Goal: Task Accomplishment & Management: Complete application form

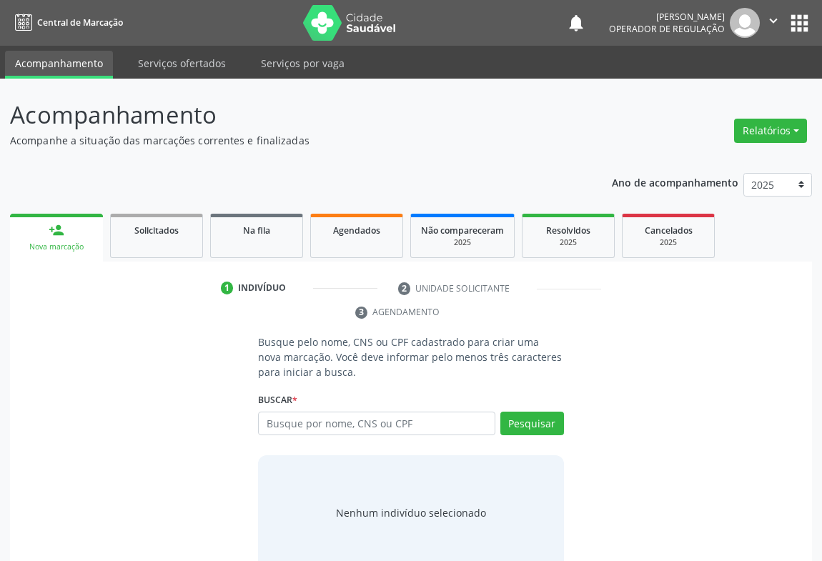
click at [312, 430] on input "text" at bounding box center [376, 424] width 237 height 24
type input "70000911059591200"
click at [536, 424] on button "Pesquisar" at bounding box center [532, 424] width 64 height 24
type input "70000911059591200"
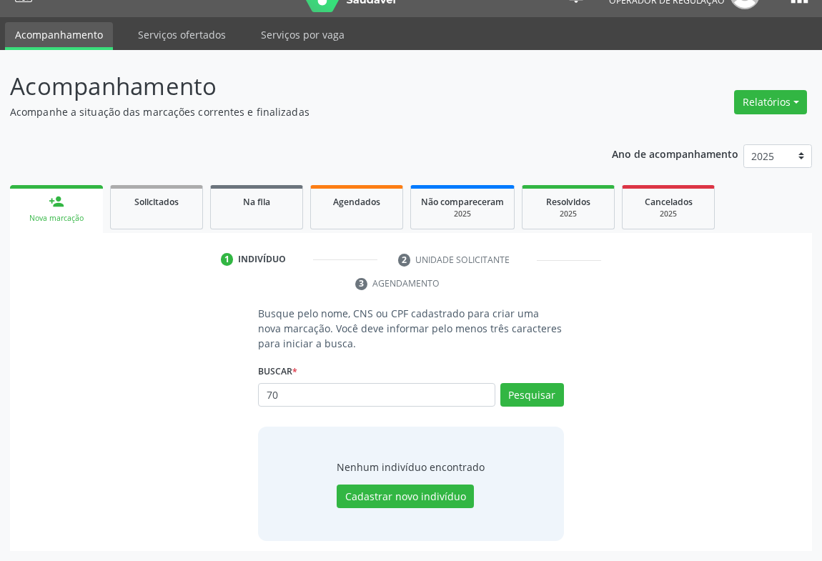
type input "7"
type input "700009110591200"
click at [553, 393] on button "Pesquisar" at bounding box center [532, 395] width 64 height 24
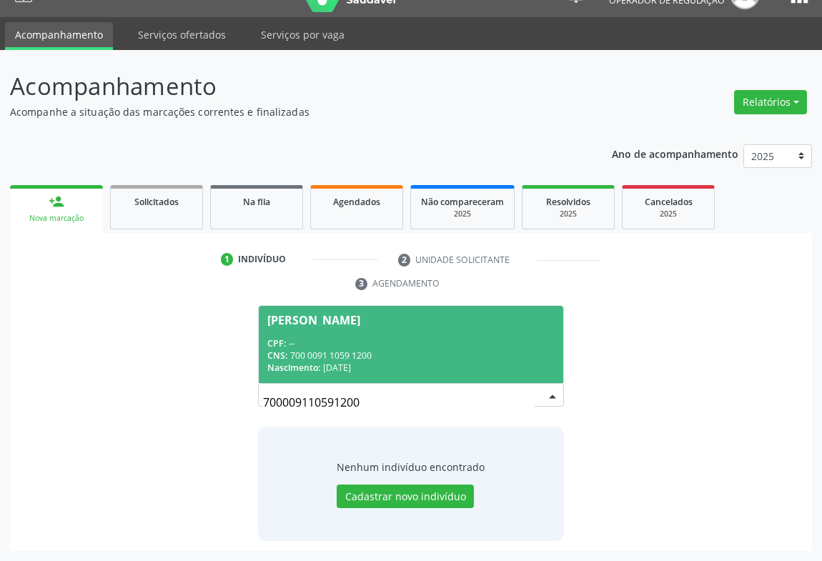
click at [302, 328] on span "Erislane Gomes Sobrinho CPF: -- CNS: 700 0091 1059 1200 Nascimento: 27/01/2006" at bounding box center [411, 344] width 305 height 76
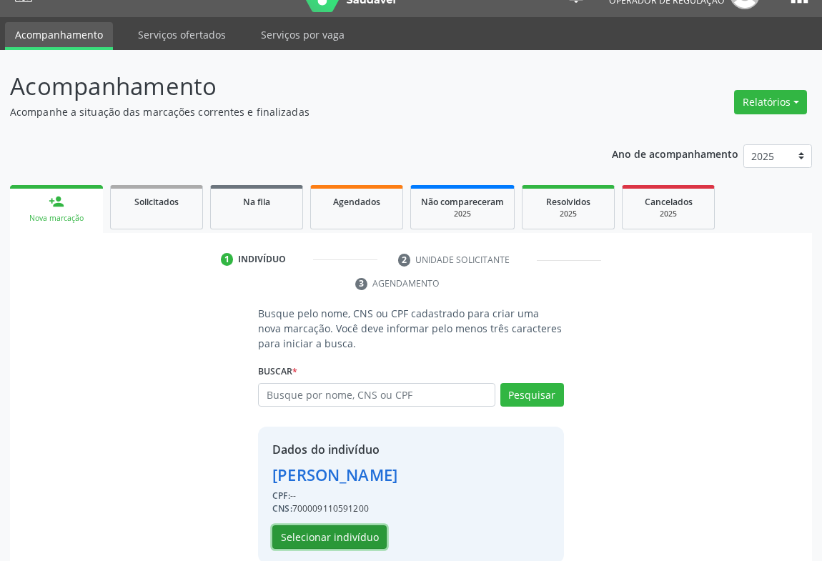
click at [313, 536] on button "Selecionar indivíduo" at bounding box center [329, 537] width 114 height 24
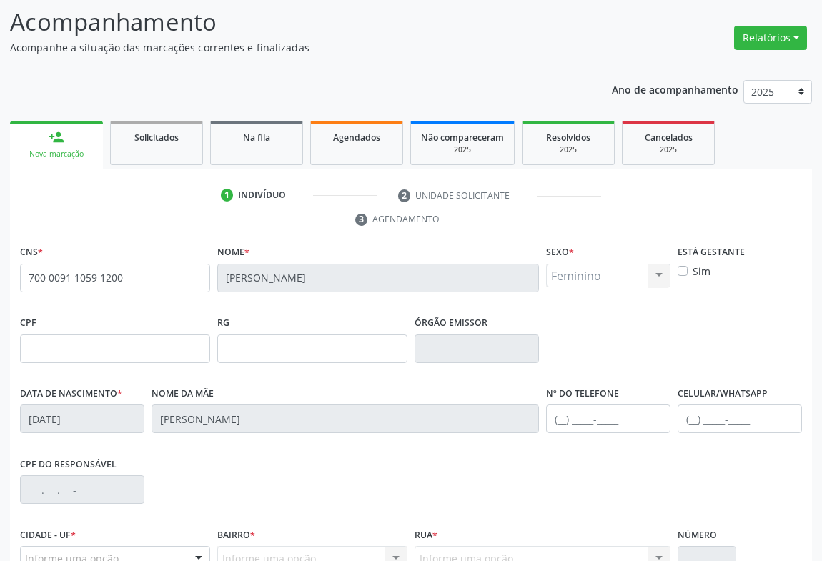
scroll to position [237, 0]
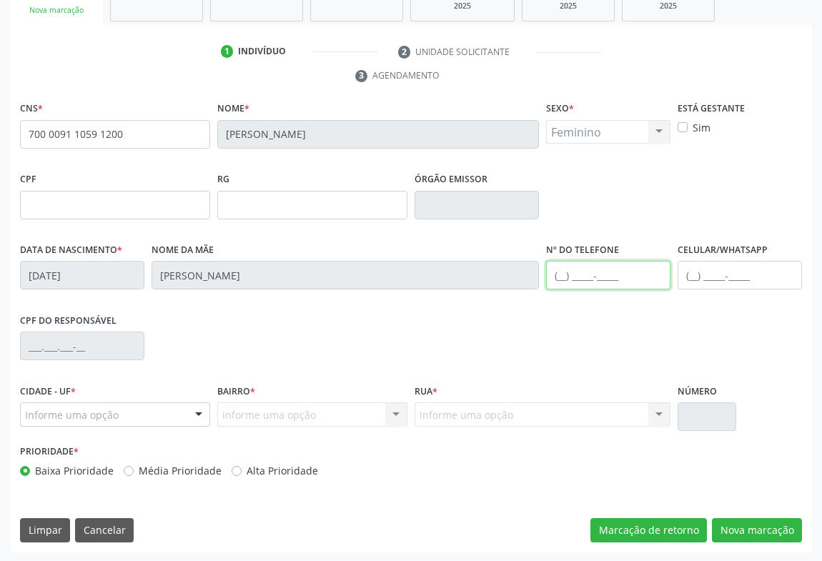
click at [602, 277] on input "text" at bounding box center [608, 275] width 124 height 29
type input "(74) 99926-9857"
click at [716, 271] on input "text" at bounding box center [740, 275] width 124 height 29
drag, startPoint x: 484, startPoint y: 379, endPoint x: 340, endPoint y: 374, distance: 143.8
click at [484, 380] on div "Rua * Informe uma opção Nenhum resultado encontrado para: " " Nenhuma opção enc…" at bounding box center [543, 403] width 256 height 46
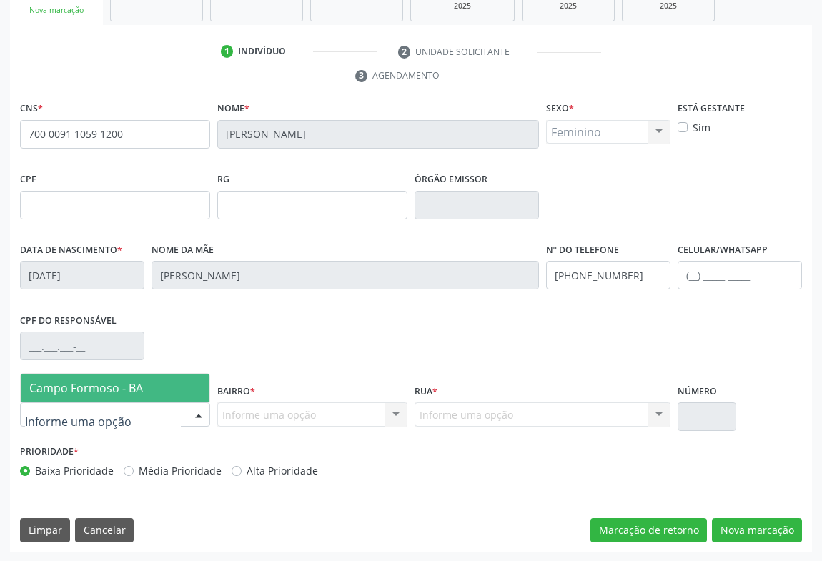
click at [205, 406] on div at bounding box center [198, 415] width 21 height 24
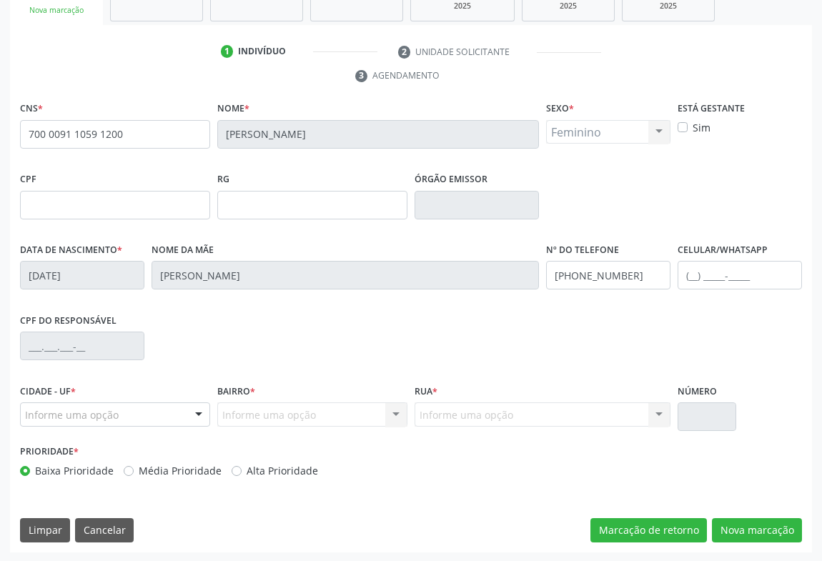
click at [205, 406] on div at bounding box center [198, 415] width 21 height 24
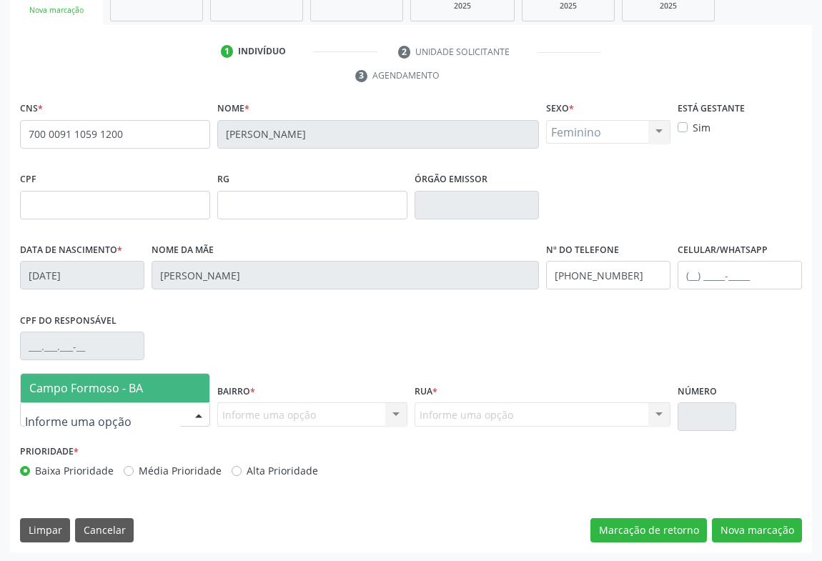
drag, startPoint x: 112, startPoint y: 384, endPoint x: 134, endPoint y: 372, distance: 25.6
click at [113, 382] on span "Campo Formoso - BA" at bounding box center [86, 388] width 114 height 16
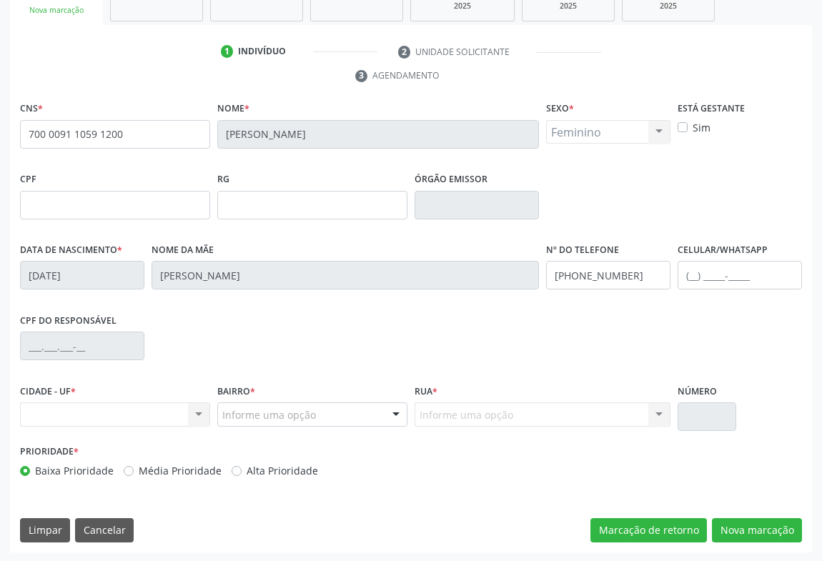
click at [198, 408] on div "Nenhum resultado encontrado para: " " Não há nenhuma opção para ser exibida." at bounding box center [115, 414] width 190 height 24
click at [397, 411] on div at bounding box center [395, 415] width 21 height 24
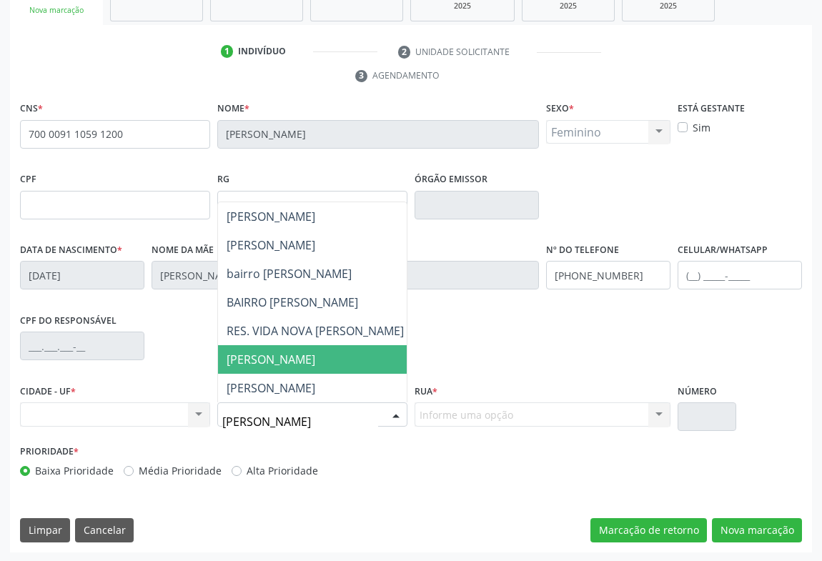
type input "MARIA JOANA"
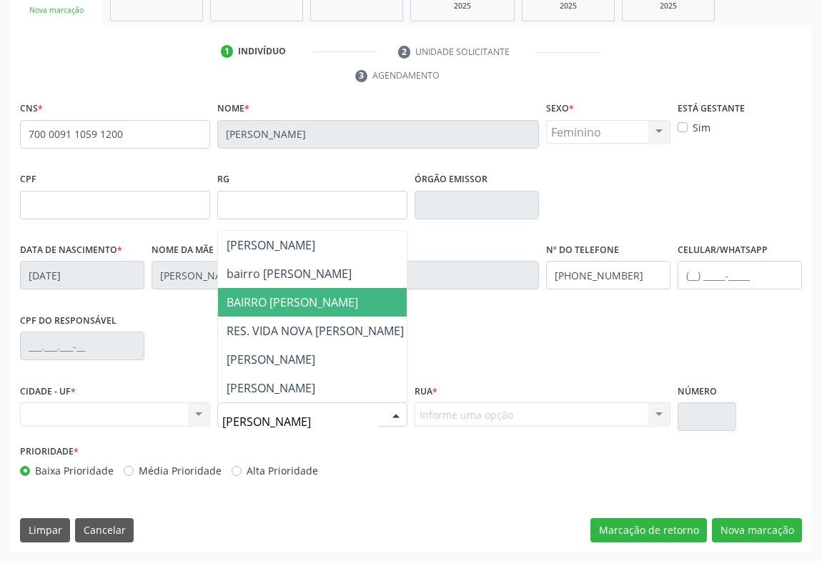
click at [261, 297] on span "BAIRRO MARIA JOANA" at bounding box center [293, 303] width 132 height 16
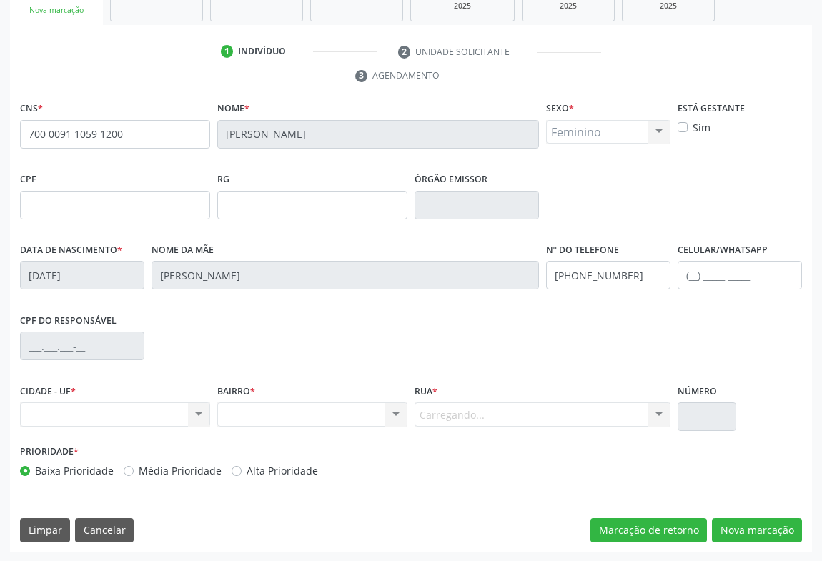
click at [450, 410] on div "Carregando... Nenhum resultado encontrado para: " " Nenhuma opção encontrada. D…" at bounding box center [543, 414] width 256 height 24
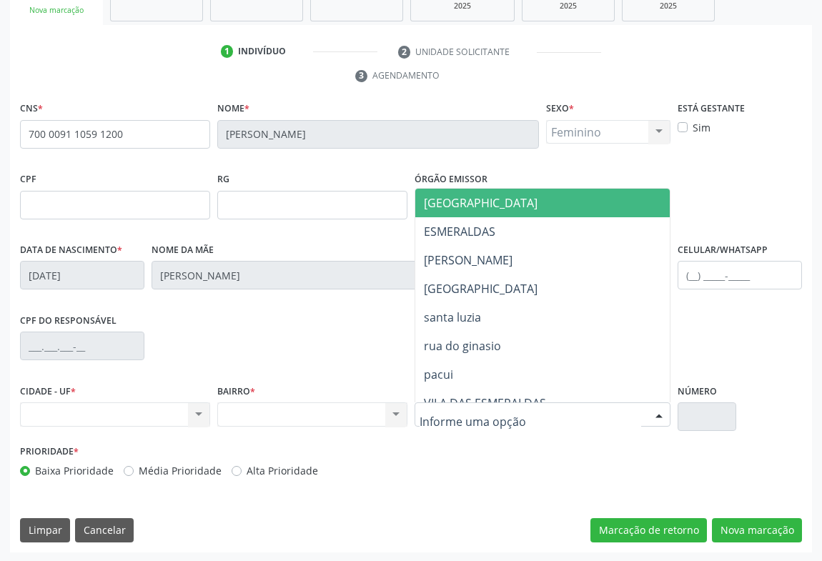
click at [651, 408] on div at bounding box center [658, 415] width 21 height 24
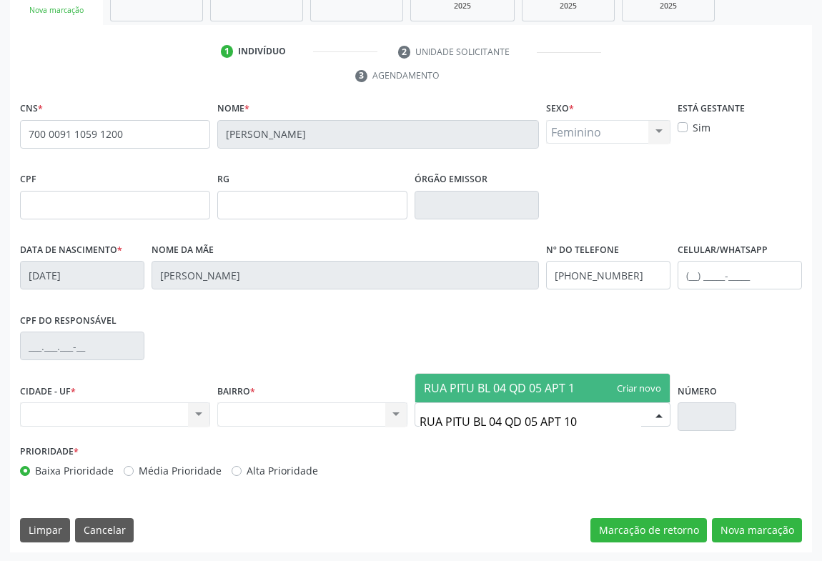
type input "RUA PITU BL 04 QD 05 APT 101"
click at [526, 385] on span "RUA PITU BL 04 QD 05 APT 101" at bounding box center [475, 388] width 102 height 16
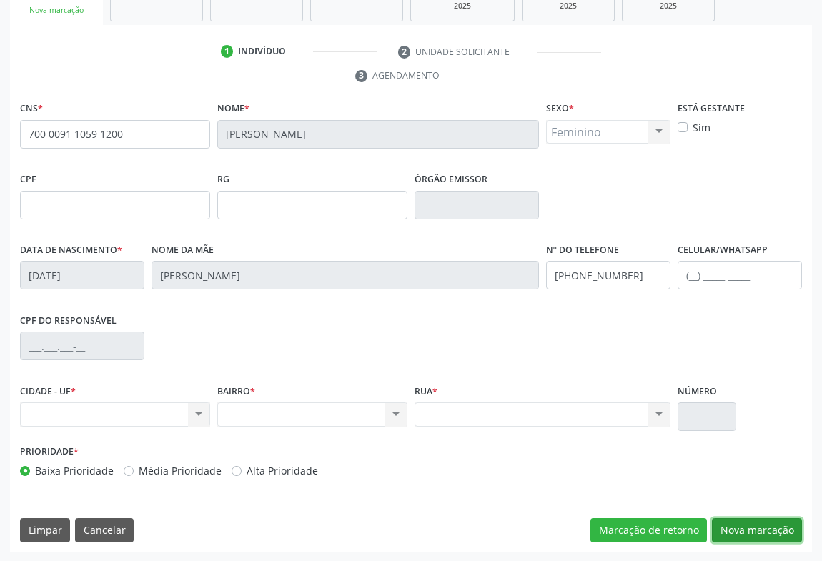
click at [758, 522] on button "Nova marcação" at bounding box center [757, 530] width 90 height 24
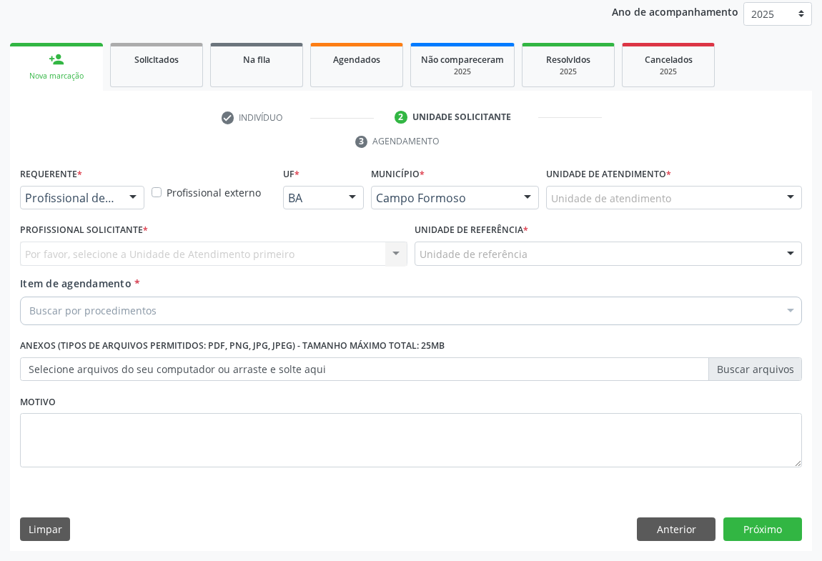
scroll to position [170, 0]
click at [97, 188] on div at bounding box center [82, 199] width 124 height 24
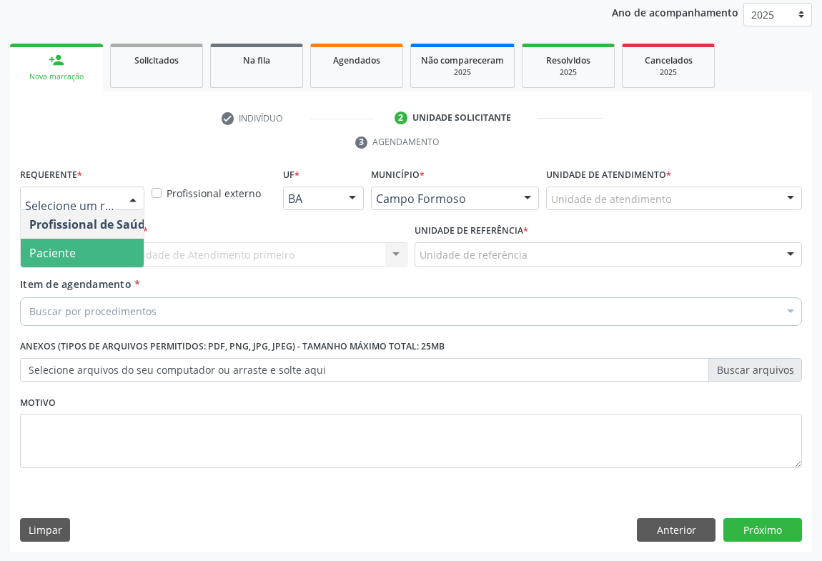
click at [62, 254] on span "Paciente" at bounding box center [52, 253] width 46 height 16
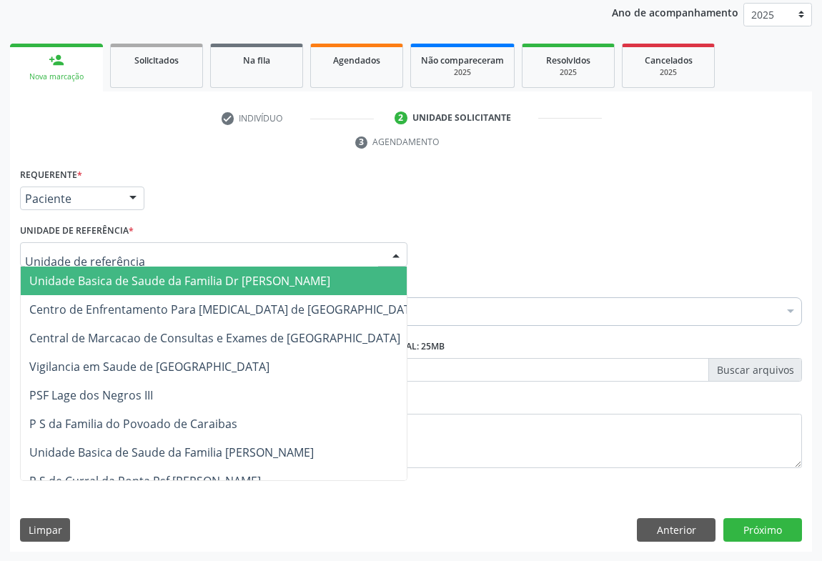
click at [83, 277] on span "Unidade Basica de Saude da Familia Dr [PERSON_NAME]" at bounding box center [179, 281] width 301 height 16
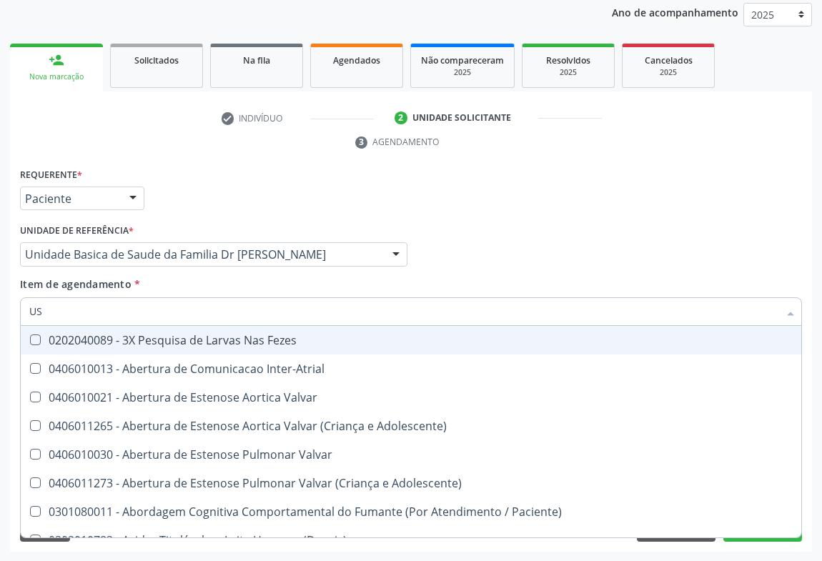
type input "USG"
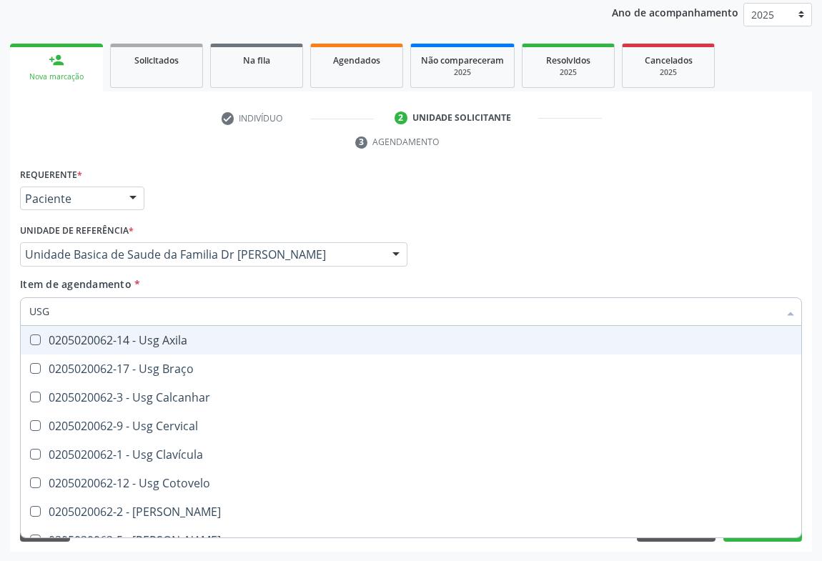
click at [172, 342] on div "0205020062-14 - Usg Axila" at bounding box center [410, 340] width 763 height 11
checkbox Axila "true"
click at [440, 310] on input "USG" at bounding box center [403, 311] width 749 height 29
click at [326, 312] on input "USG" at bounding box center [403, 311] width 749 height 29
click at [411, 262] on div "Profissional Solicitante Por favor, selecione a Unidade de Atendimento primeiro…" at bounding box center [410, 248] width 789 height 56
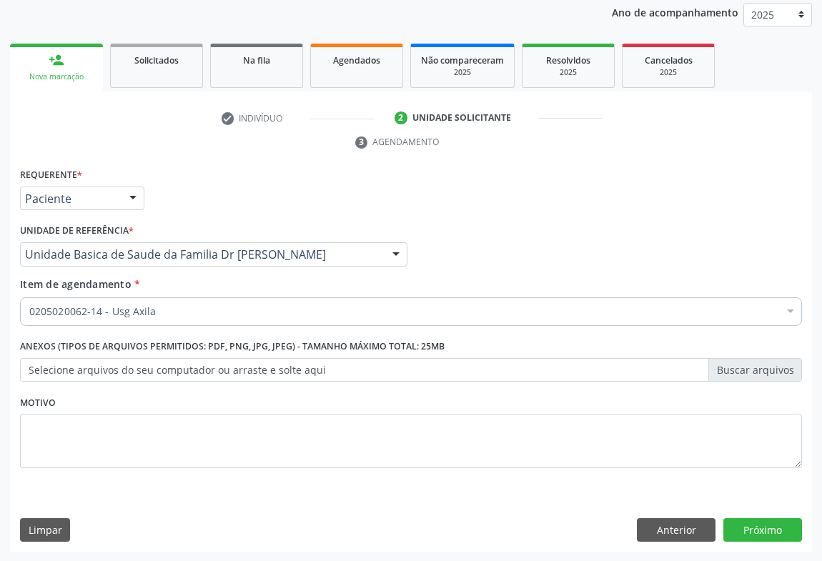
click at [444, 257] on div "Profissional Solicitante Por favor, selecione a Unidade de Atendimento primeiro…" at bounding box center [410, 248] width 789 height 56
click at [761, 533] on button "Próximo" at bounding box center [762, 530] width 79 height 24
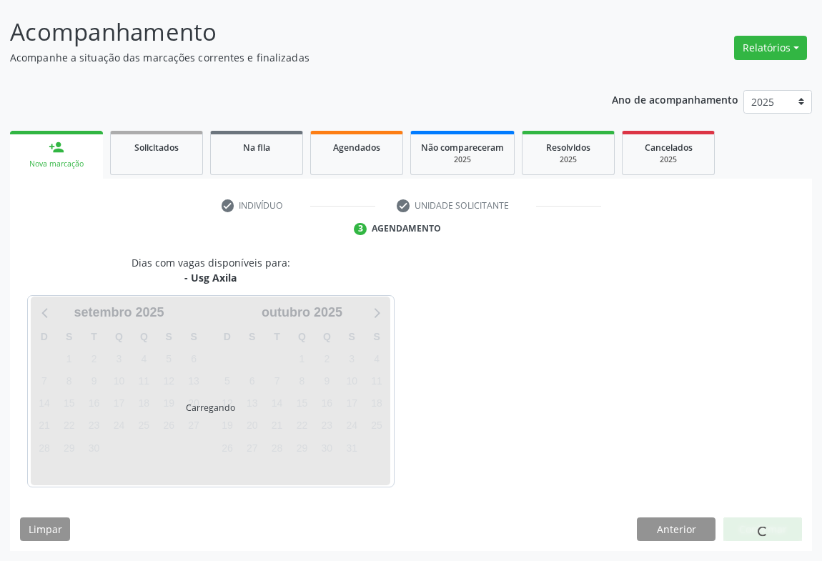
scroll to position [82, 0]
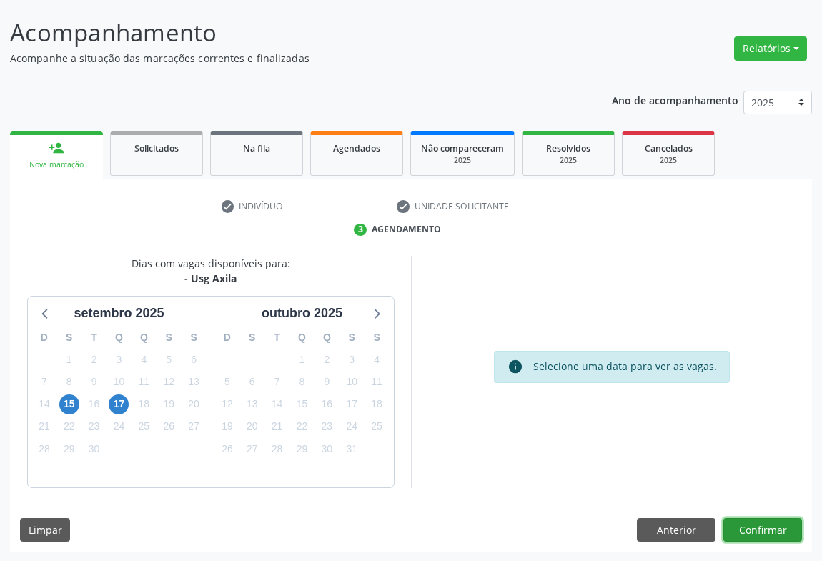
click at [761, 526] on button "Confirmar" at bounding box center [762, 530] width 79 height 24
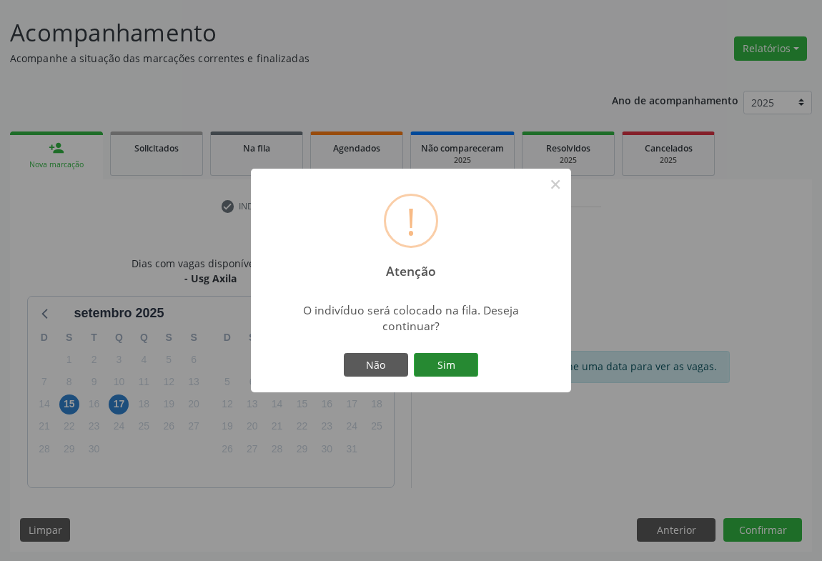
click at [436, 360] on button "Sim" at bounding box center [446, 365] width 64 height 24
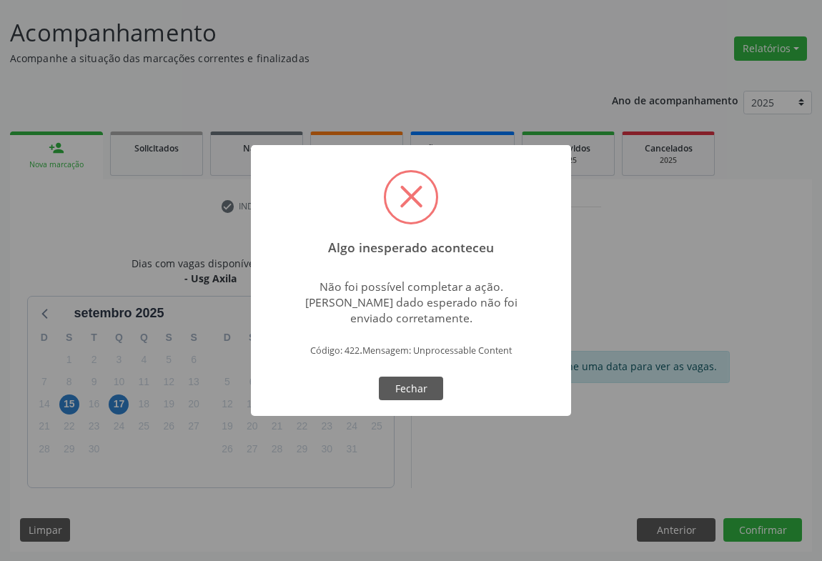
click at [427, 374] on div "OK Fechar" at bounding box center [411, 389] width 71 height 30
click at [415, 382] on button "Fechar" at bounding box center [411, 389] width 64 height 24
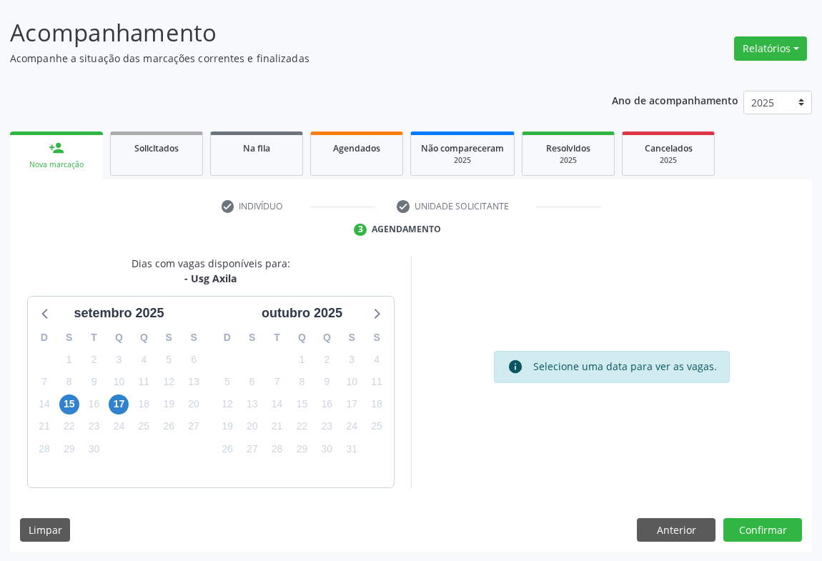
click at [415, 382] on div "info Selecione uma data para ver as vagas." at bounding box center [611, 372] width 401 height 232
drag, startPoint x: 741, startPoint y: 507, endPoint x: 746, endPoint y: 520, distance: 14.5
click at [743, 512] on div "Dias com vagas disponíveis para: - Usg Axila setembro 2025 D S T Q Q S S 31 1 2…" at bounding box center [411, 404] width 802 height 297
click at [746, 521] on button "Confirmar" at bounding box center [762, 530] width 79 height 24
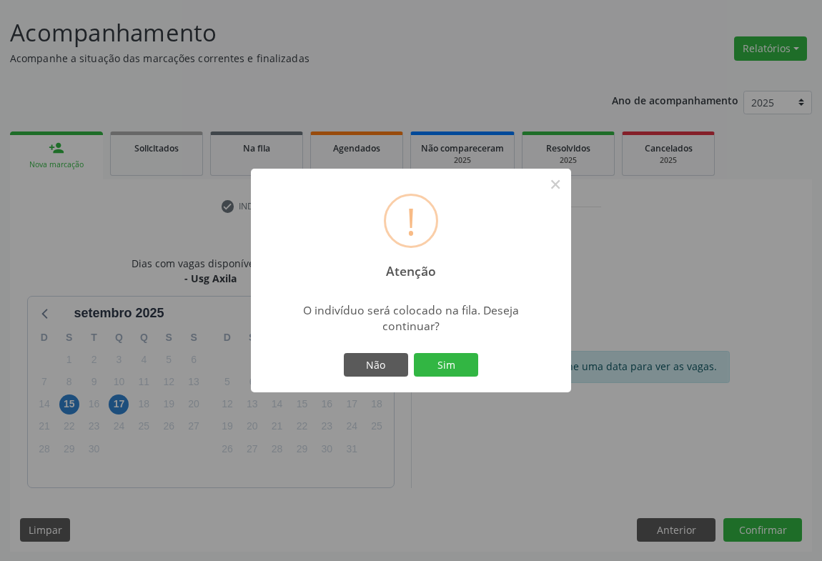
click at [746, 522] on div "! Atenção × O indivíduo será colocado na fila. Deseja continuar? Não Sim" at bounding box center [411, 280] width 822 height 561
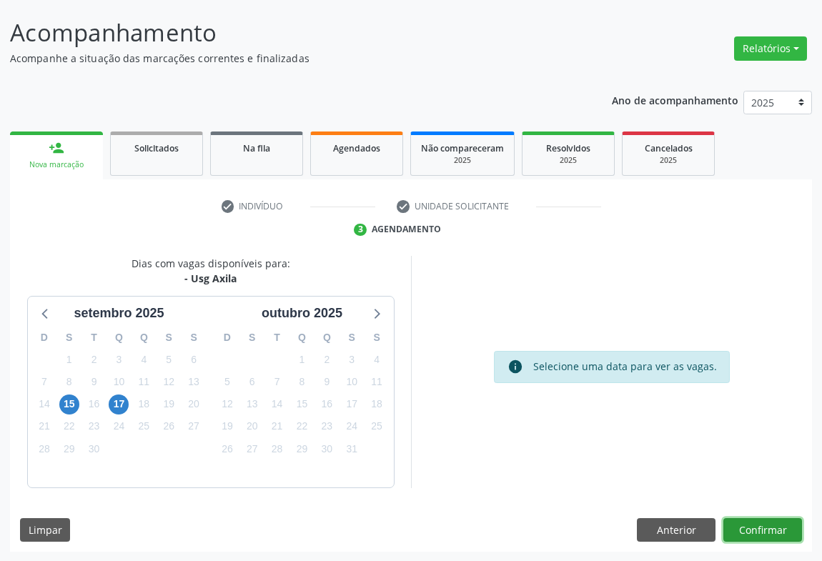
click at [761, 525] on button "Confirmar" at bounding box center [762, 530] width 79 height 24
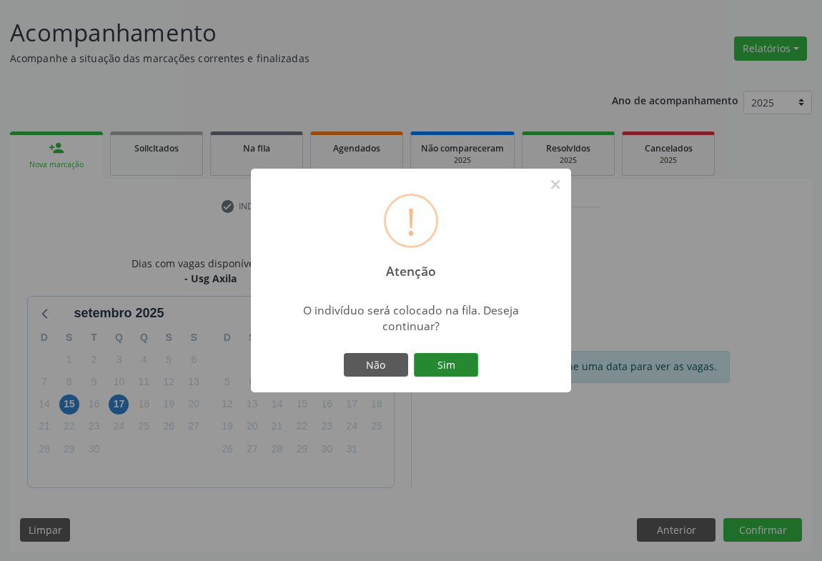
click at [430, 359] on button "Sim" at bounding box center [446, 365] width 64 height 24
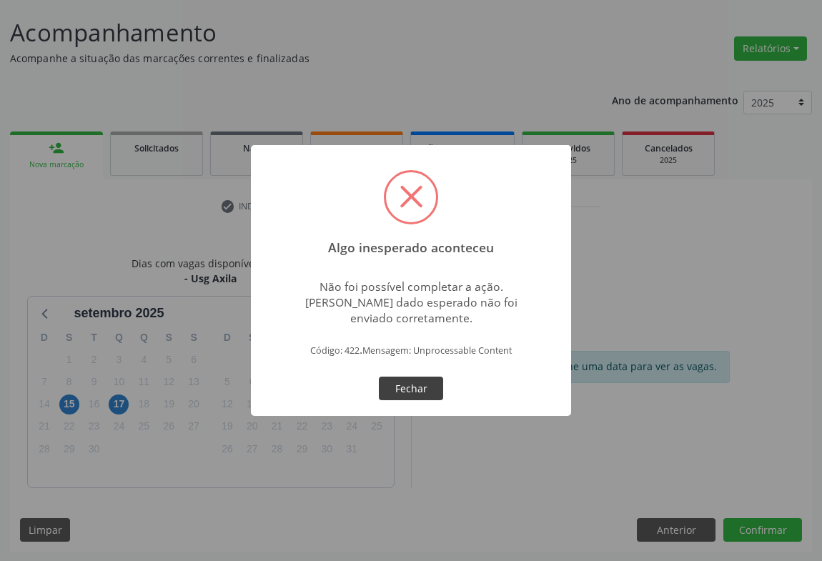
click at [415, 383] on button "Fechar" at bounding box center [411, 389] width 64 height 24
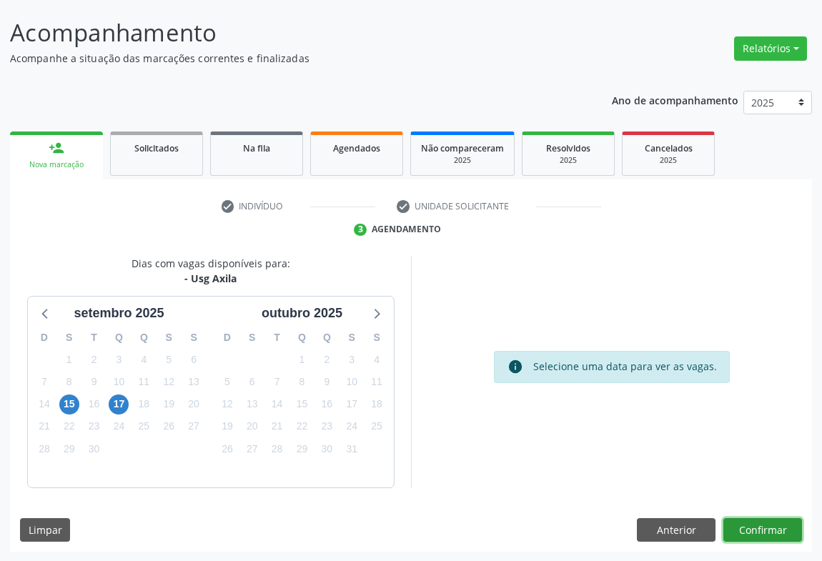
click at [773, 529] on button "Confirmar" at bounding box center [762, 530] width 79 height 24
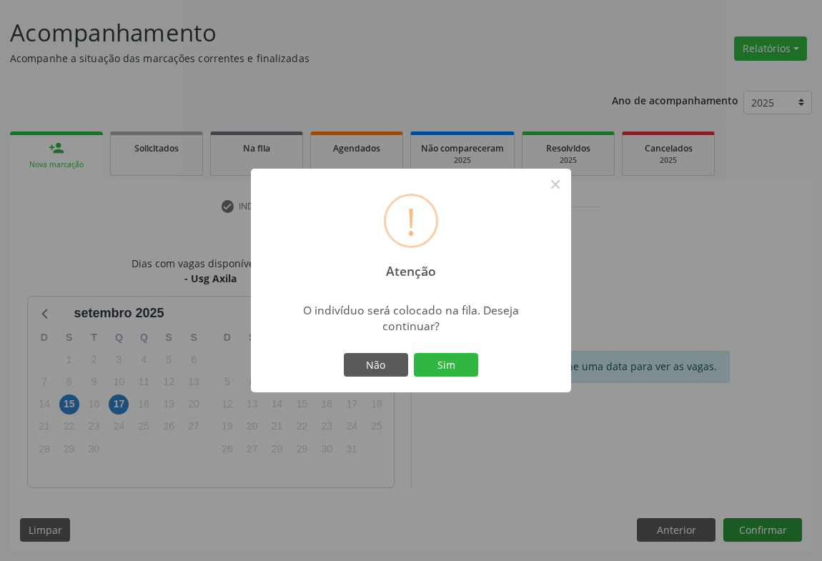
click at [773, 529] on div "! Atenção × O indivíduo será colocado na fila. Deseja continuar? Não Sim" at bounding box center [411, 280] width 822 height 561
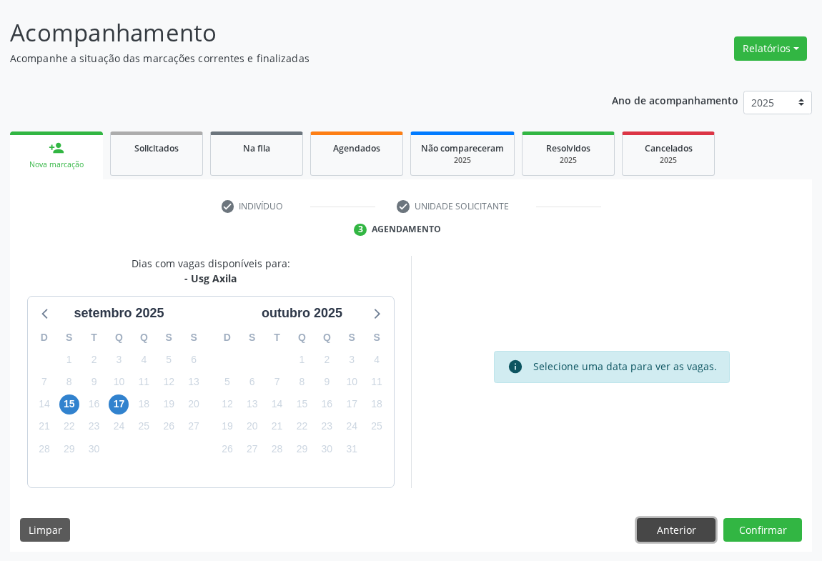
click at [683, 527] on button "Anterior" at bounding box center [676, 530] width 79 height 24
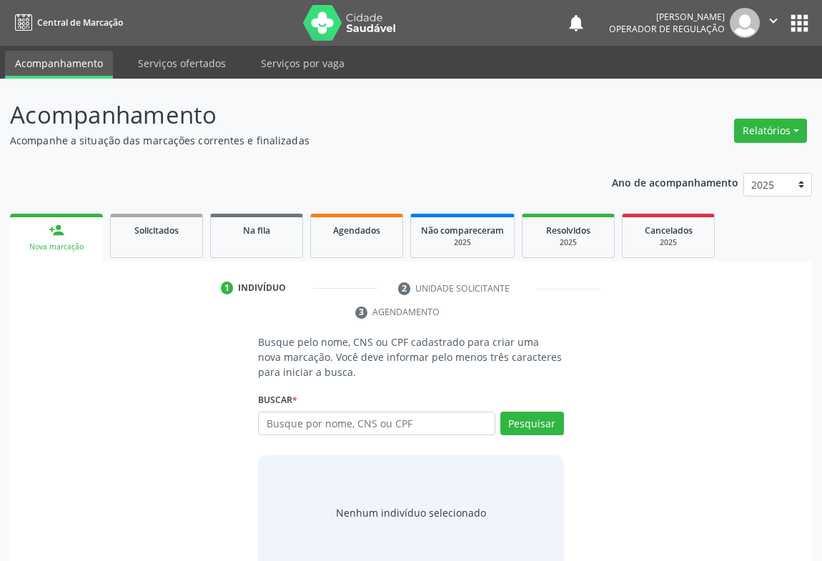
click at [289, 425] on input "text" at bounding box center [376, 424] width 237 height 24
type input "700009110591200"
click at [527, 422] on button "Pesquisar" at bounding box center [532, 424] width 64 height 24
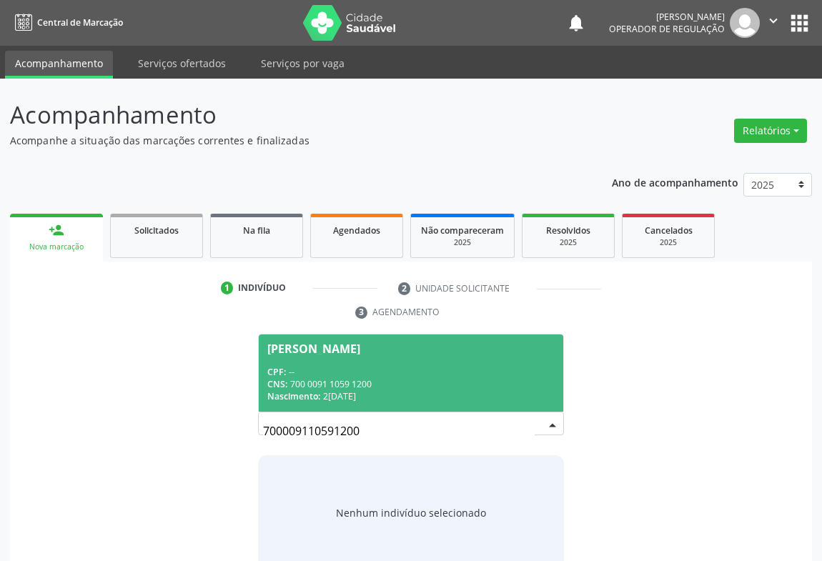
click at [330, 359] on span "Erislane Gomes Sobrinho CPF: -- CNS: 700 0091 1059 1200 Nascimento: 27/01/2006" at bounding box center [411, 373] width 305 height 76
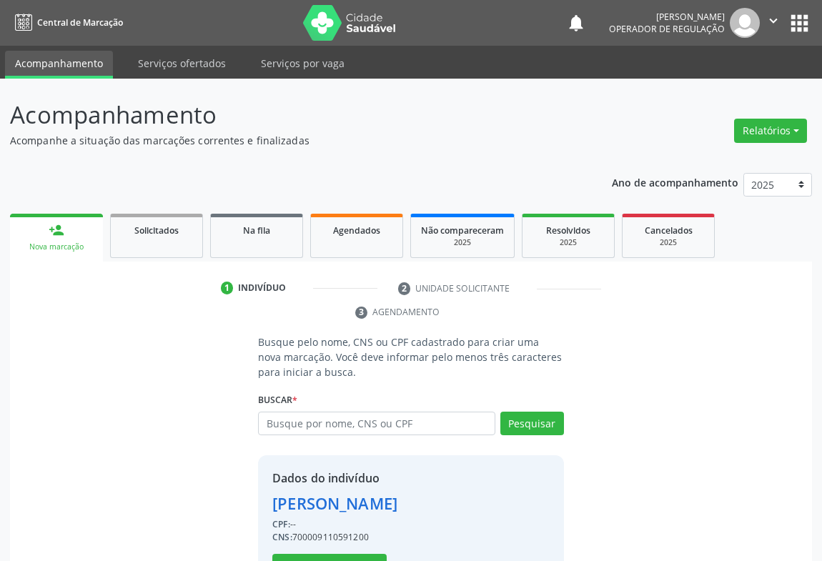
scroll to position [50, 0]
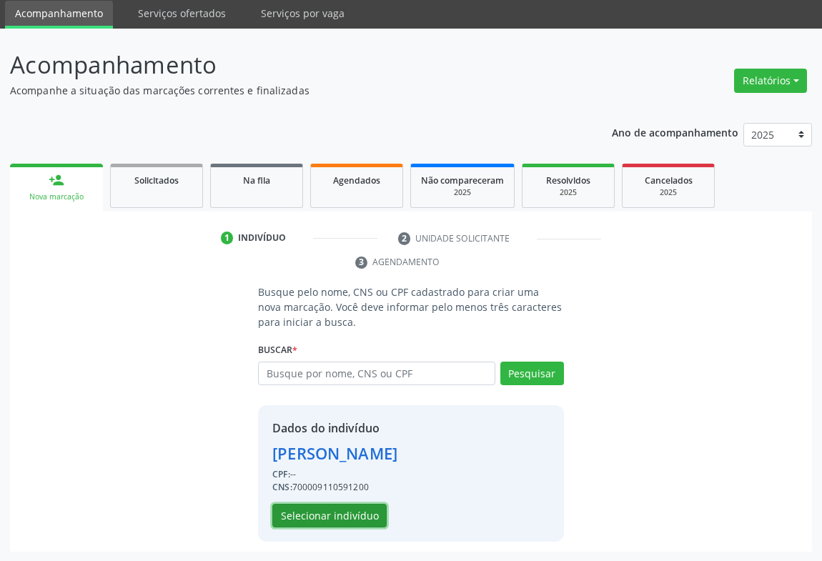
click at [317, 508] on button "Selecionar indivíduo" at bounding box center [329, 516] width 114 height 24
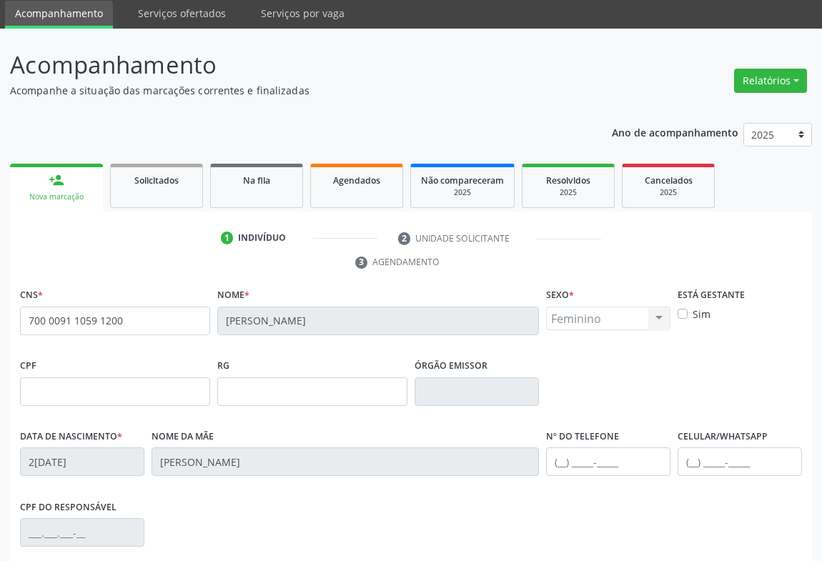
scroll to position [237, 0]
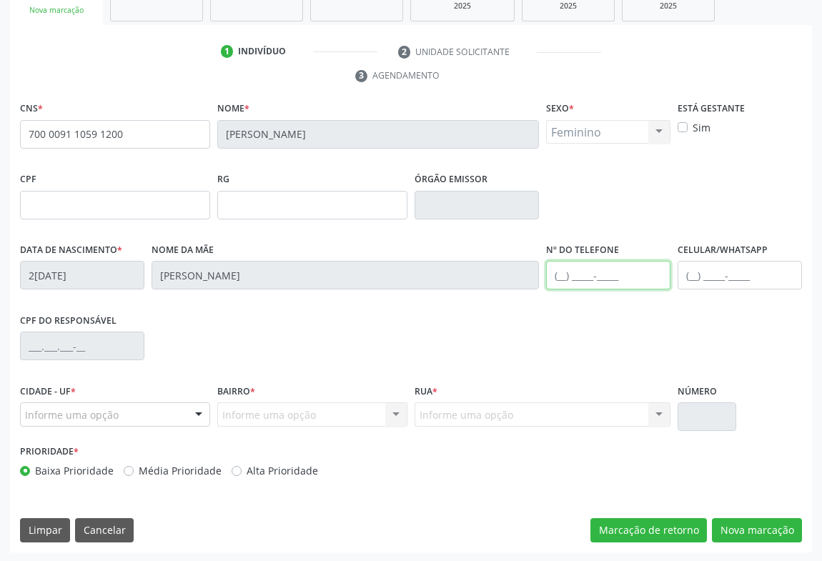
click at [584, 270] on input "text" at bounding box center [608, 275] width 124 height 29
type input "(74) 99926-9857"
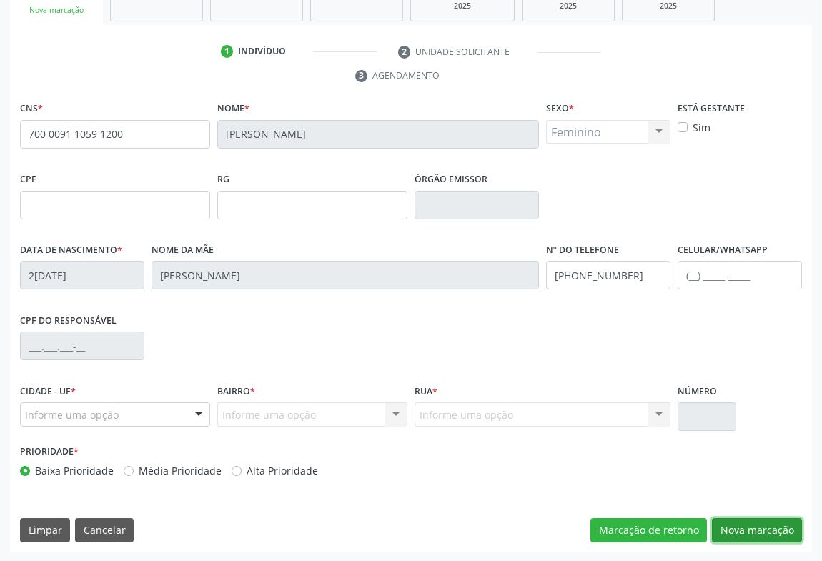
click at [772, 526] on button "Nova marcação" at bounding box center [757, 530] width 90 height 24
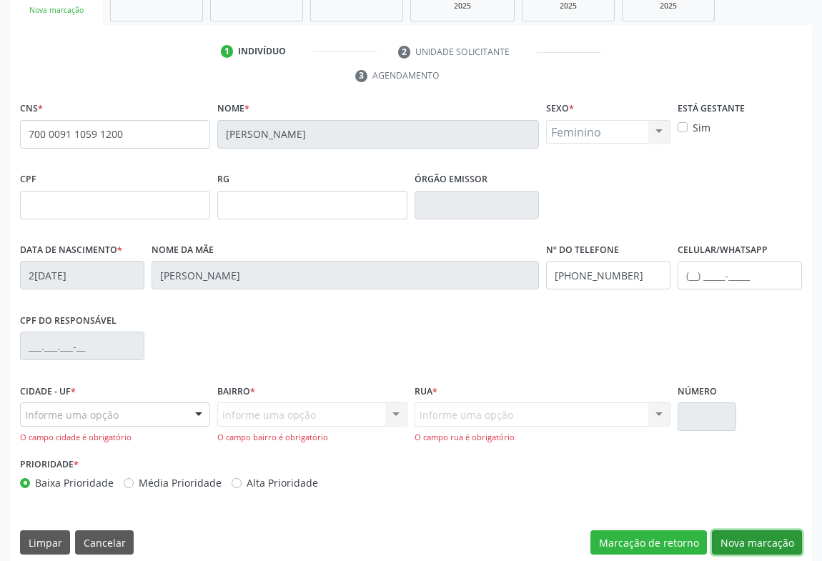
click at [735, 538] on button "Nova marcação" at bounding box center [757, 542] width 90 height 24
click at [200, 411] on div at bounding box center [198, 415] width 21 height 24
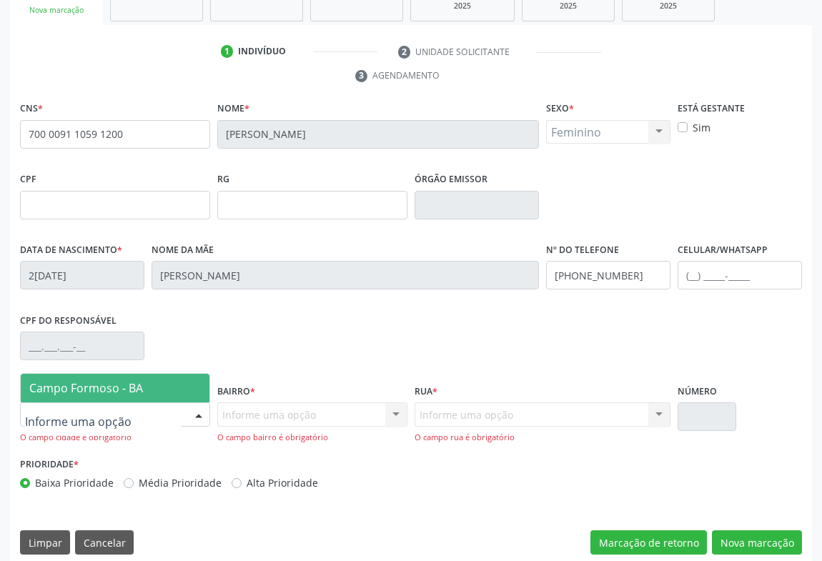
click at [94, 387] on span "Campo Formoso - BA" at bounding box center [86, 388] width 114 height 16
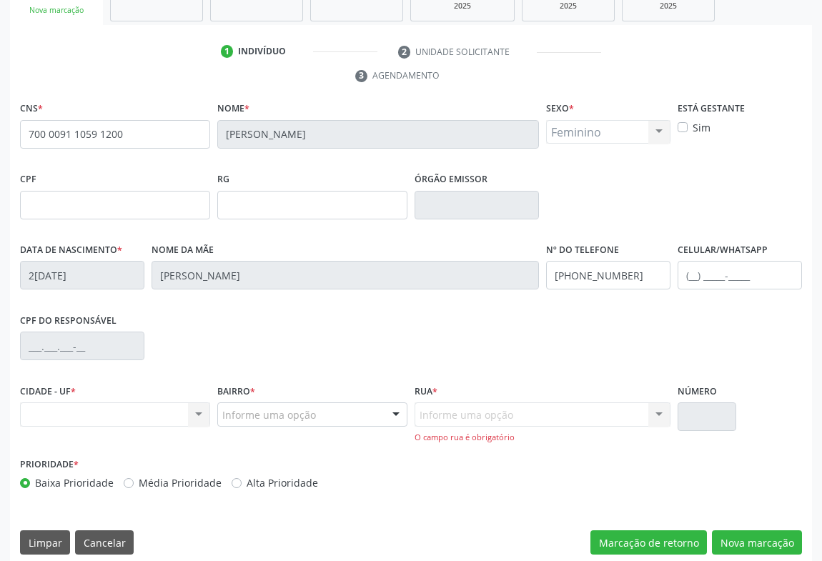
click at [390, 409] on div at bounding box center [395, 415] width 21 height 24
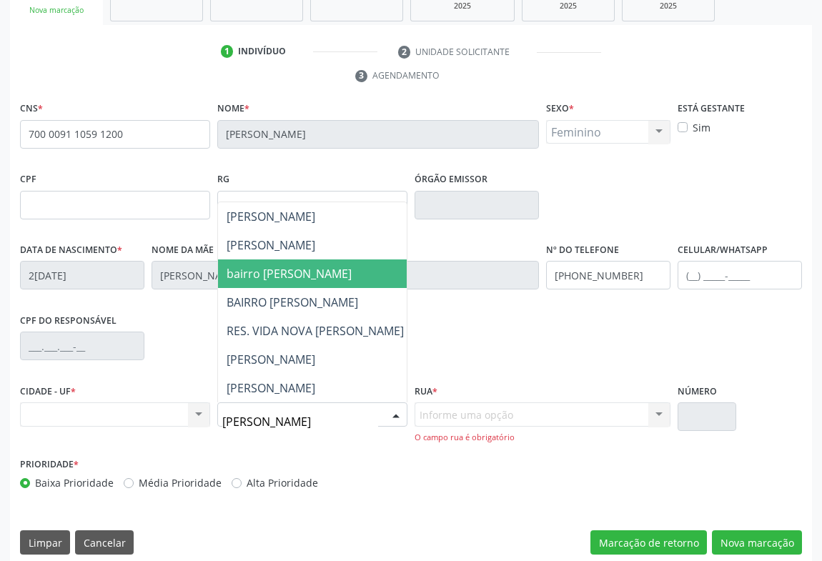
type input "MARIA JOANA"
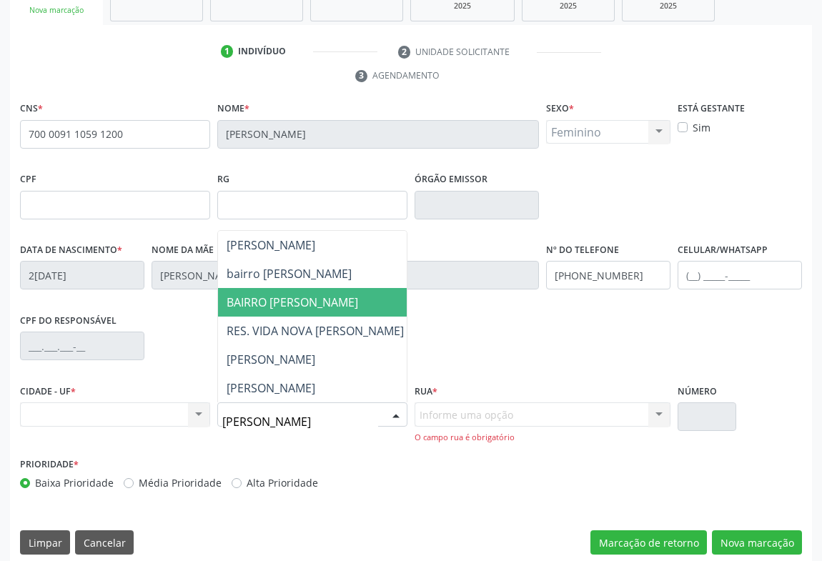
drag, startPoint x: 284, startPoint y: 294, endPoint x: 412, endPoint y: 329, distance: 133.4
click at [284, 295] on span "BAIRRO MARIA JOANA" at bounding box center [293, 303] width 132 height 16
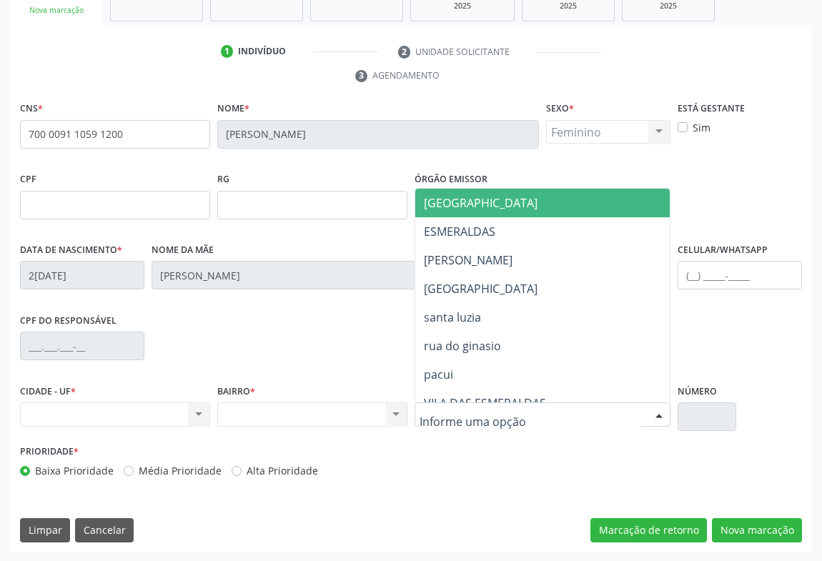
click at [656, 413] on div at bounding box center [658, 415] width 21 height 24
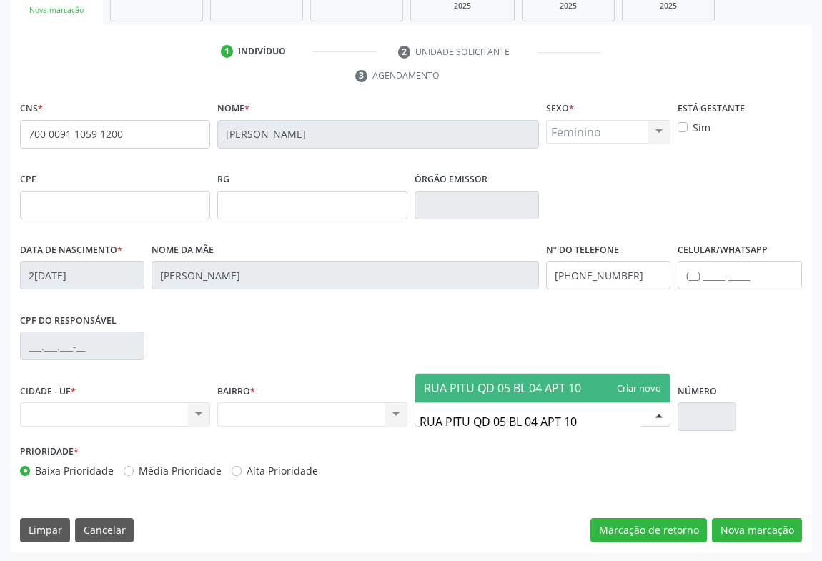
type input "RUA PITU QD 05 BL 04 APT 105"
click at [538, 383] on span "RUA PITU QD 05 BL 04 APT 105" at bounding box center [506, 388] width 164 height 16
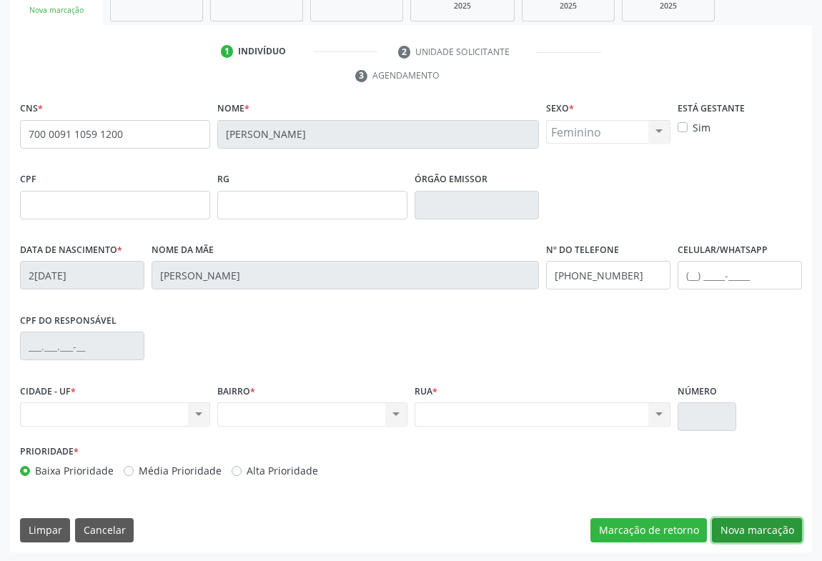
click at [751, 521] on button "Nova marcação" at bounding box center [757, 530] width 90 height 24
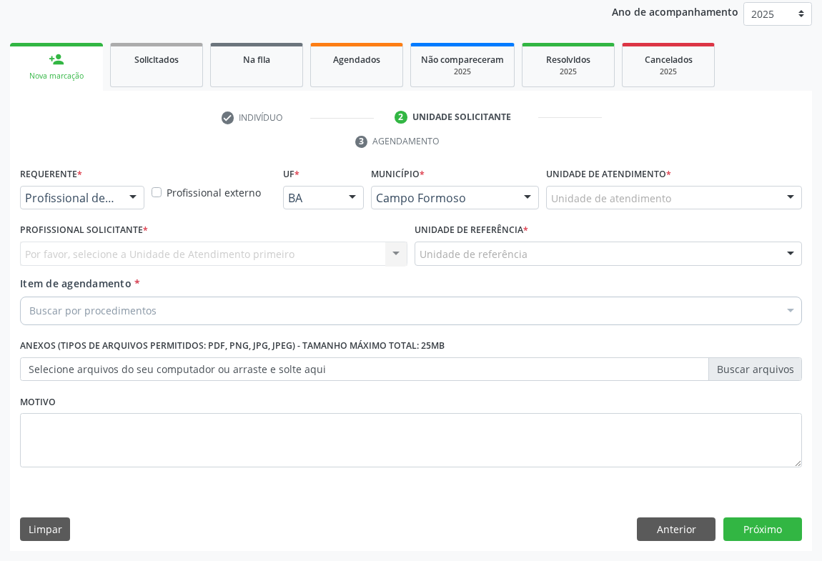
scroll to position [170, 0]
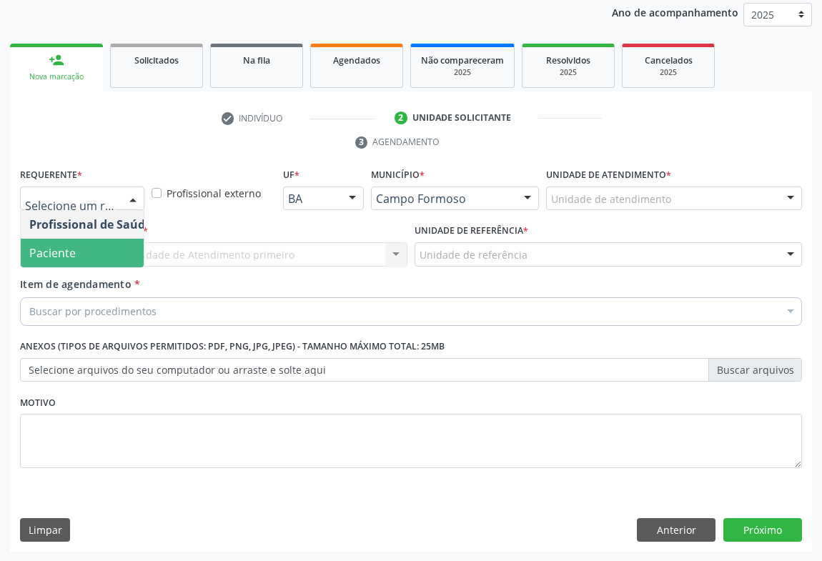
click at [48, 250] on span "Paciente" at bounding box center [52, 253] width 46 height 16
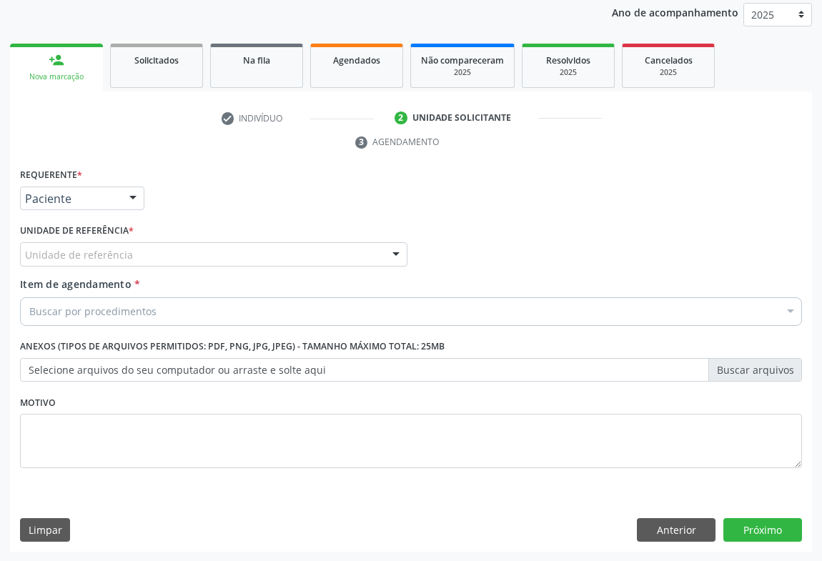
click at [169, 244] on div "Unidade de referência" at bounding box center [213, 254] width 387 height 24
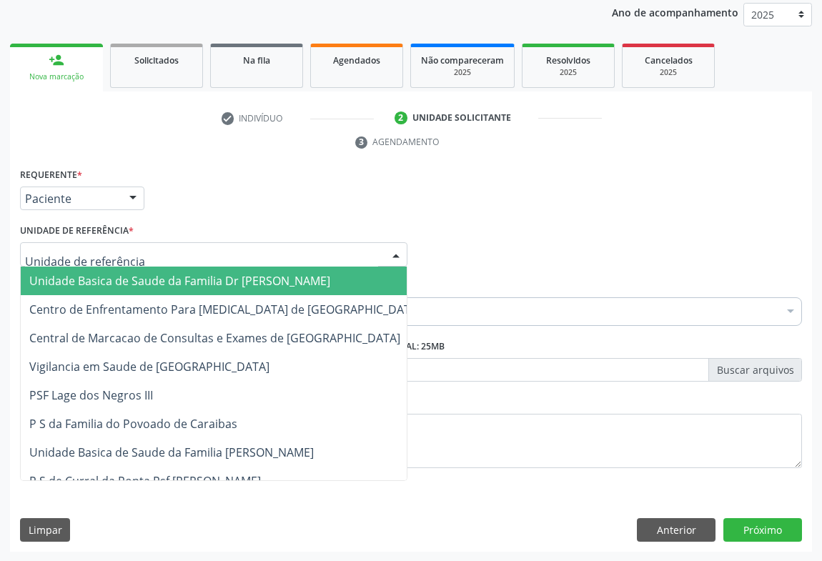
click at [115, 273] on span "Unidade Basica de Saude da Familia Dr [PERSON_NAME]" at bounding box center [179, 281] width 301 height 16
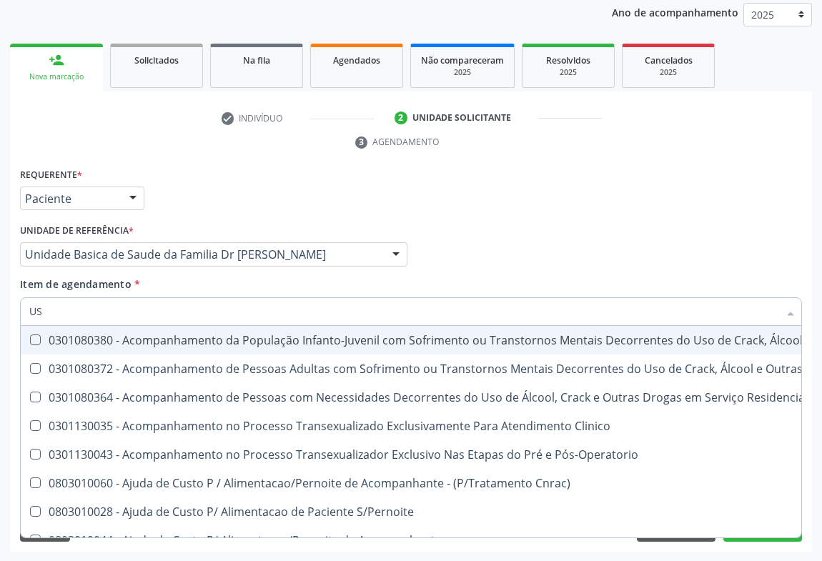
type input "USG"
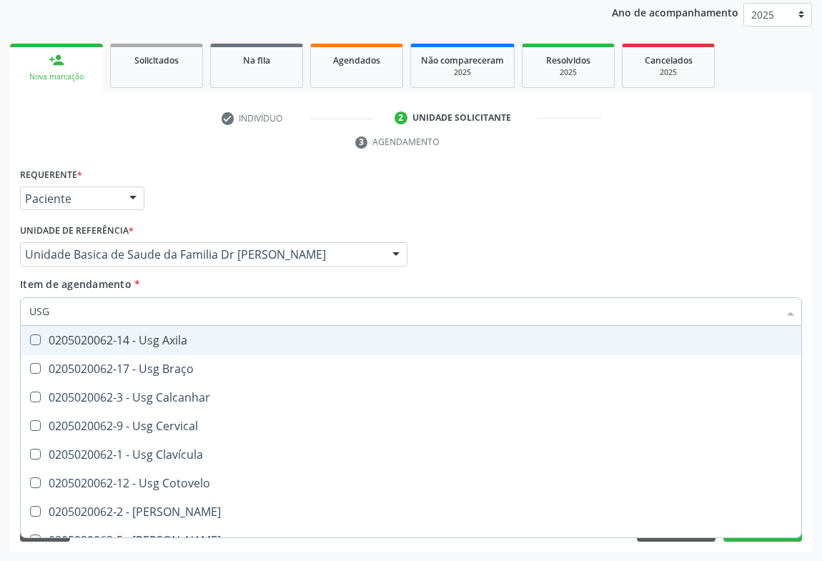
click at [147, 340] on div "0205020062-14 - Usg Axila" at bounding box center [410, 340] width 763 height 11
checkbox Axila "true"
click at [667, 271] on div "Profissional Solicitante Por favor, selecione a Unidade de Atendimento primeiro…" at bounding box center [410, 248] width 789 height 56
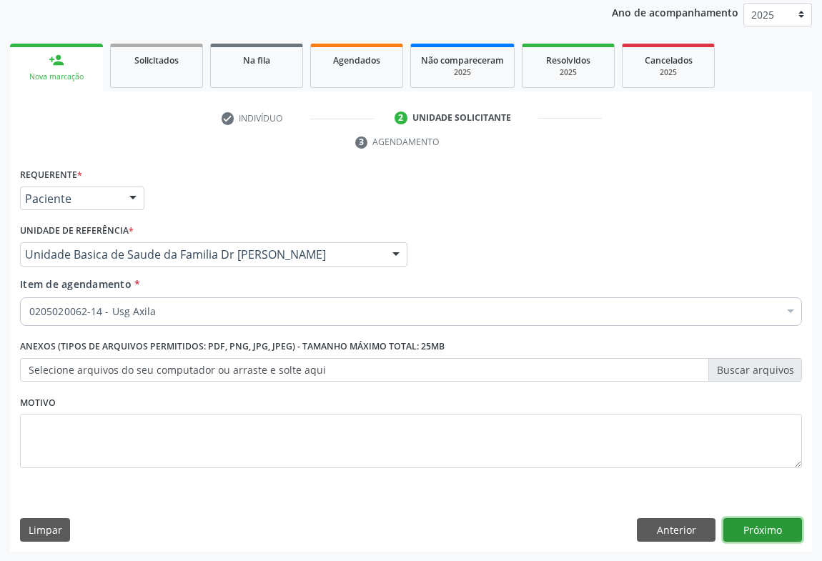
click at [764, 528] on button "Próximo" at bounding box center [762, 530] width 79 height 24
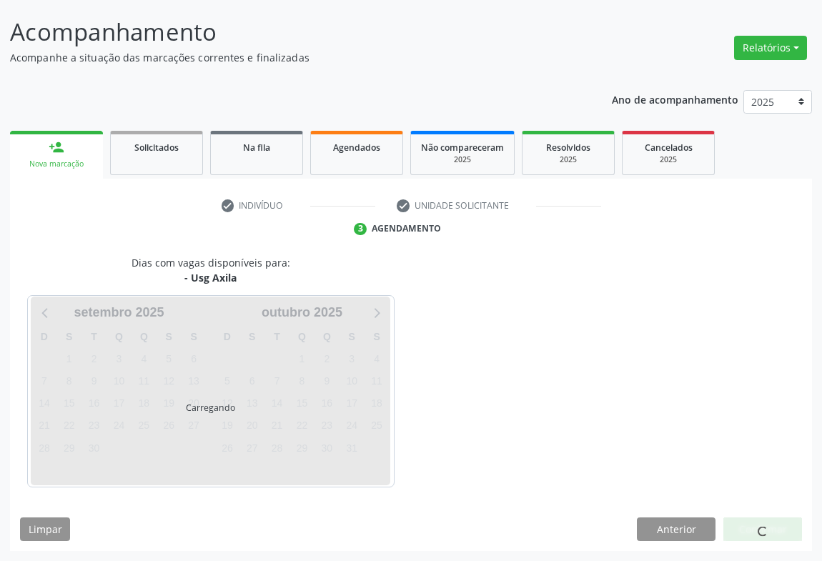
scroll to position [82, 0]
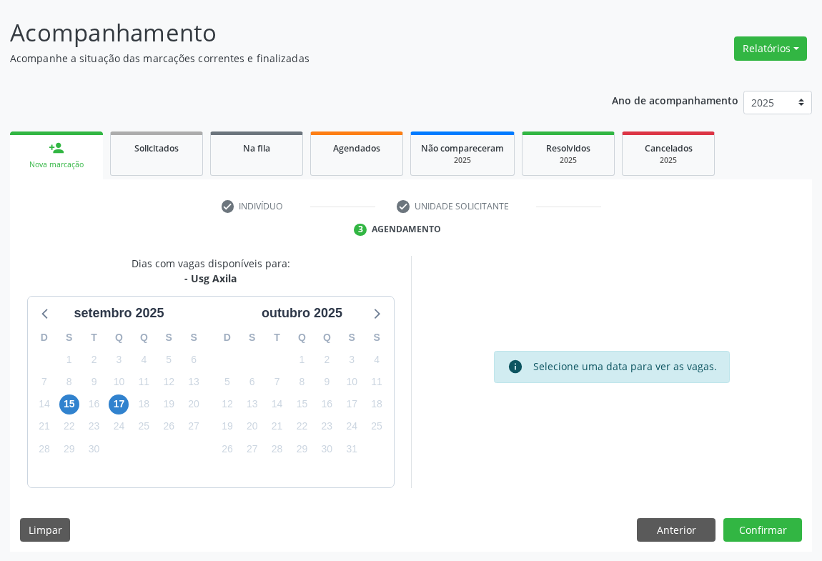
click at [718, 519] on div "Anterior Confirmar" at bounding box center [719, 530] width 165 height 24
click at [742, 530] on button "Confirmar" at bounding box center [762, 530] width 79 height 24
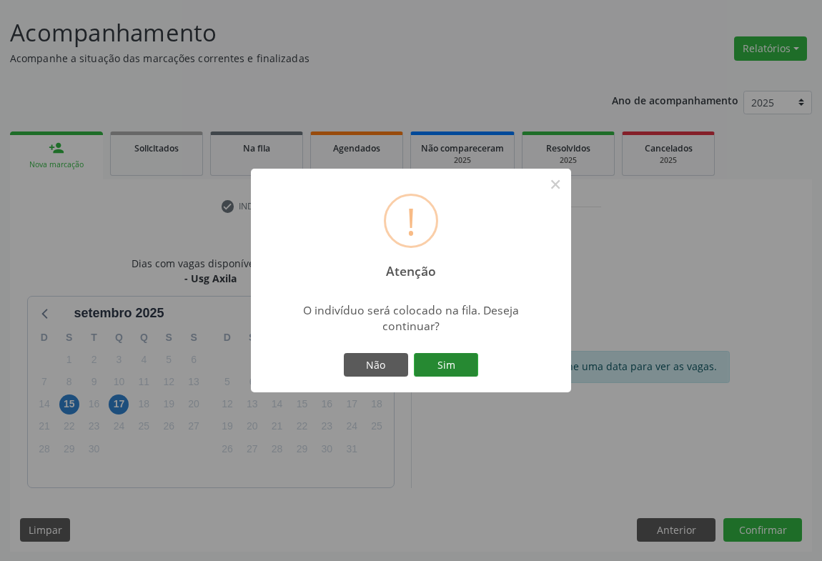
click at [451, 366] on button "Sim" at bounding box center [446, 365] width 64 height 24
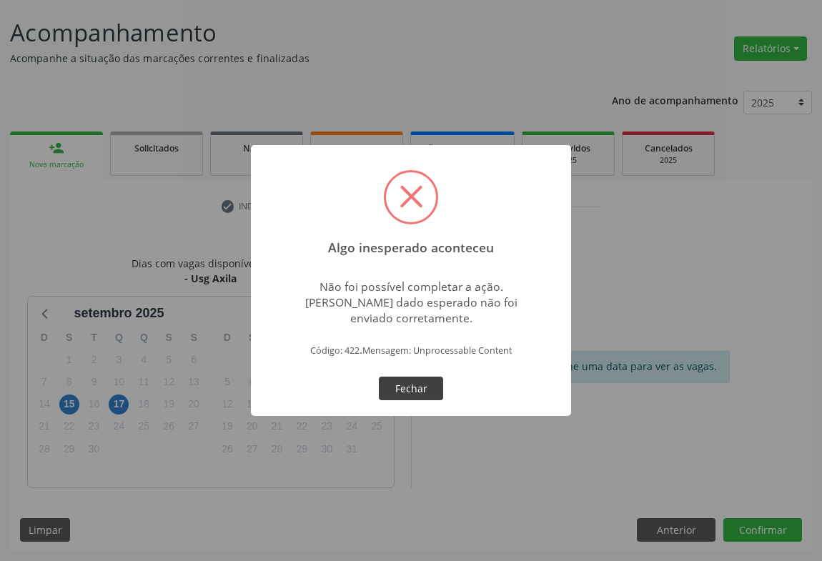
click at [401, 387] on button "Fechar" at bounding box center [411, 389] width 64 height 24
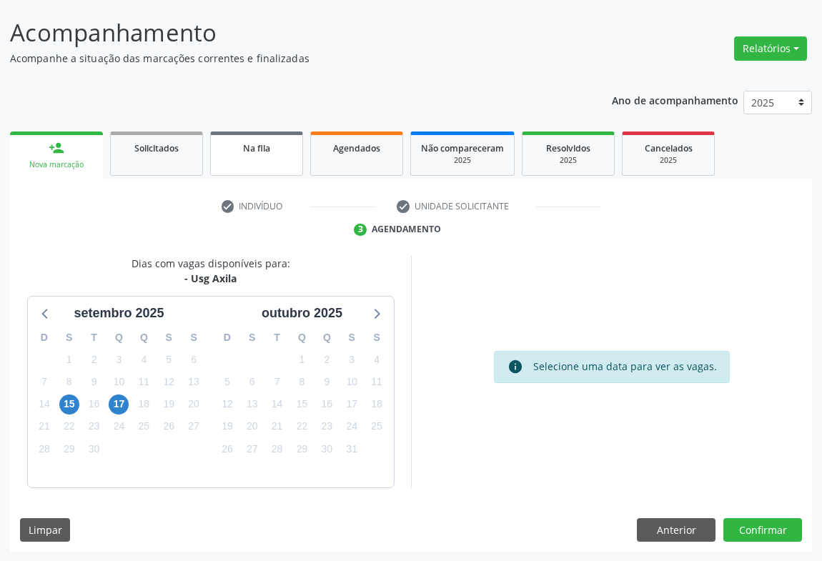
scroll to position [0, 0]
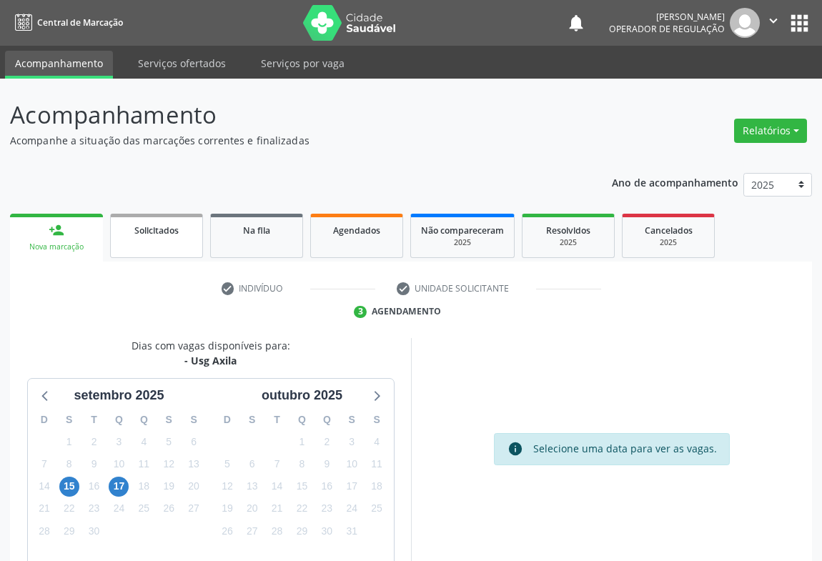
click at [152, 229] on span "Solicitados" at bounding box center [156, 230] width 44 height 12
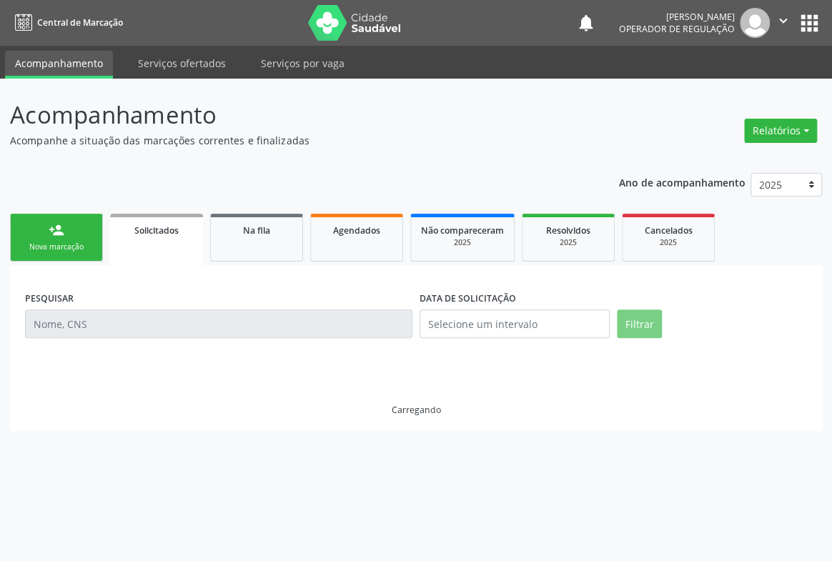
click at [152, 229] on span "Solicitados" at bounding box center [156, 230] width 44 height 12
click at [71, 242] on div "Nova marcação" at bounding box center [56, 247] width 71 height 11
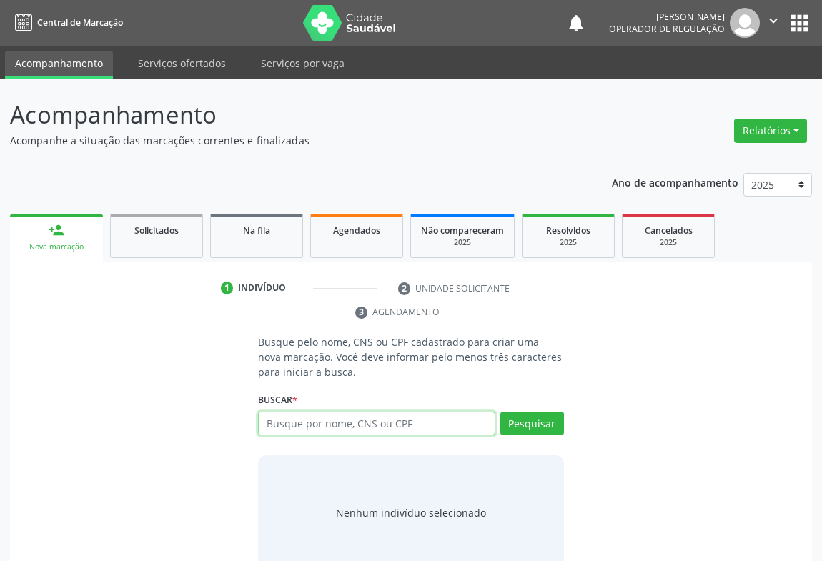
click at [350, 417] on input "text" at bounding box center [376, 424] width 237 height 24
type input "704006374261663"
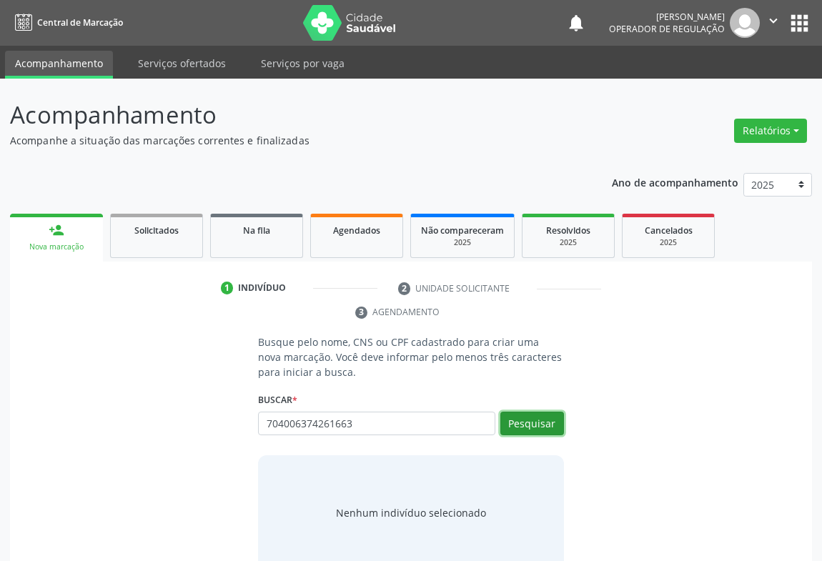
click at [530, 423] on button "Pesquisar" at bounding box center [532, 424] width 64 height 24
type input "704006374261663"
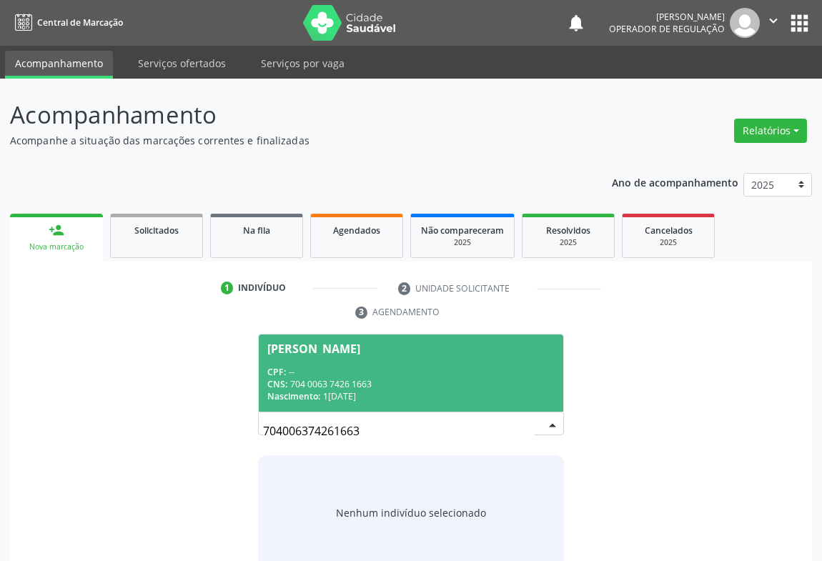
click at [280, 345] on div "Edilza Apolinario de Souza" at bounding box center [313, 348] width 93 height 11
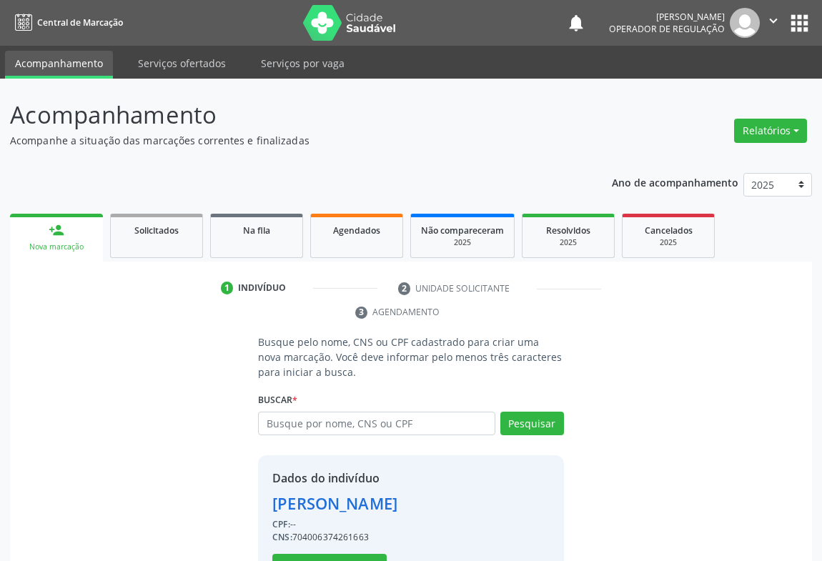
scroll to position [50, 0]
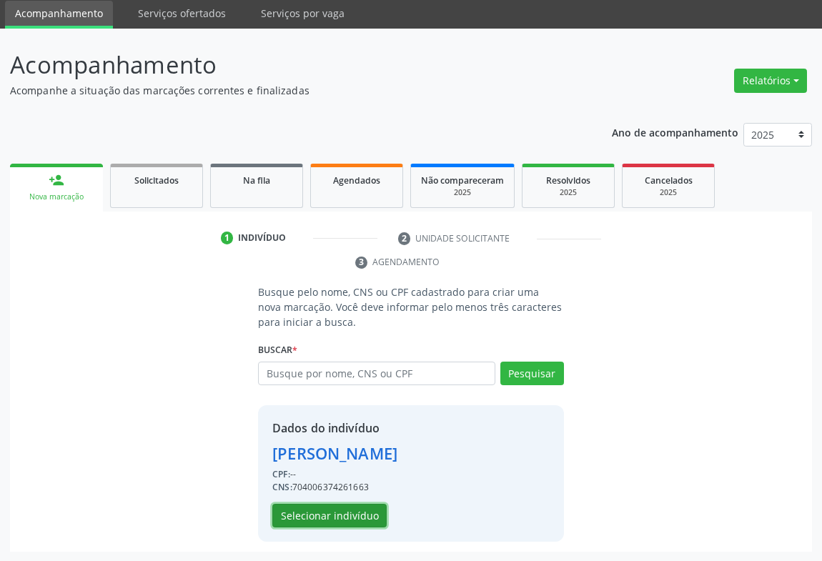
click at [325, 517] on button "Selecionar indivíduo" at bounding box center [329, 516] width 114 height 24
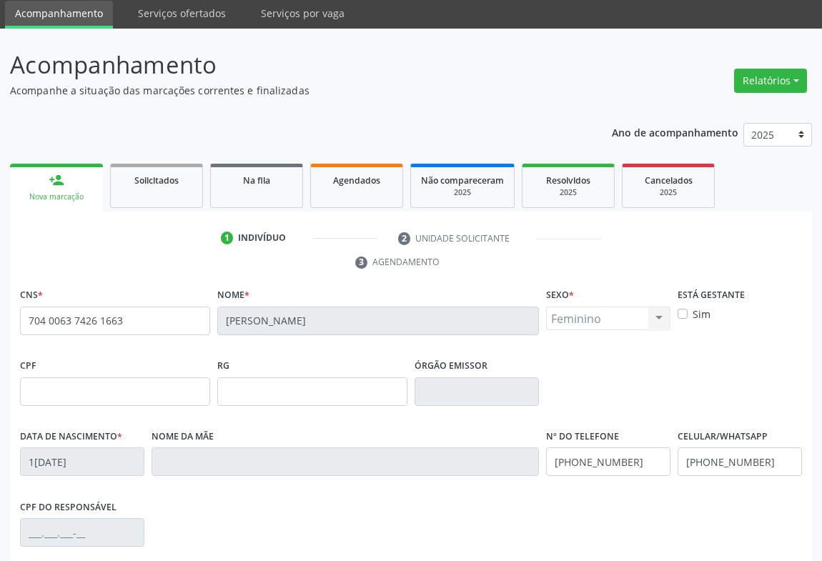
scroll to position [237, 0]
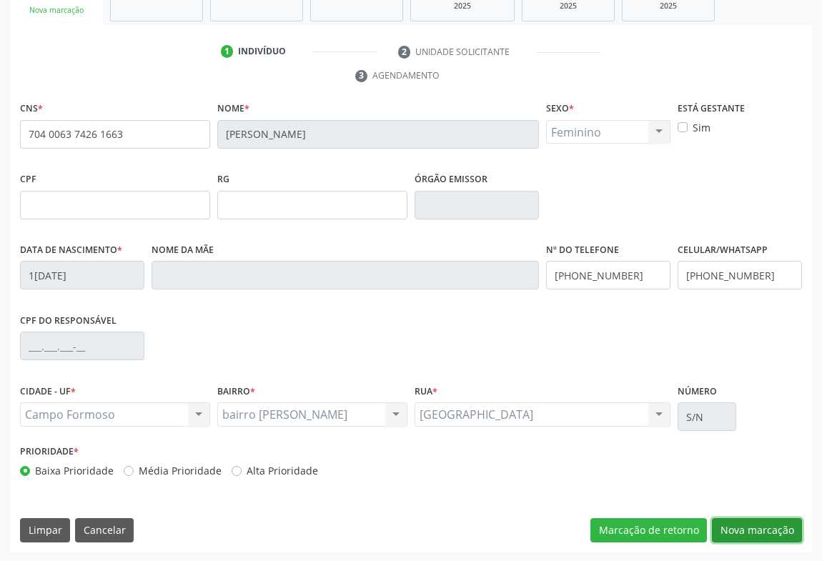
click at [745, 525] on button "Nova marcação" at bounding box center [757, 530] width 90 height 24
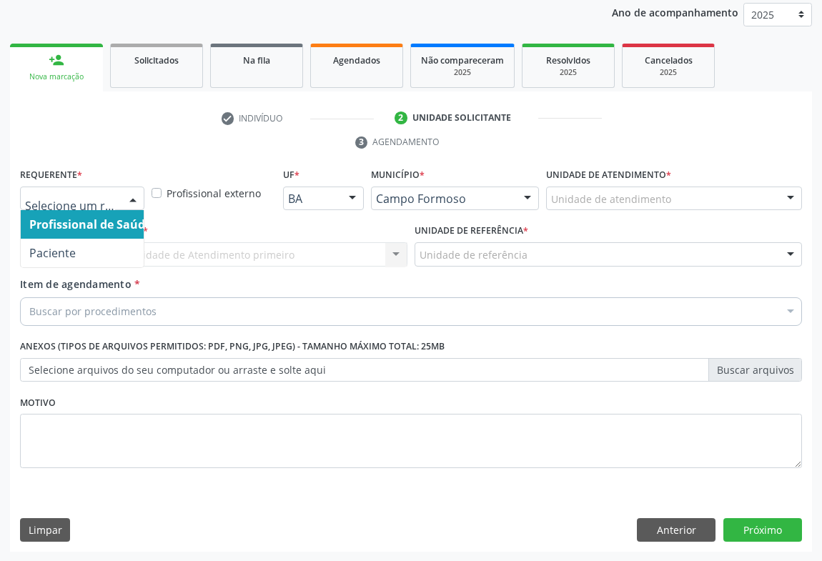
click at [128, 192] on div at bounding box center [132, 199] width 21 height 24
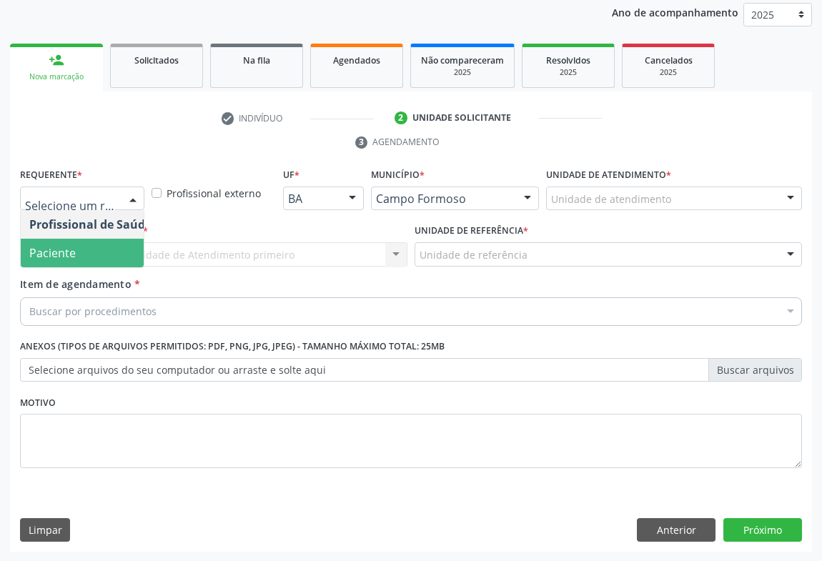
click at [52, 256] on span "Paciente" at bounding box center [52, 253] width 46 height 16
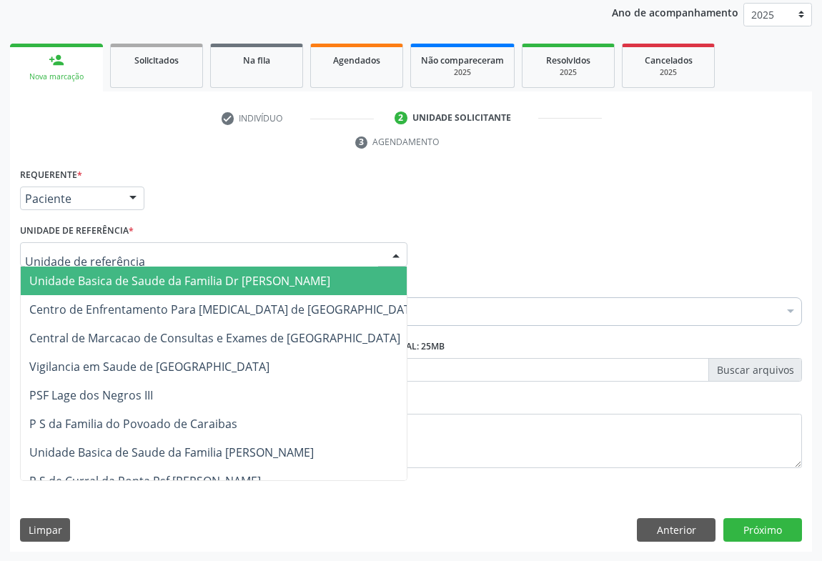
click at [212, 244] on div at bounding box center [213, 254] width 387 height 24
click at [118, 277] on span "Unidade Basica de Saude da Familia Dr [PERSON_NAME]" at bounding box center [179, 281] width 301 height 16
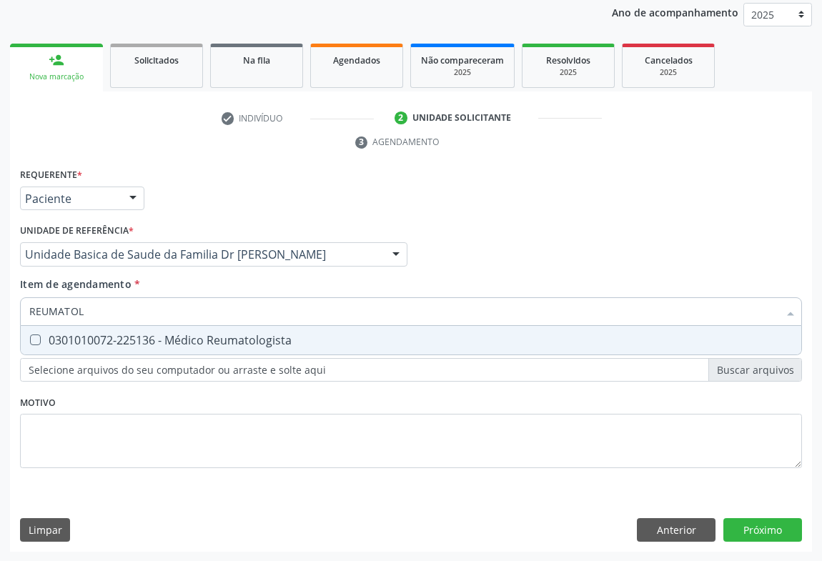
type input "REUMATOLO"
click at [223, 342] on div "0301010072-225136 - Médico Reumatologista" at bounding box center [410, 340] width 763 height 11
checkbox Reumatologista "true"
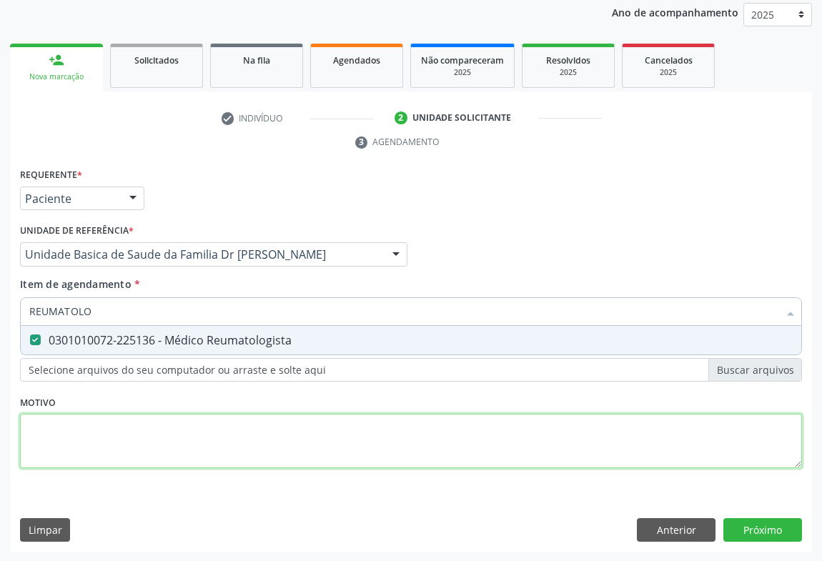
click at [267, 429] on div "Requerente * Paciente Profissional de Saúde Paciente Nenhum resultado encontrad…" at bounding box center [411, 326] width 782 height 324
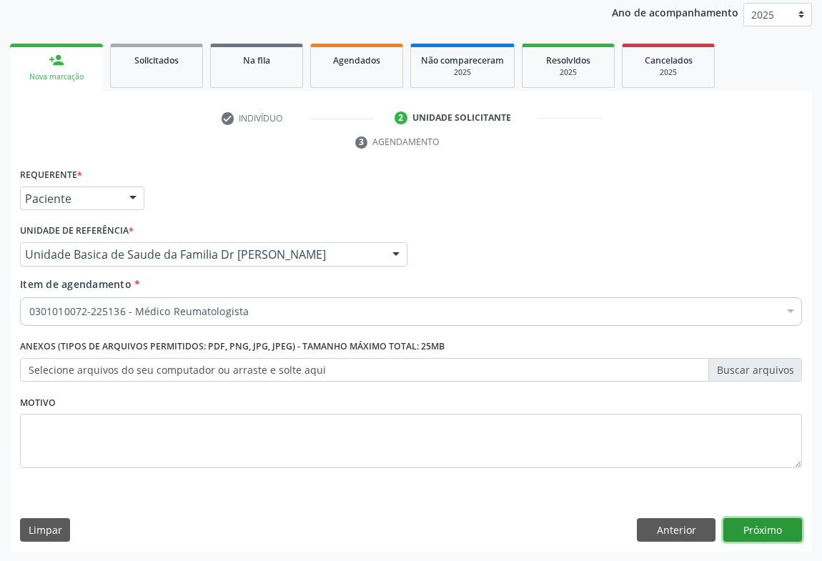
click at [762, 530] on button "Próximo" at bounding box center [762, 530] width 79 height 24
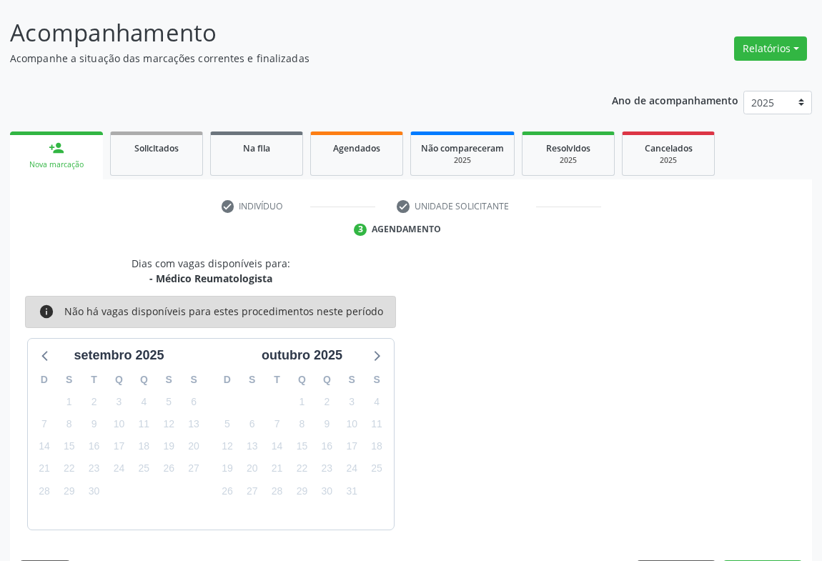
scroll to position [124, 0]
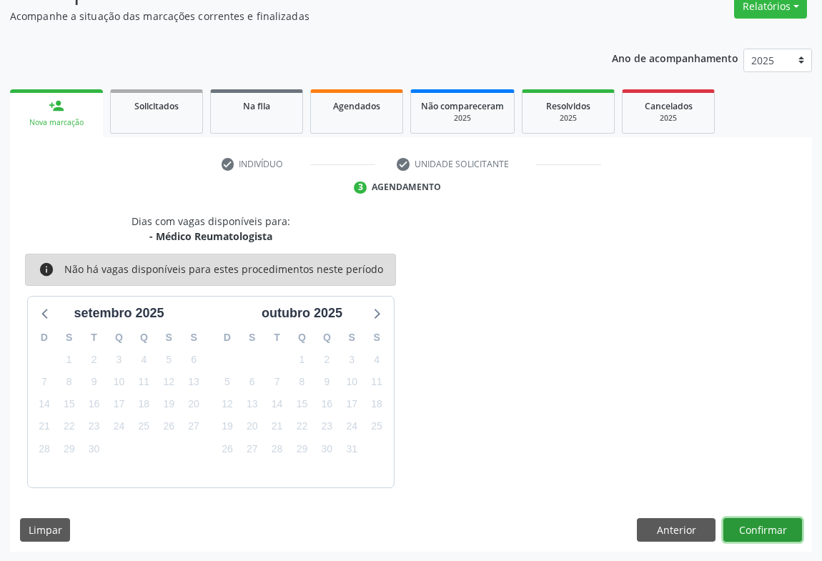
click at [746, 518] on button "Confirmar" at bounding box center [762, 530] width 79 height 24
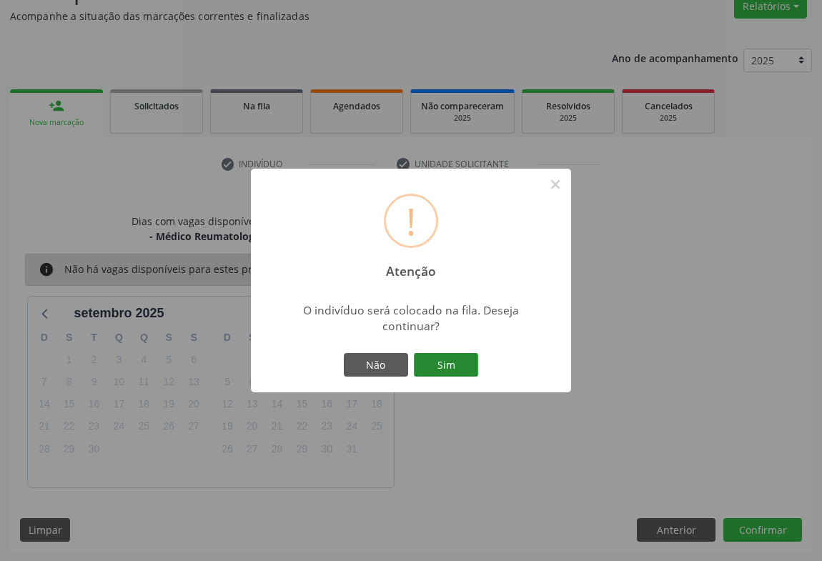
click at [440, 365] on button "Sim" at bounding box center [446, 365] width 64 height 24
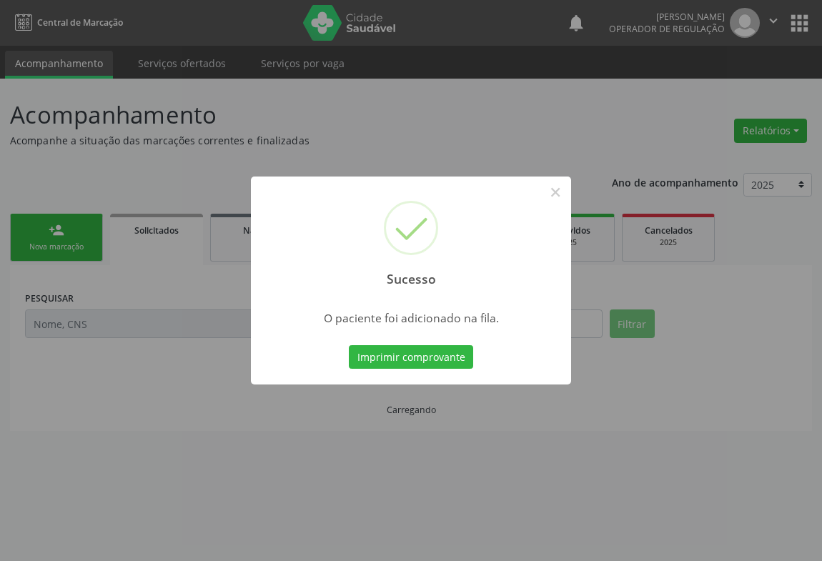
scroll to position [0, 0]
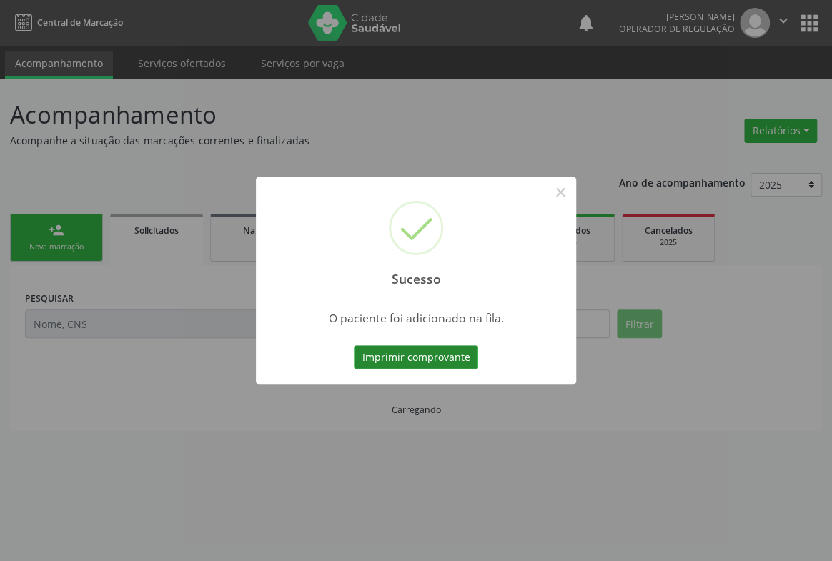
click at [422, 351] on button "Imprimir comprovante" at bounding box center [416, 357] width 124 height 24
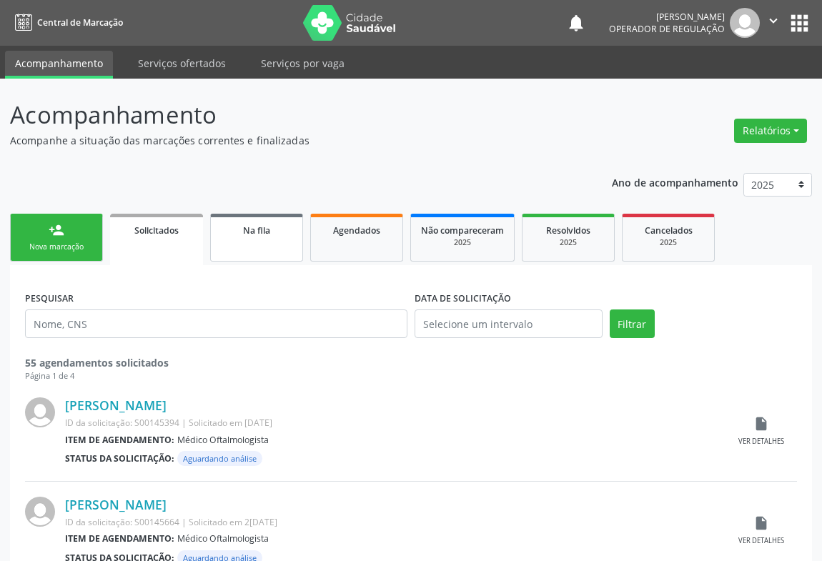
click at [259, 242] on link "Na fila" at bounding box center [256, 238] width 93 height 48
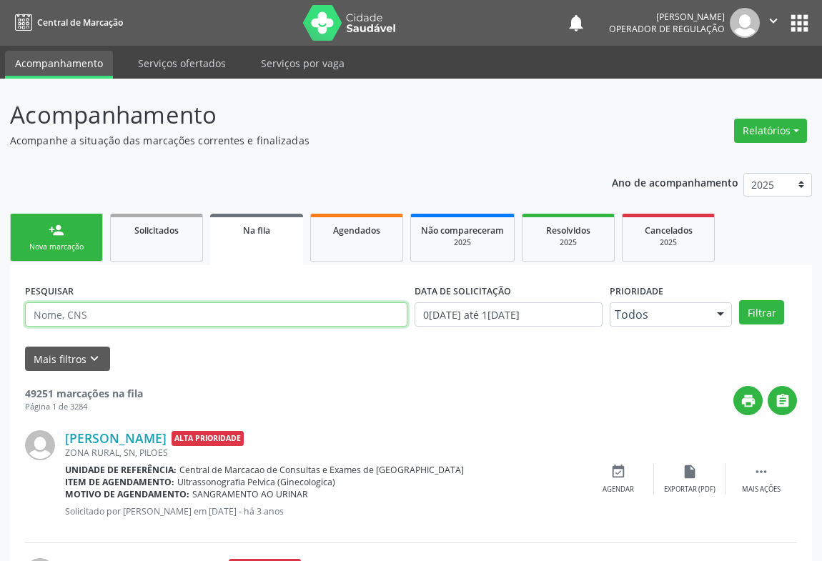
click at [66, 314] on input "text" at bounding box center [216, 314] width 382 height 24
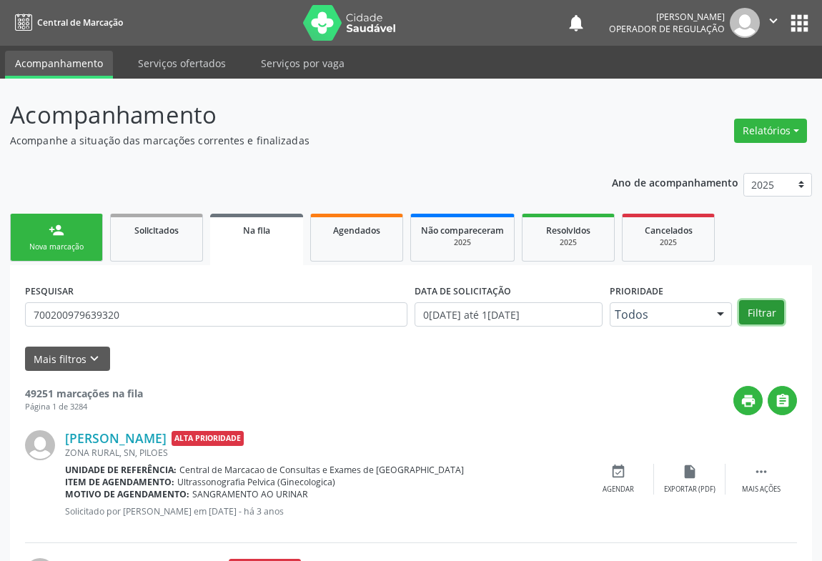
click at [764, 312] on button "Filtrar" at bounding box center [761, 312] width 45 height 24
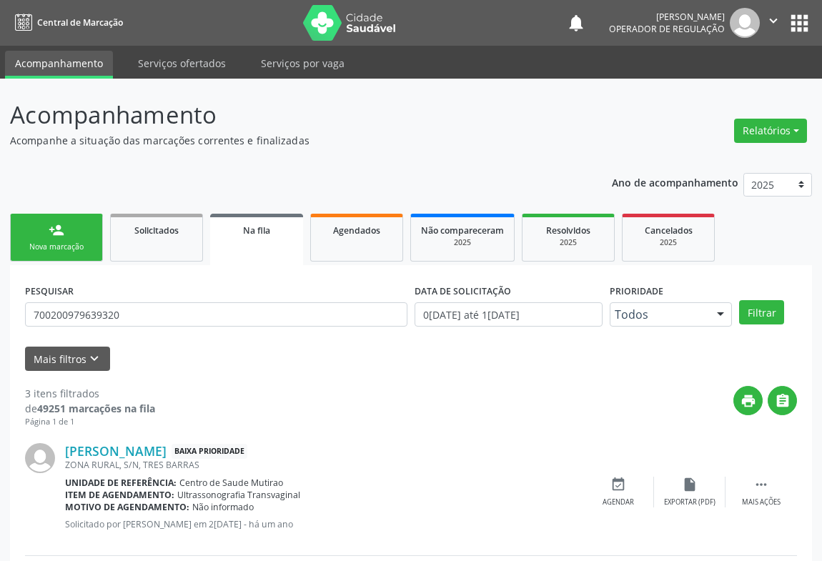
scroll to position [275, 0]
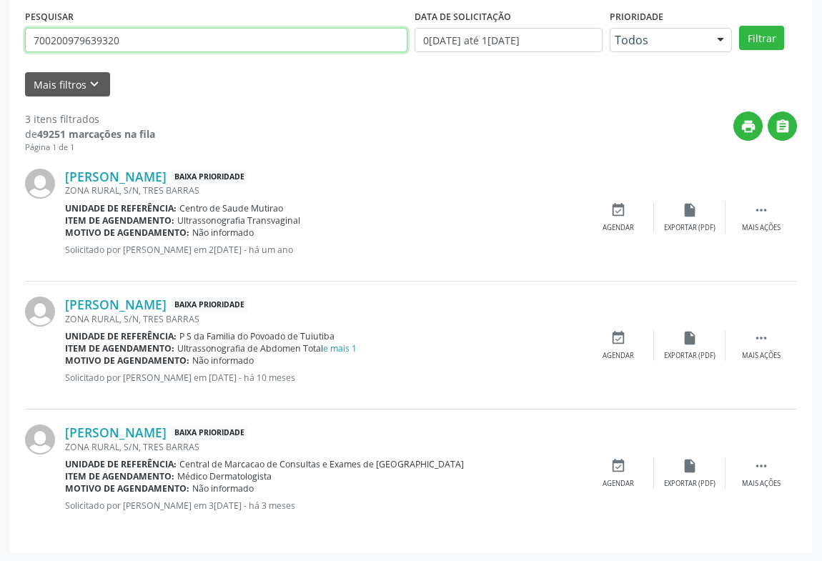
click at [139, 34] on input "700200979639320" at bounding box center [216, 40] width 382 height 24
type input "7"
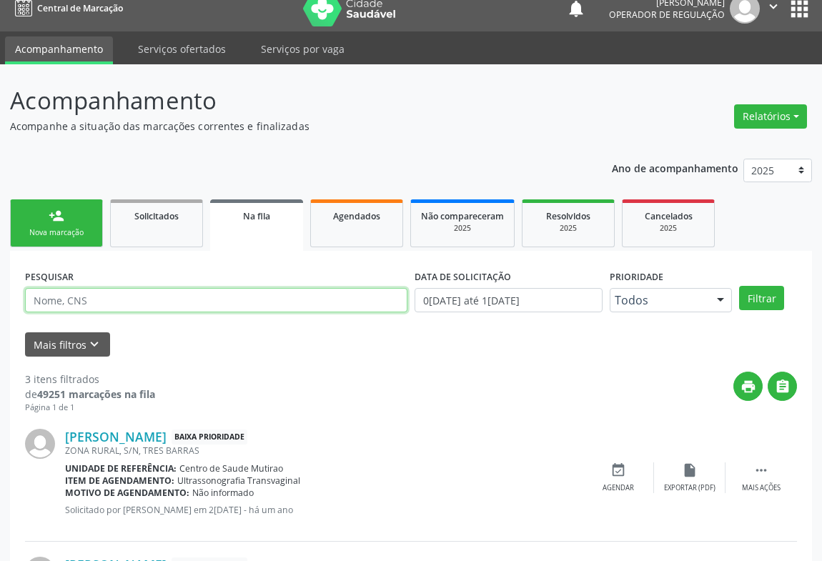
scroll to position [0, 0]
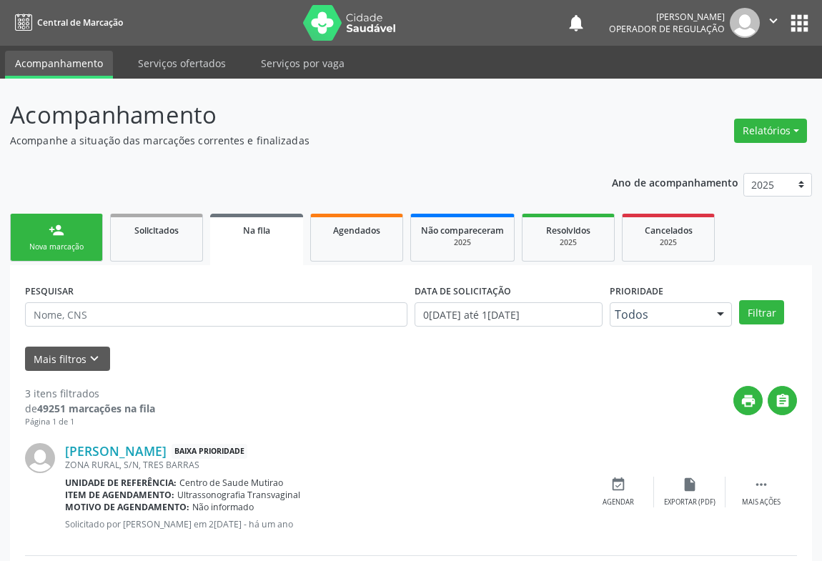
click at [80, 236] on link "person_add Nova marcação" at bounding box center [56, 238] width 93 height 48
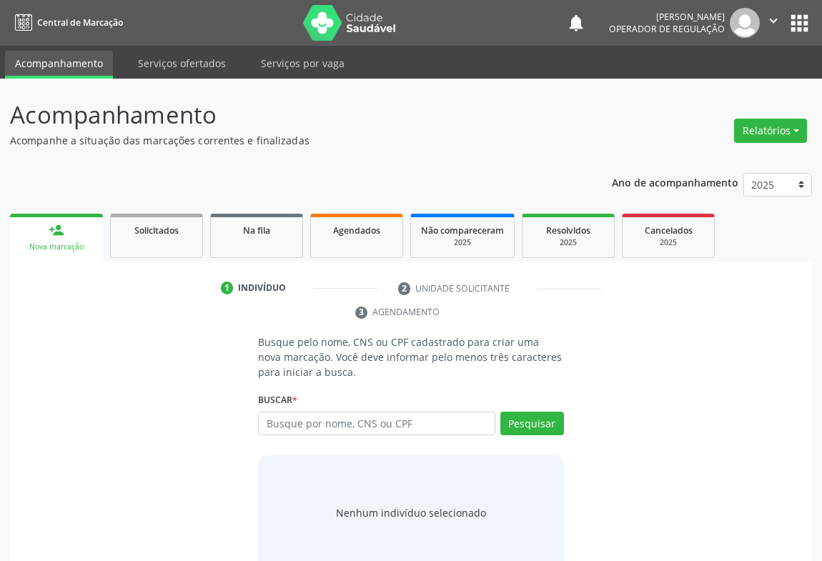
click at [80, 236] on link "person_add Nova marcação" at bounding box center [56, 238] width 93 height 48
click at [312, 430] on input "text" at bounding box center [376, 424] width 237 height 24
drag, startPoint x: 279, startPoint y: 422, endPoint x: 292, endPoint y: 416, distance: 14.4
click at [287, 417] on input "text" at bounding box center [376, 424] width 237 height 24
click at [372, 224] on span "Agendados" at bounding box center [356, 230] width 47 height 12
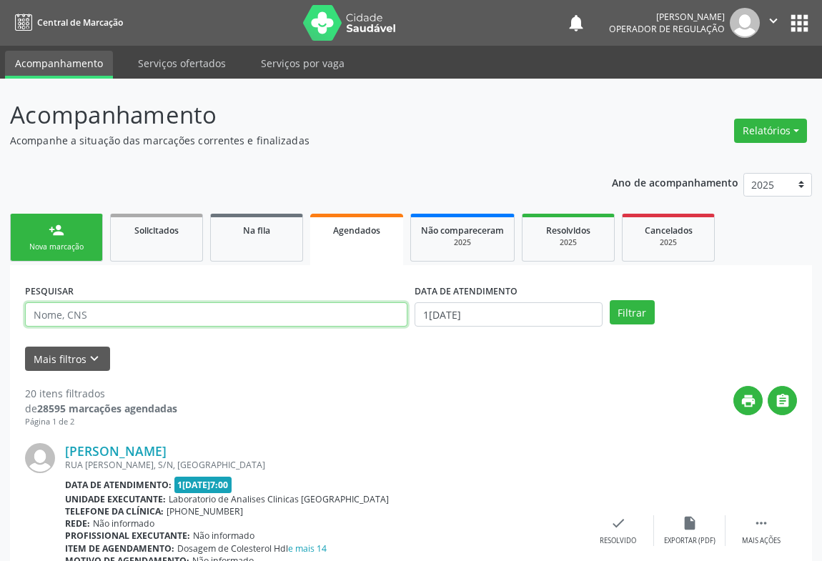
click at [130, 313] on input "text" at bounding box center [216, 314] width 382 height 24
type input "707803682650517"
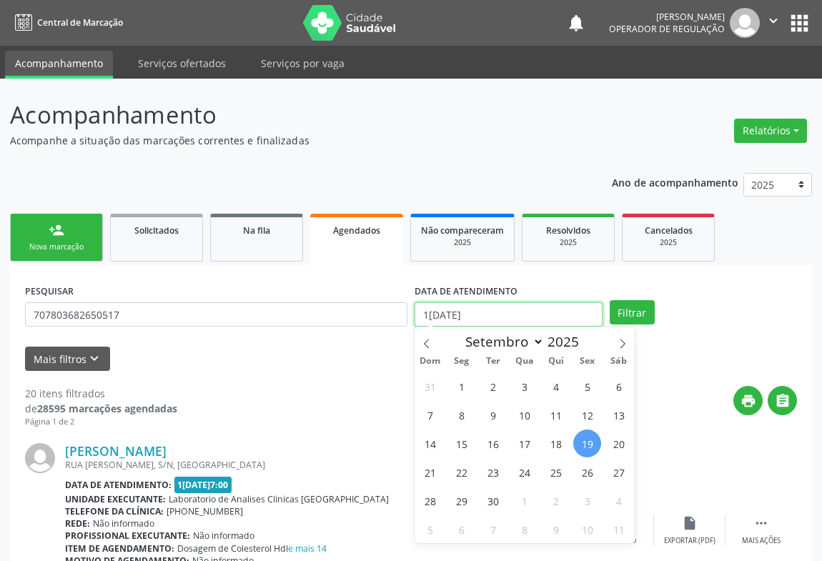
click at [545, 317] on input "19/09/2025" at bounding box center [509, 314] width 188 height 24
click at [623, 317] on button "Filtrar" at bounding box center [632, 312] width 45 height 24
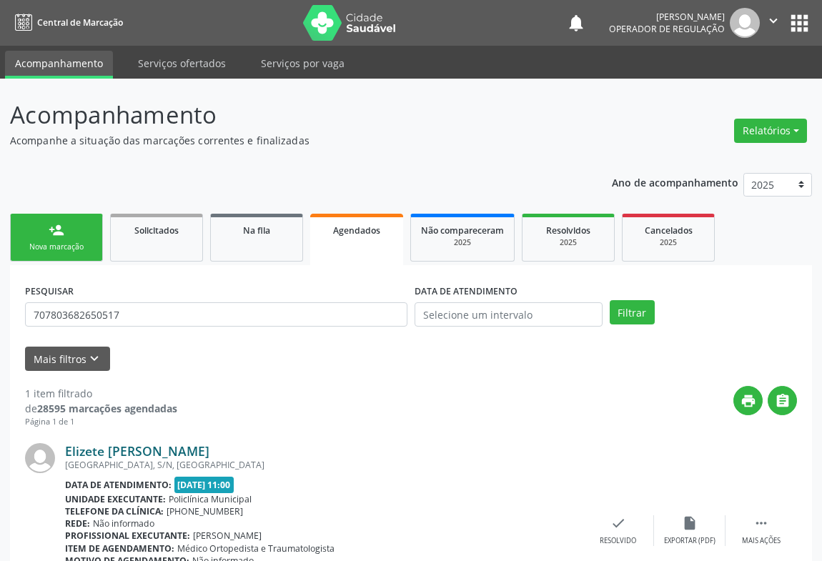
scroll to position [97, 0]
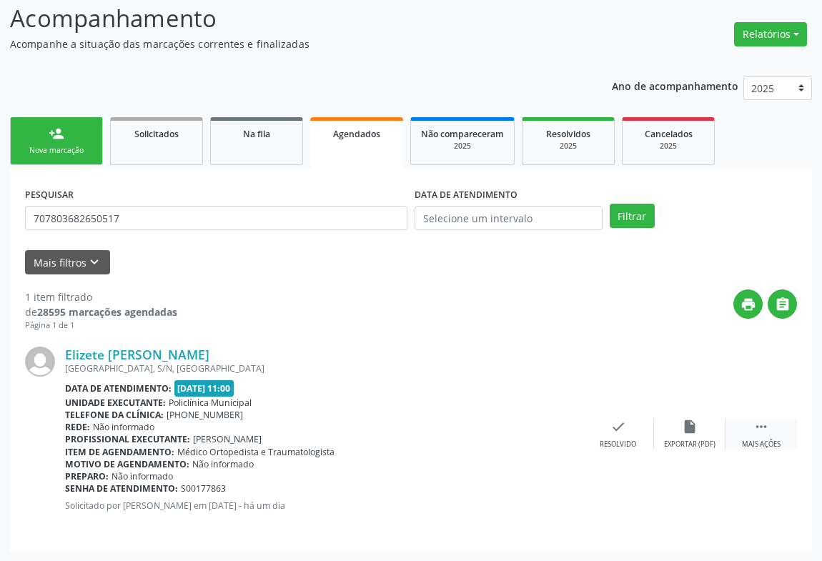
click at [757, 433] on icon "" at bounding box center [761, 427] width 16 height 16
click at [479, 425] on icon "print" at bounding box center [476, 427] width 16 height 16
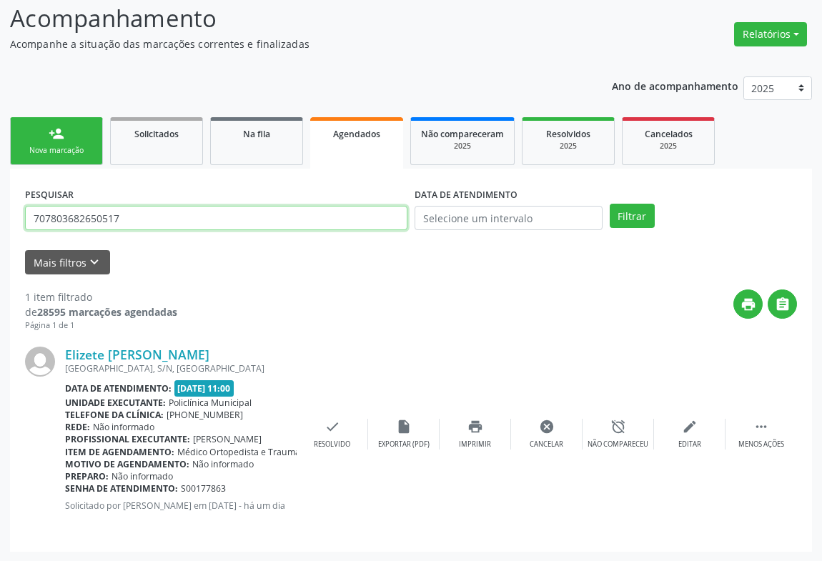
click at [156, 213] on input "707803682650517" at bounding box center [216, 218] width 382 height 24
type input "7"
click at [132, 223] on input "text" at bounding box center [216, 218] width 382 height 24
click at [129, 217] on input "text" at bounding box center [216, 218] width 382 height 24
type input "702003337975586"
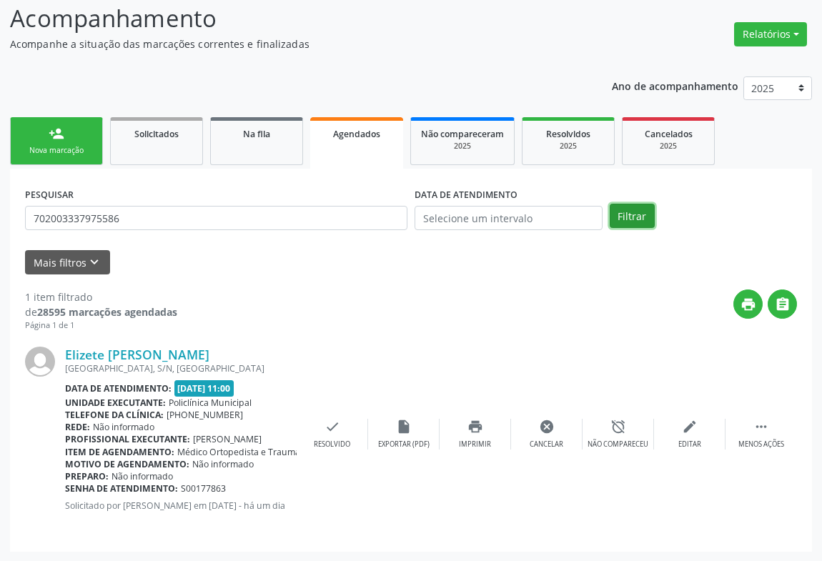
click at [650, 209] on button "Filtrar" at bounding box center [632, 216] width 45 height 24
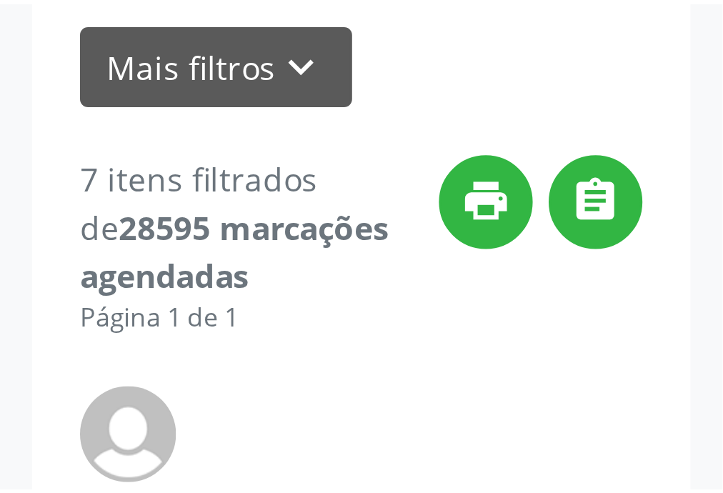
scroll to position [693, 0]
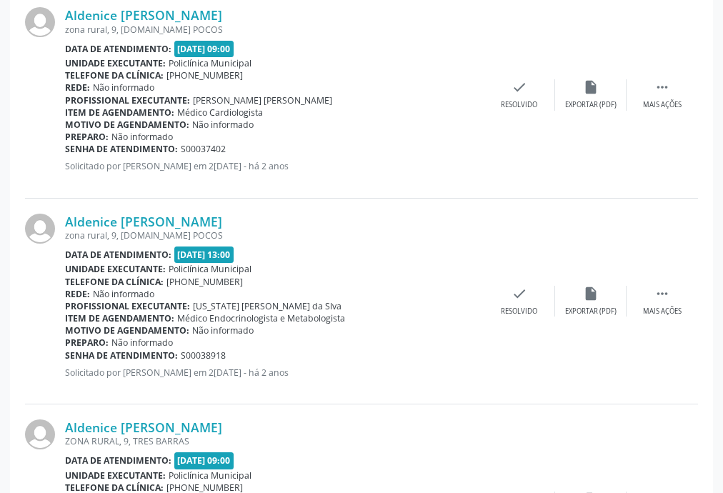
click at [53, 174] on div at bounding box center [45, 94] width 40 height 175
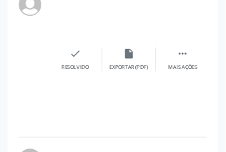
scroll to position [694, 0]
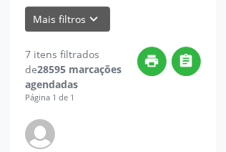
click at [140, 24] on div "Mais filtros keyboard_arrow_down" at bounding box center [112, 18] width 183 height 25
click at [141, 23] on div "Mais filtros keyboard_arrow_down" at bounding box center [112, 18] width 183 height 25
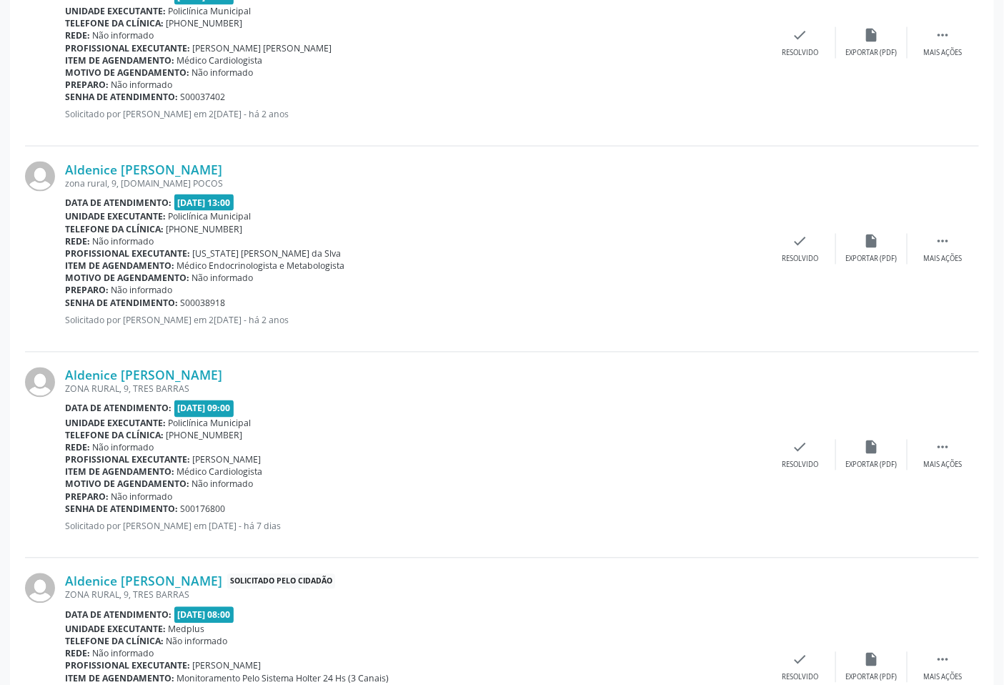
click at [508, 68] on div "Motivo de agendamento: Não informado" at bounding box center [415, 72] width 700 height 12
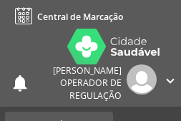
click at [151, 27] on nav "Central de Marcação notifications Jeilane Maria da Silva Operador de regulação …" at bounding box center [90, 53] width 181 height 107
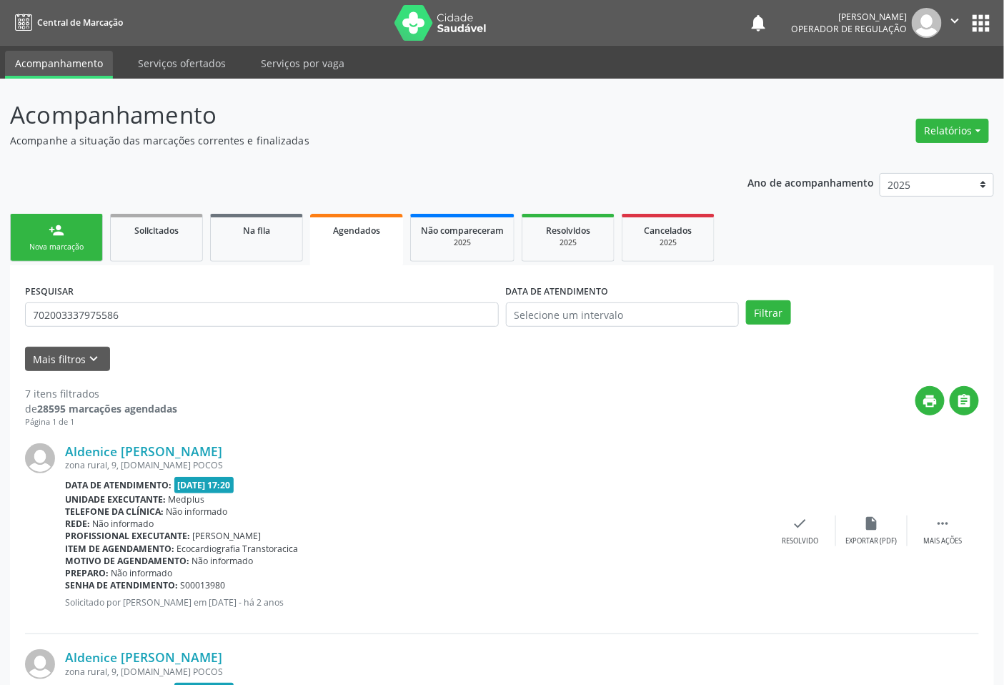
click at [329, 115] on p "Acompanhamento" at bounding box center [354, 115] width 689 height 36
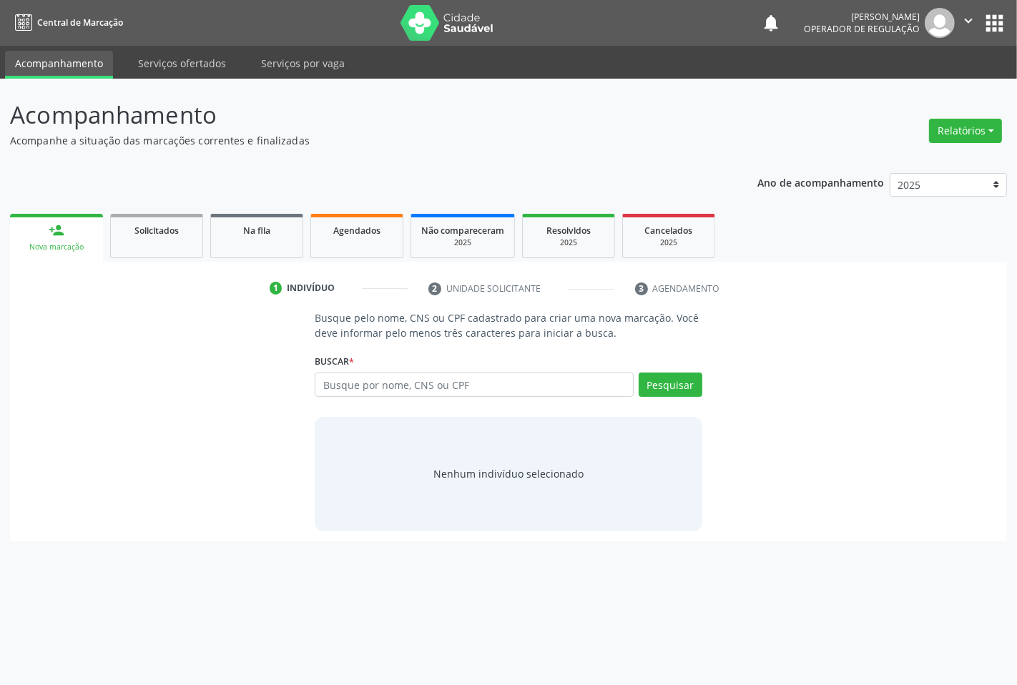
click at [377, 387] on input "text" at bounding box center [474, 384] width 318 height 24
type input "702"
click at [352, 237] on link "Agendados" at bounding box center [356, 236] width 93 height 44
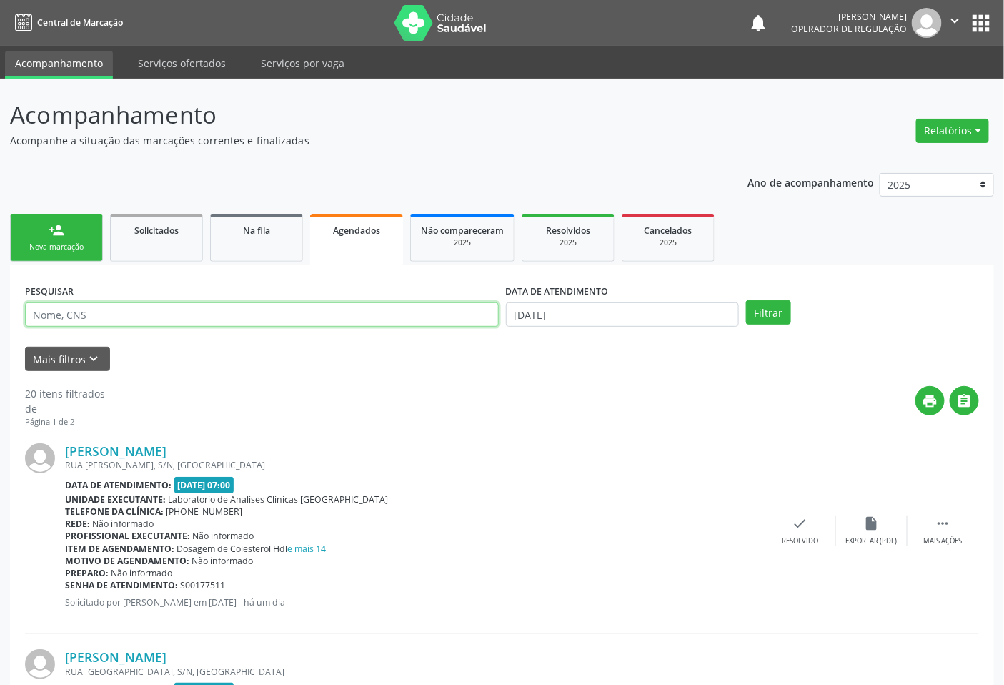
click at [94, 311] on input "text" at bounding box center [262, 314] width 474 height 24
type input "702003337975586"
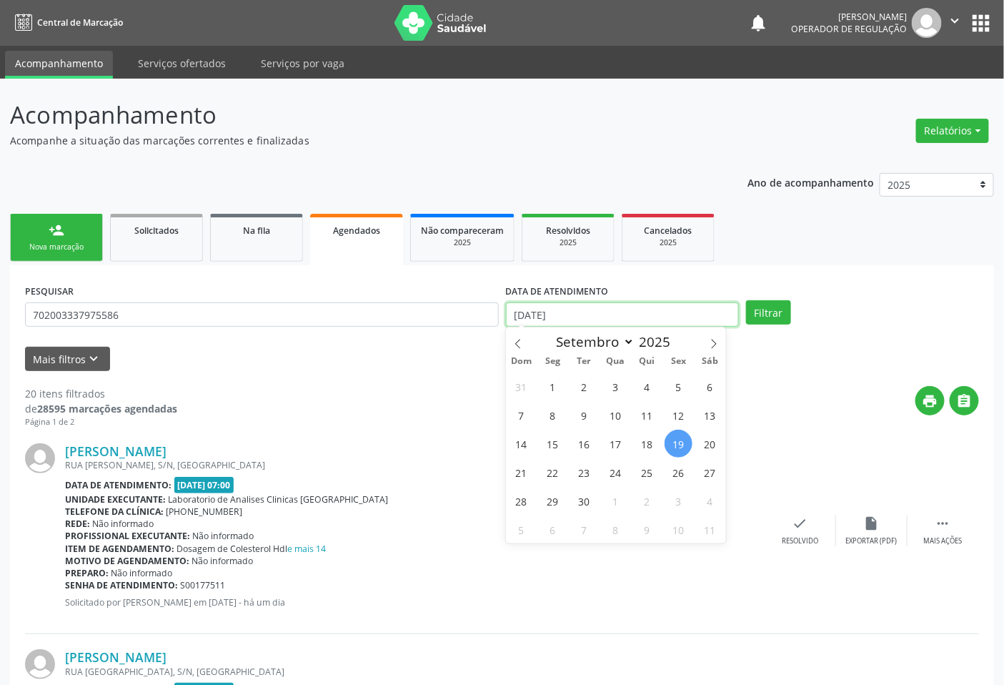
click at [599, 310] on input "19/09/2025" at bounding box center [622, 314] width 233 height 24
click at [777, 309] on button "Filtrar" at bounding box center [768, 312] width 45 height 24
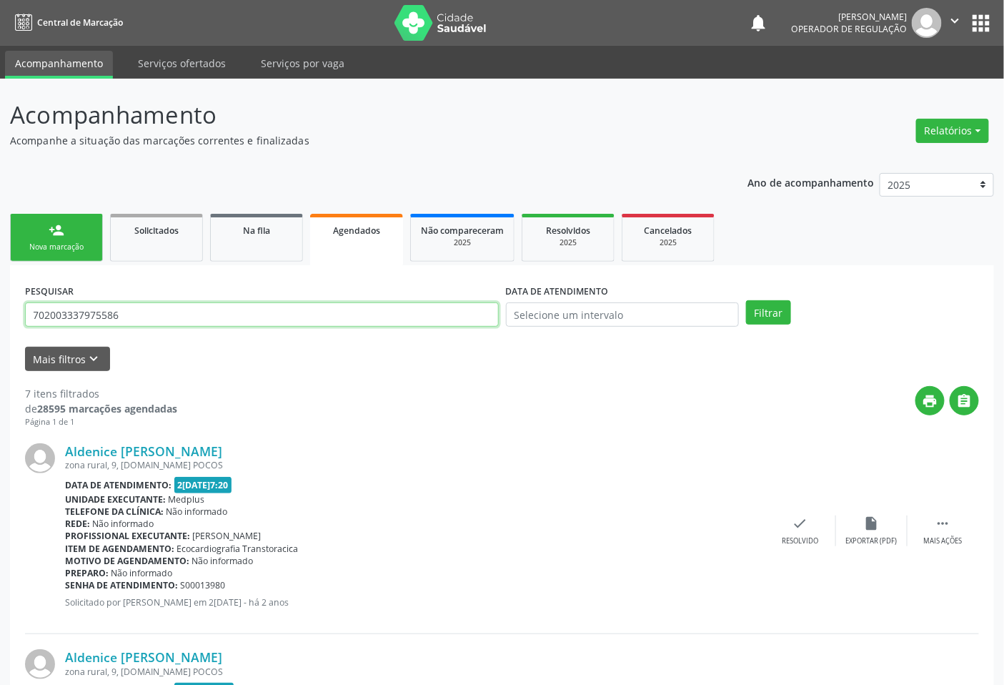
click at [222, 318] on input "702003337975586" at bounding box center [262, 314] width 474 height 24
type input "7"
type input "700505918598154"
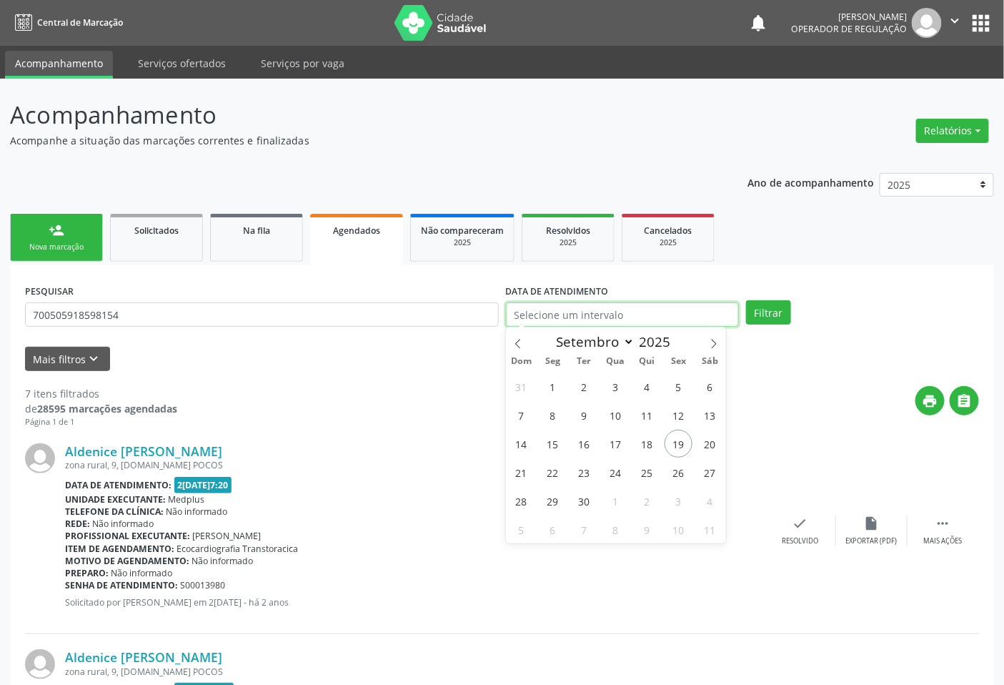
click at [723, 323] on body "Central de Marcação notifications Jeilane Maria da Silva Operador de regulação …" at bounding box center [502, 342] width 1004 height 685
click at [772, 310] on button "Filtrar" at bounding box center [768, 312] width 45 height 24
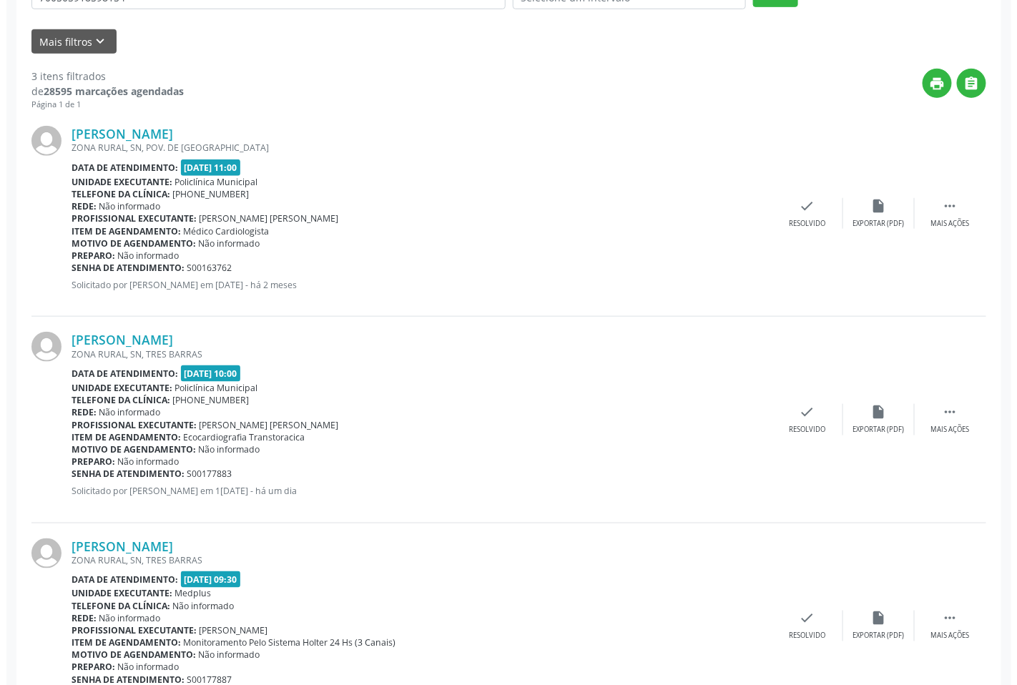
scroll to position [385, 0]
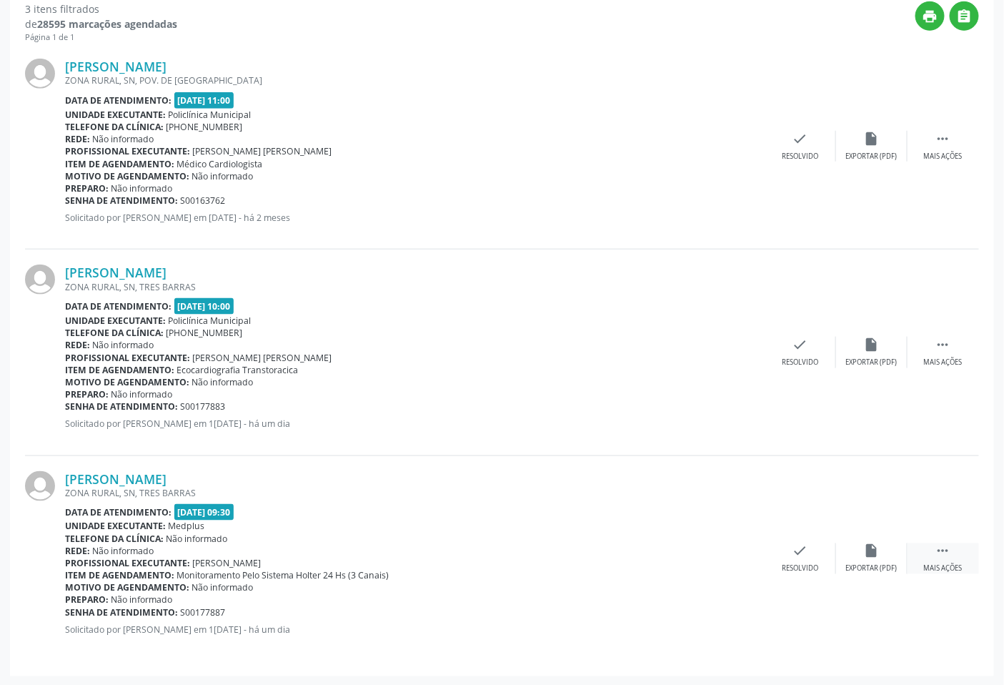
click at [944, 564] on div "Mais ações" at bounding box center [943, 569] width 39 height 10
click at [733, 555] on icon "cancel" at bounding box center [729, 551] width 16 height 16
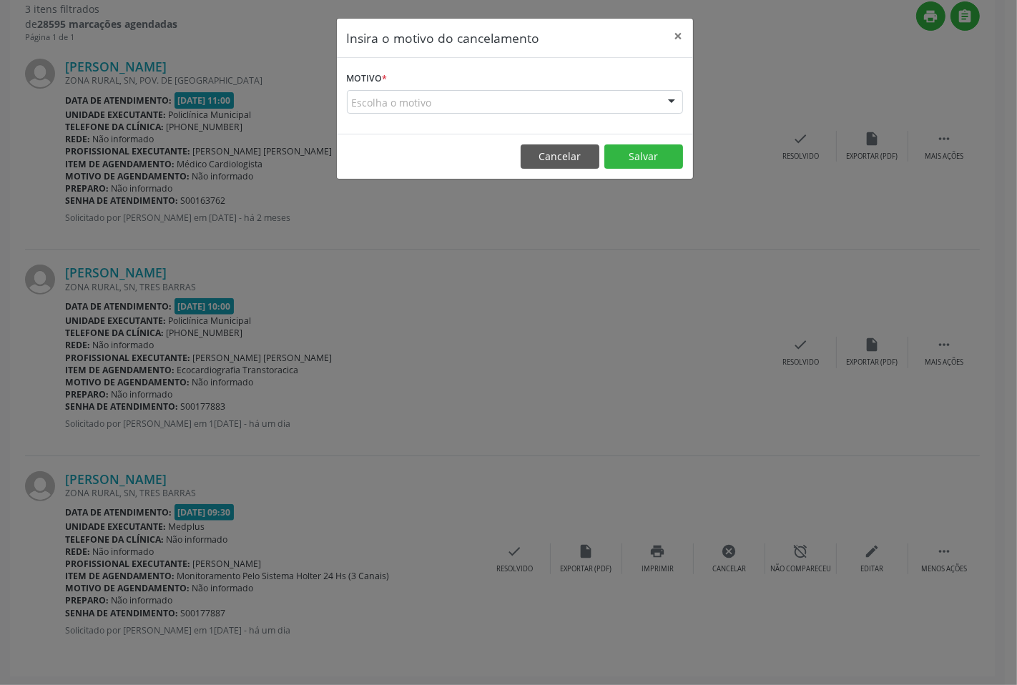
click at [637, 105] on div "Escolha o motivo" at bounding box center [515, 102] width 336 height 24
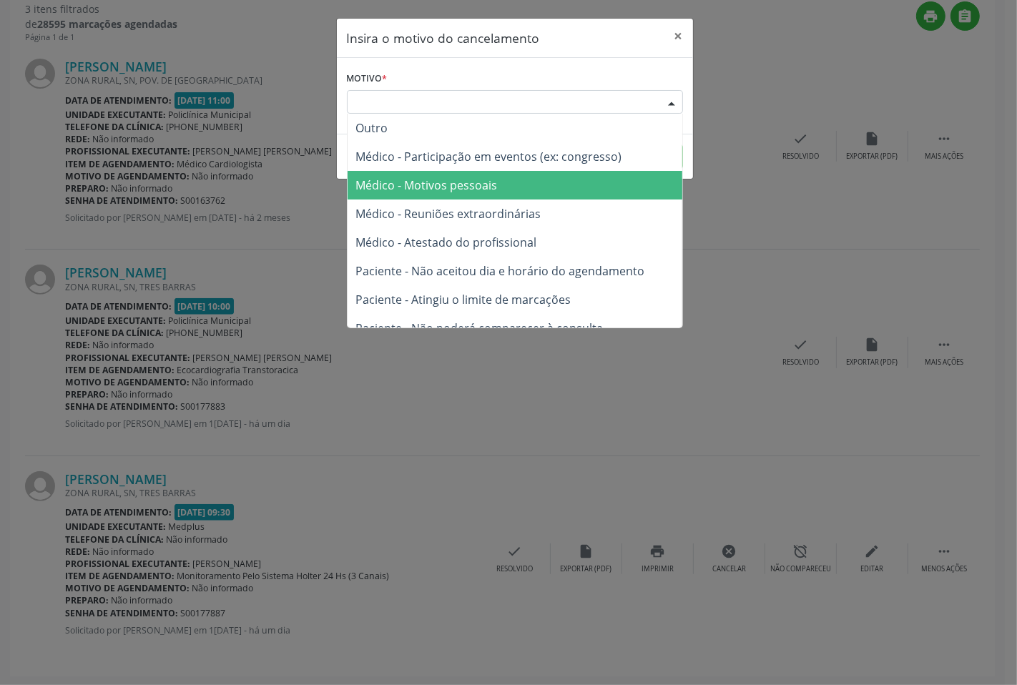
click at [501, 184] on span "Médico - Motivos pessoais" at bounding box center [514, 185] width 335 height 29
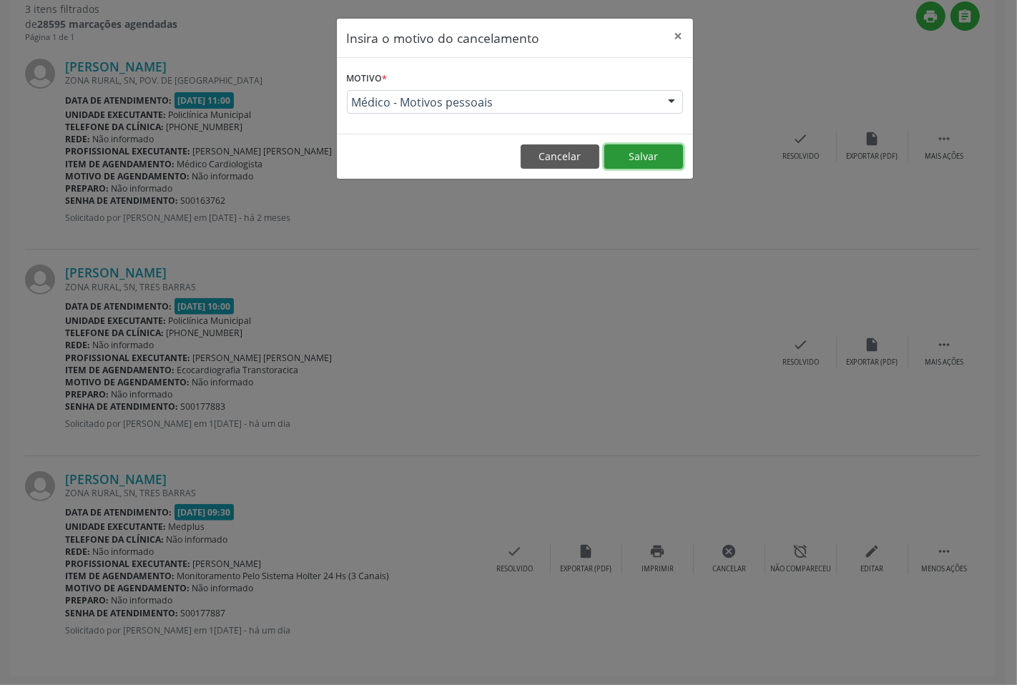
click at [633, 149] on button "Salvar" at bounding box center [643, 156] width 79 height 24
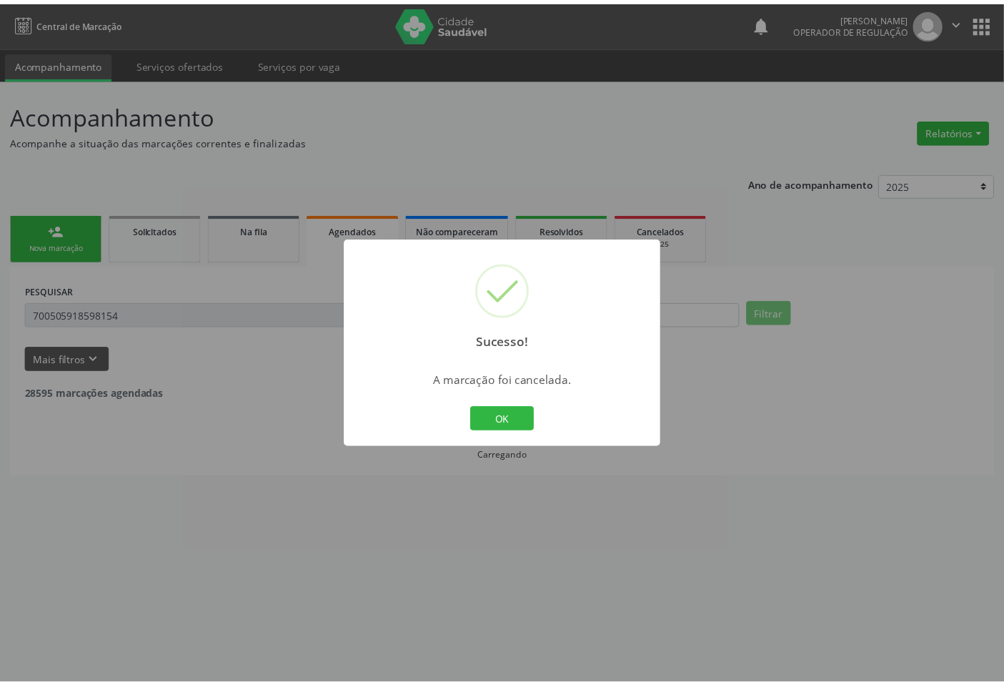
scroll to position [0, 0]
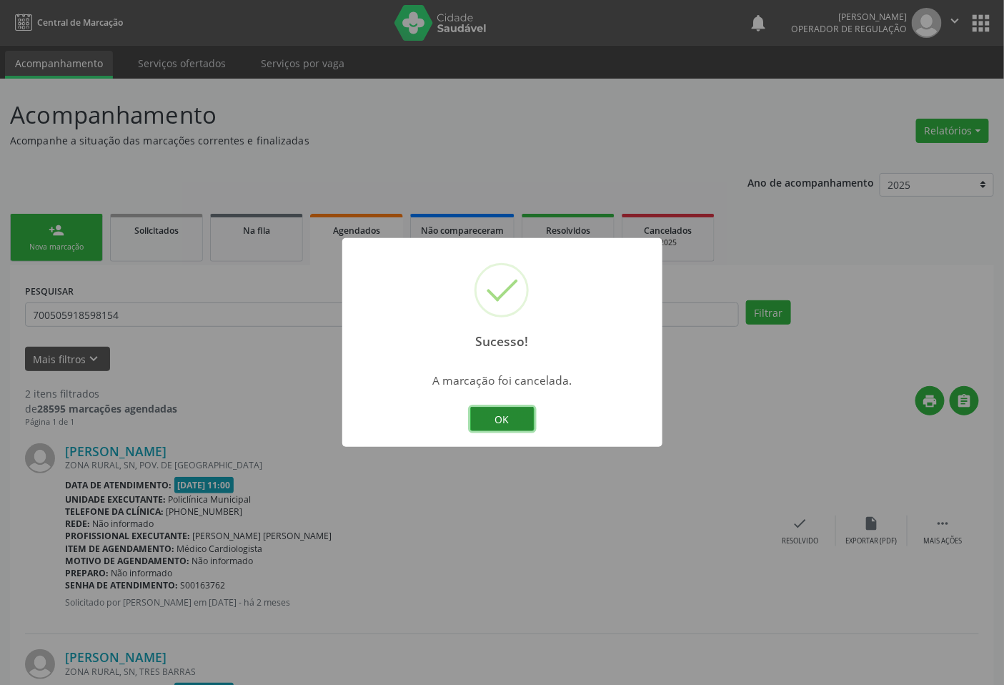
click at [503, 415] on button "OK" at bounding box center [502, 419] width 64 height 24
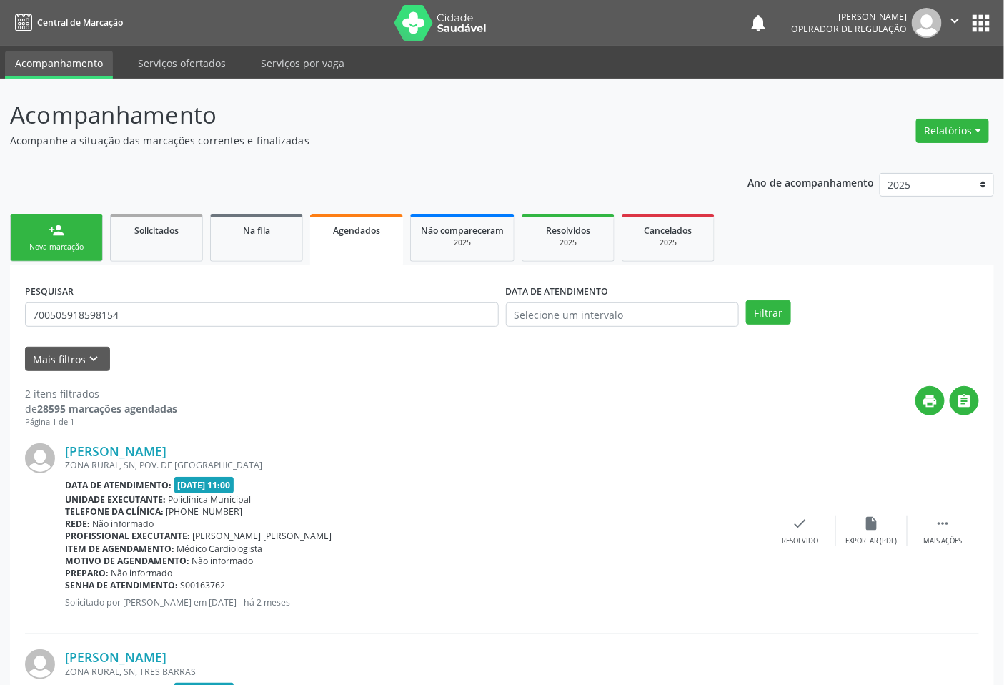
click at [74, 239] on link "person_add Nova marcação" at bounding box center [56, 238] width 93 height 48
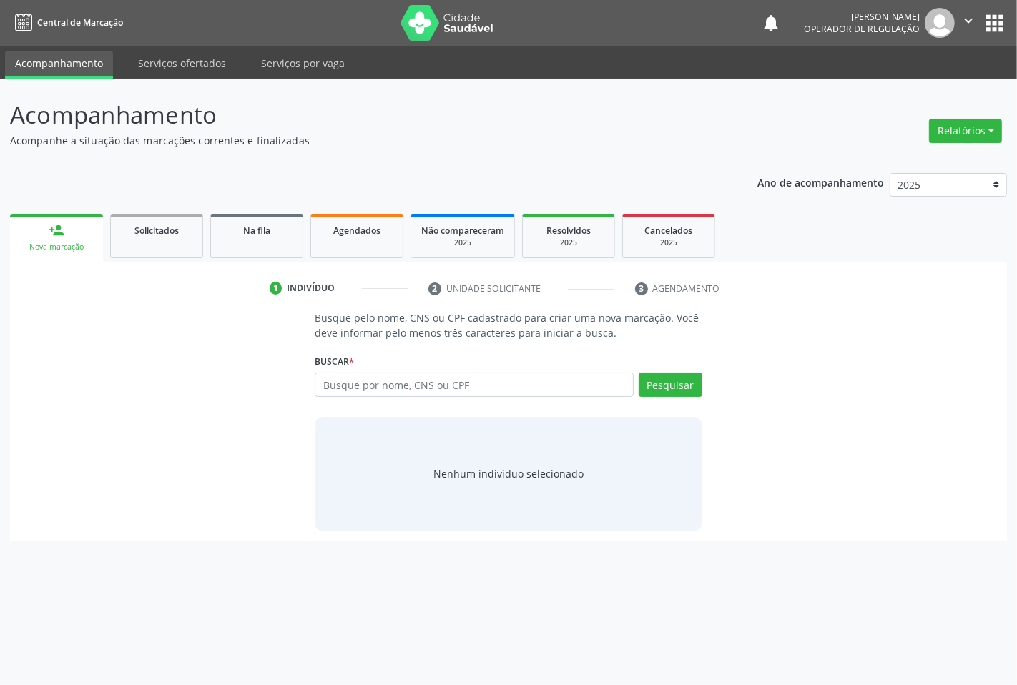
click at [47, 233] on link "person_add Nova marcação" at bounding box center [56, 238] width 93 height 48
click at [430, 386] on input "text" at bounding box center [474, 384] width 318 height 24
type input "700008473310106"
click at [642, 384] on button "Pesquisar" at bounding box center [670, 384] width 64 height 24
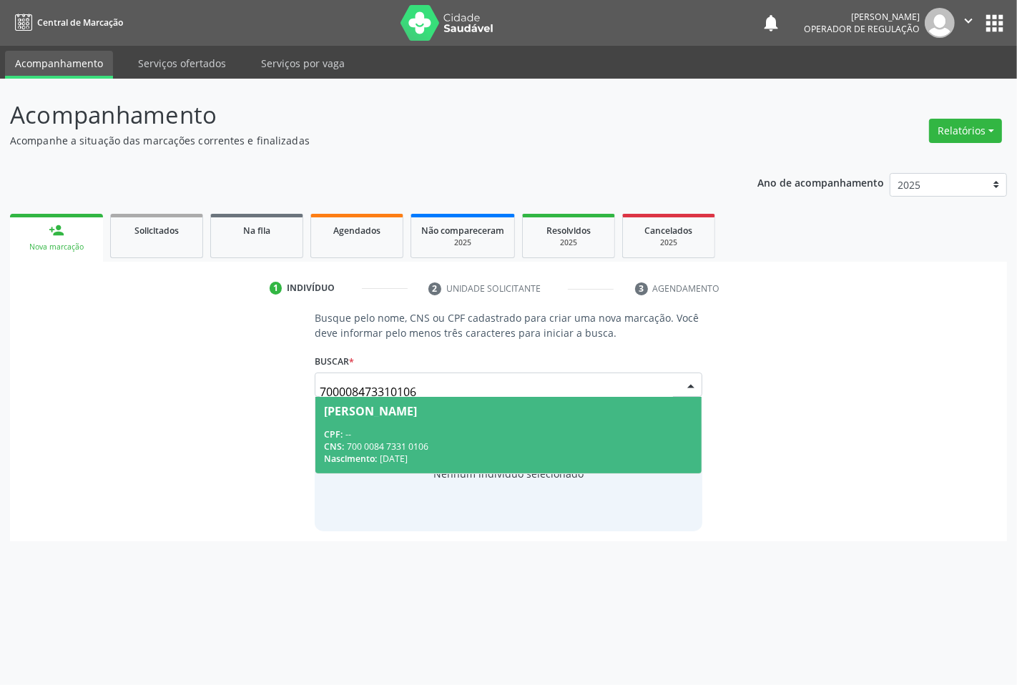
click at [390, 425] on span "Ione da Silva Ribeiro CPF: -- CNS: 700 0084 7331 0106 Nascimento: 01/02/1987" at bounding box center [507, 435] width 385 height 76
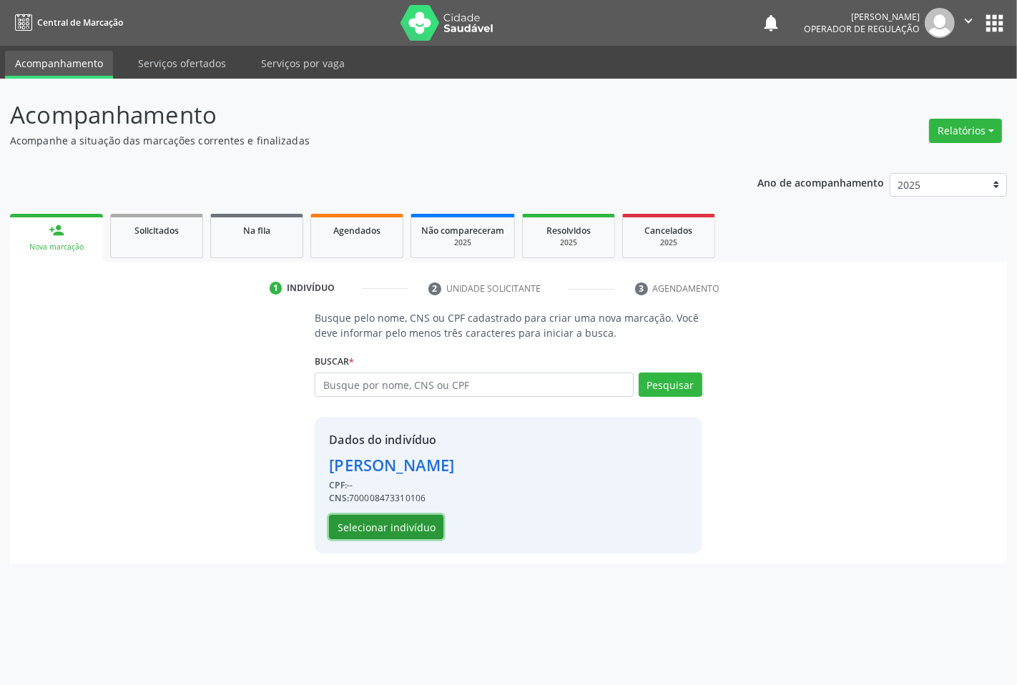
click at [360, 523] on button "Selecionar indivíduo" at bounding box center [386, 527] width 114 height 24
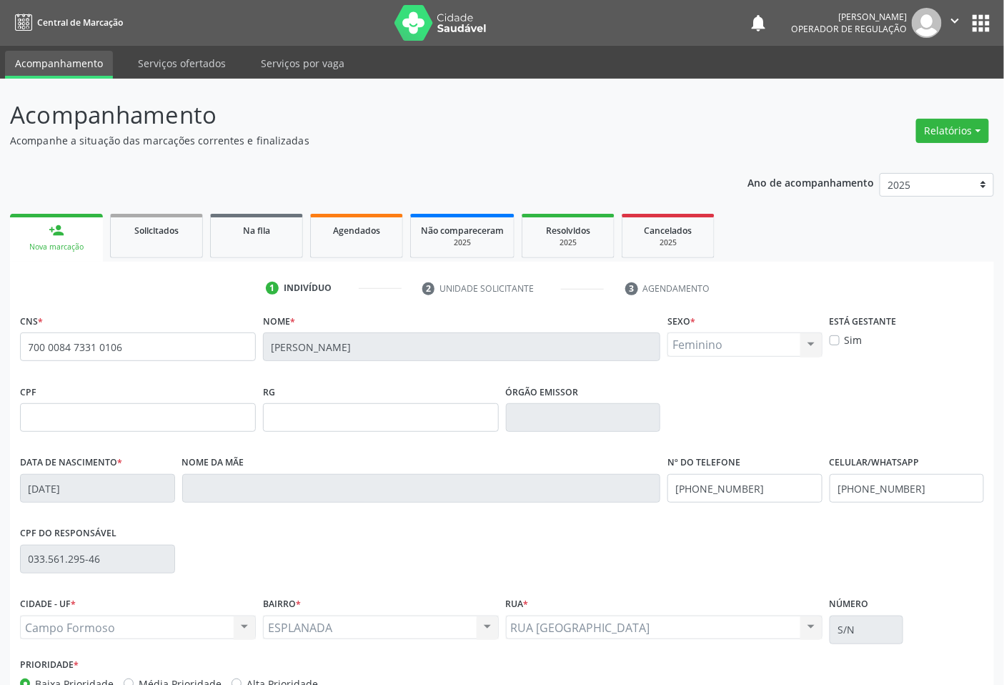
scroll to position [89, 0]
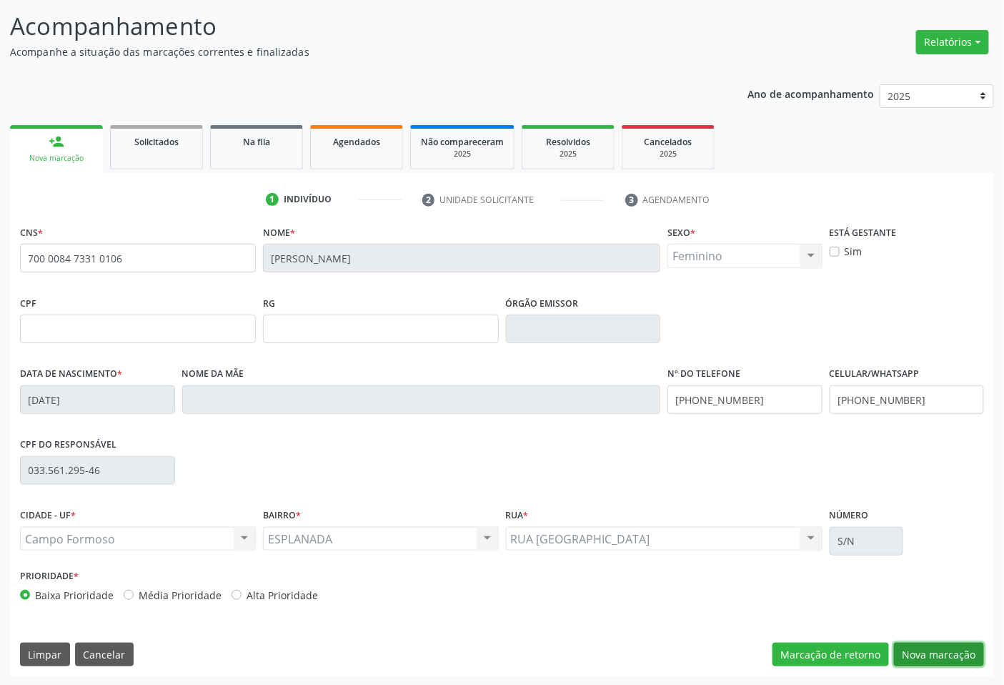
click at [924, 654] on button "Nova marcação" at bounding box center [939, 655] width 90 height 24
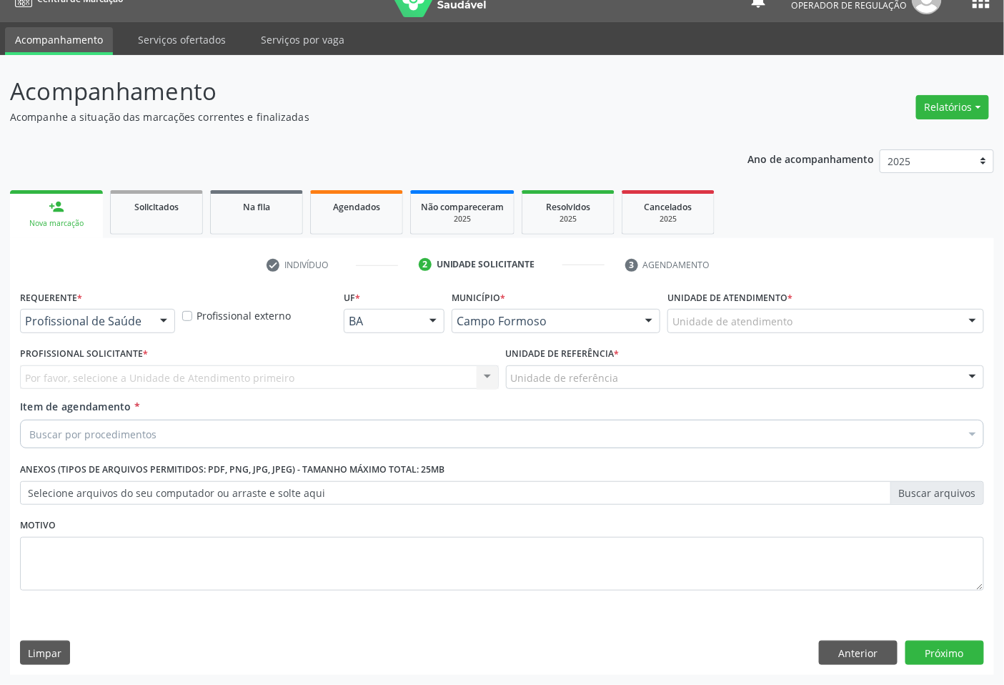
scroll to position [23, 0]
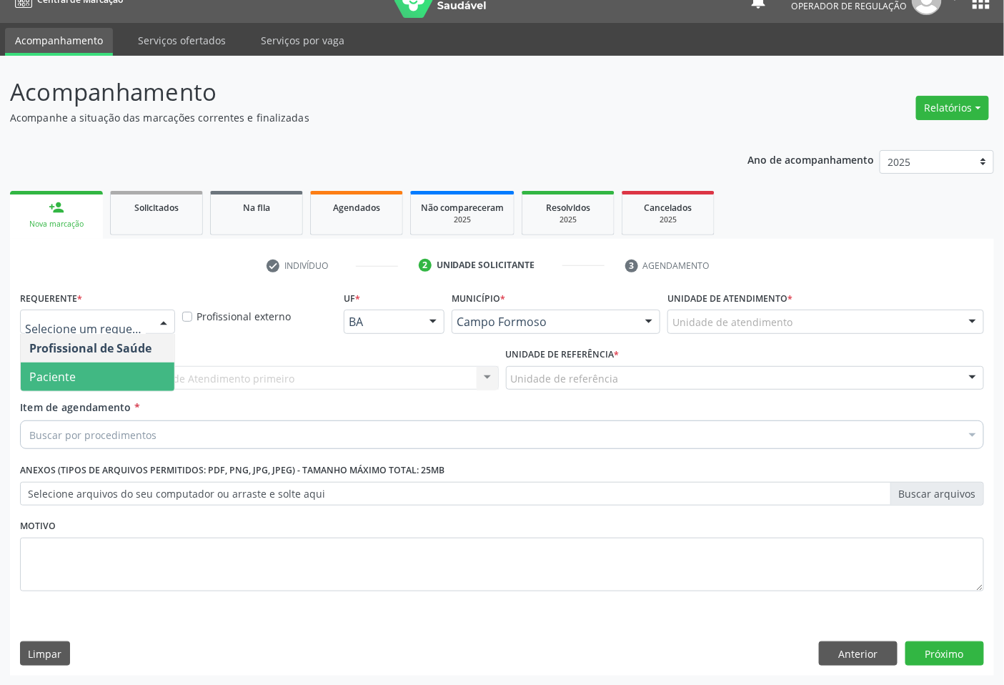
drag, startPoint x: 61, startPoint y: 379, endPoint x: 138, endPoint y: 387, distance: 77.0
click at [65, 379] on span "Paciente" at bounding box center [52, 377] width 46 height 16
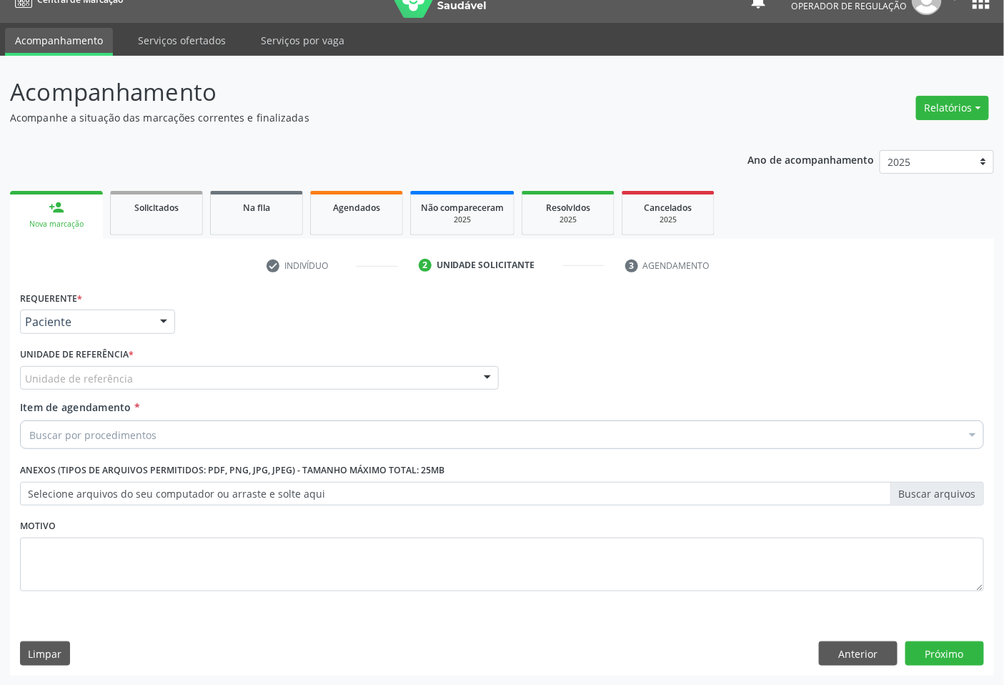
drag, startPoint x: 219, startPoint y: 374, endPoint x: 203, endPoint y: 375, distance: 15.7
click at [217, 374] on div "Unidade de referência" at bounding box center [259, 378] width 479 height 24
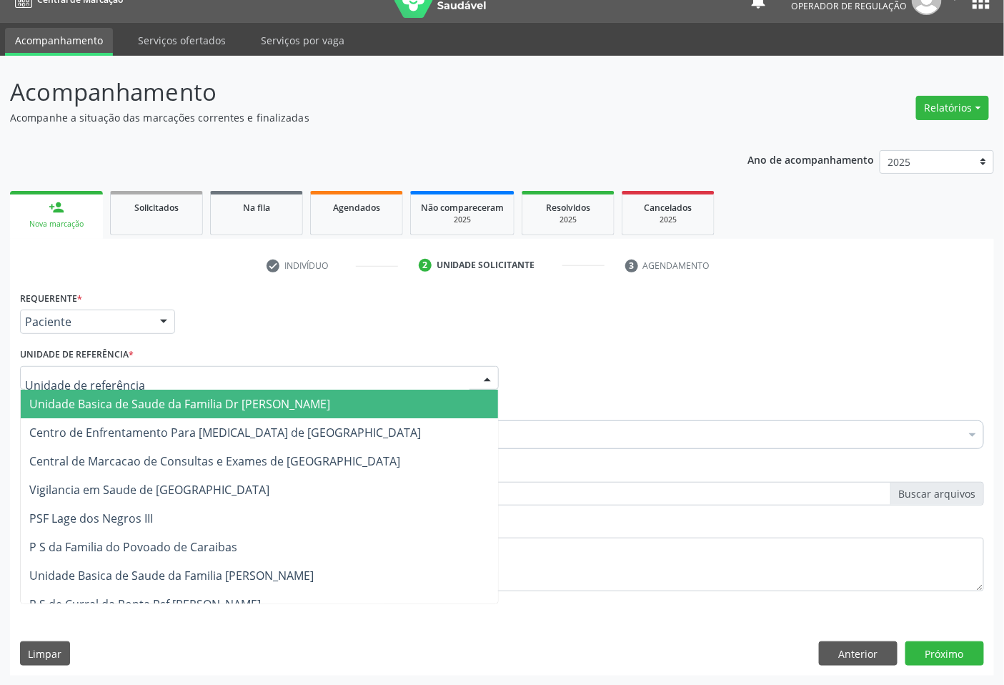
click at [84, 405] on span "Unidade Basica de Saude da Familia Dr [PERSON_NAME]" at bounding box center [179, 404] width 301 height 16
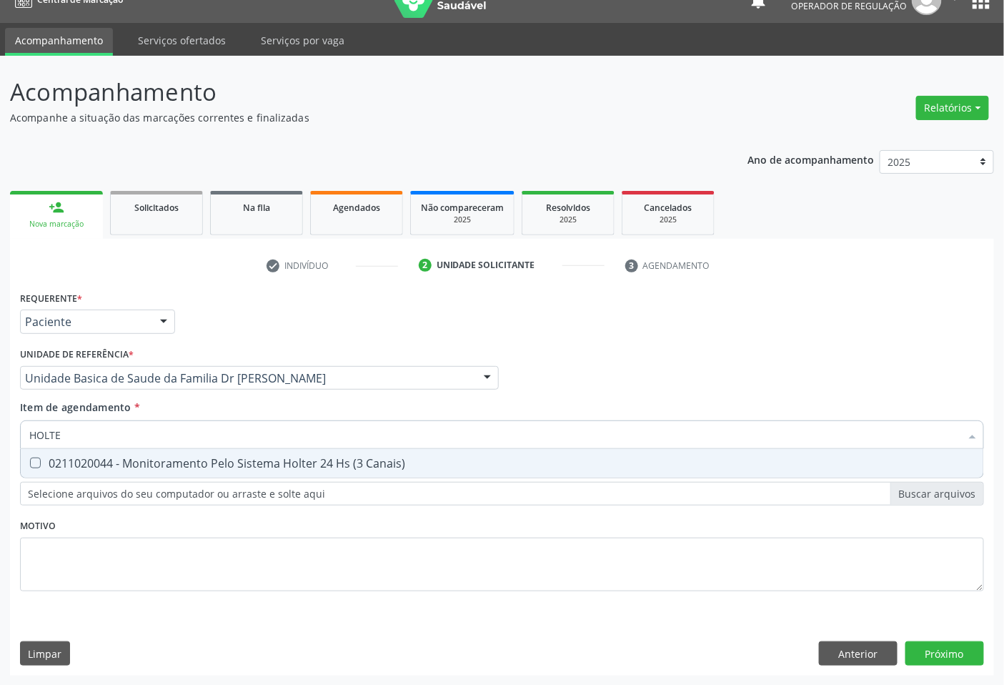
type input "HOLTER"
click at [173, 466] on div "0211020044 - Monitoramento Pelo Sistema Holter 24 Hs (3 Canais)" at bounding box center [502, 463] width 946 height 11
checkbox Canais\) "true"
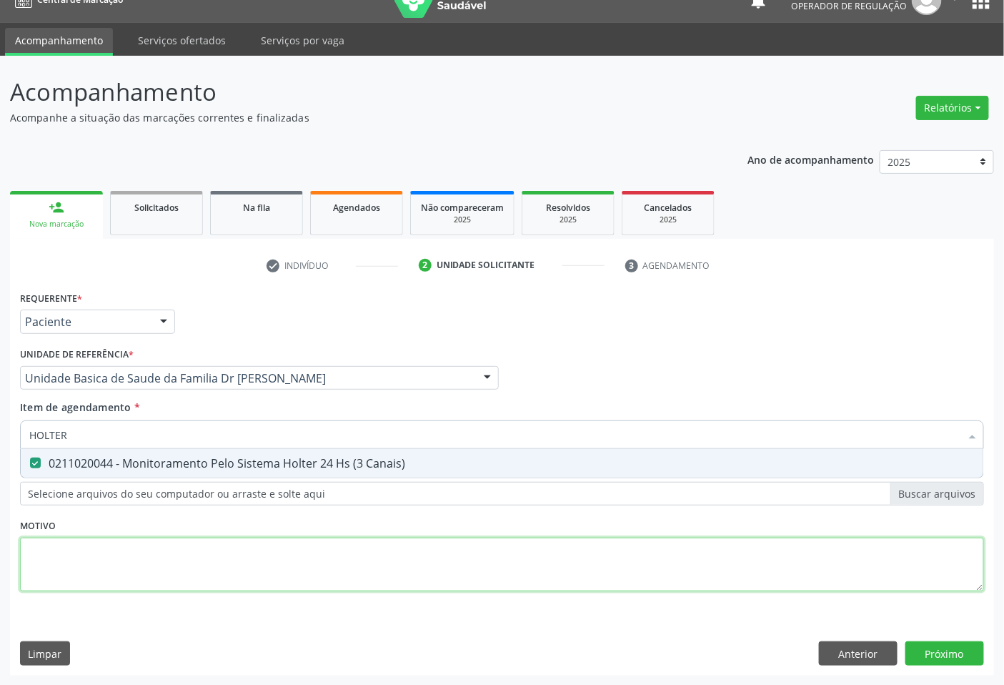
click at [204, 558] on div "Requerente * Paciente Profissional de Saúde Paciente Nenhum resultado encontrad…" at bounding box center [502, 449] width 964 height 324
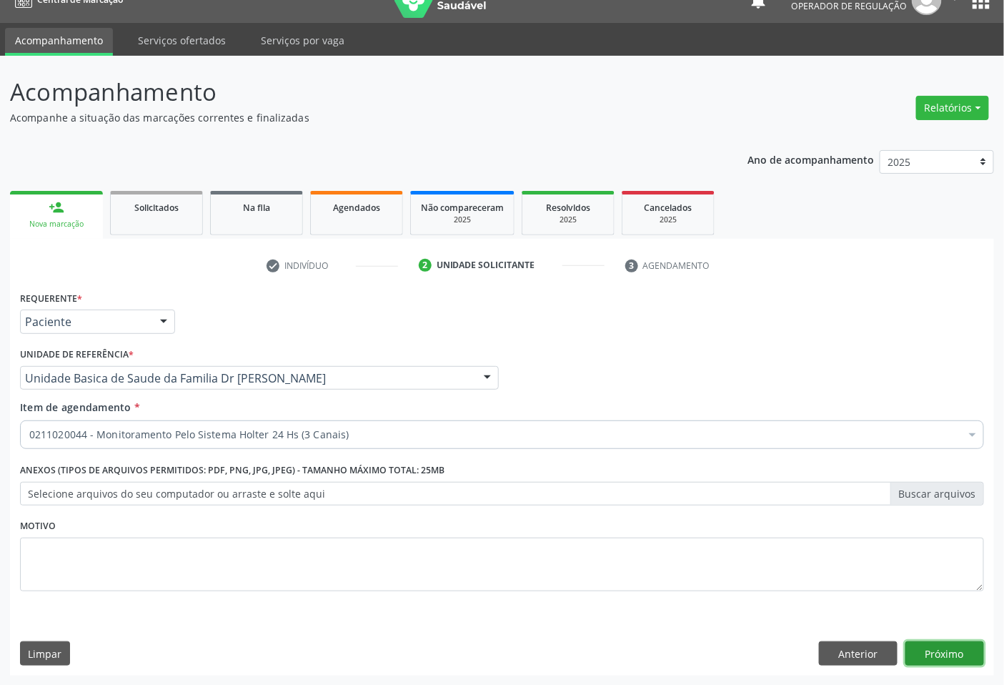
click at [931, 651] on button "Próximo" at bounding box center [945, 653] width 79 height 24
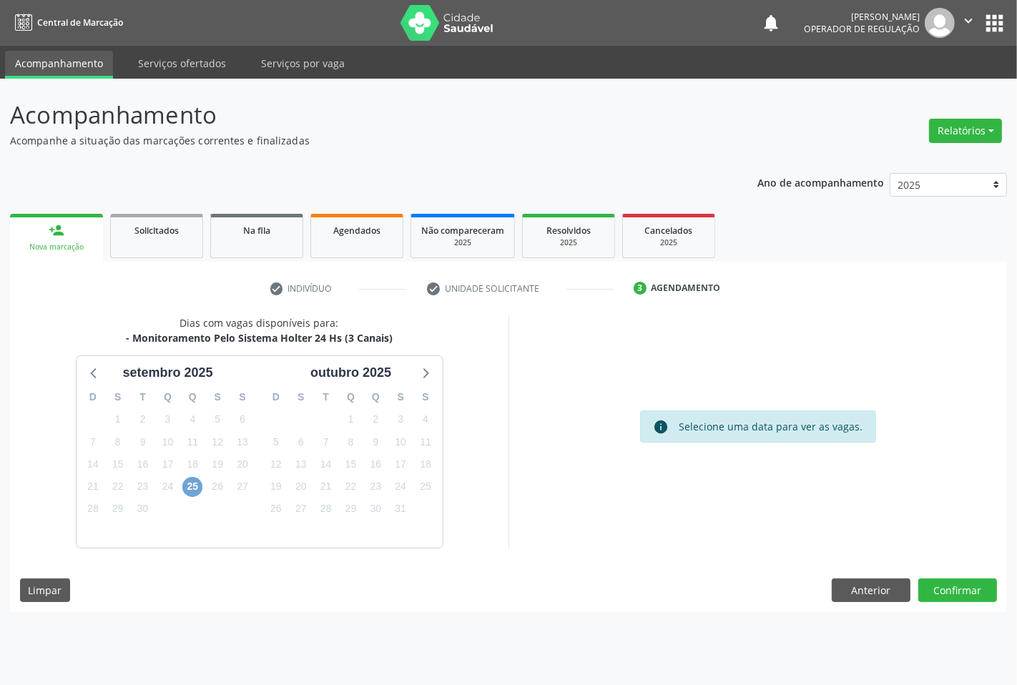
click at [192, 490] on span "25" at bounding box center [192, 487] width 20 height 20
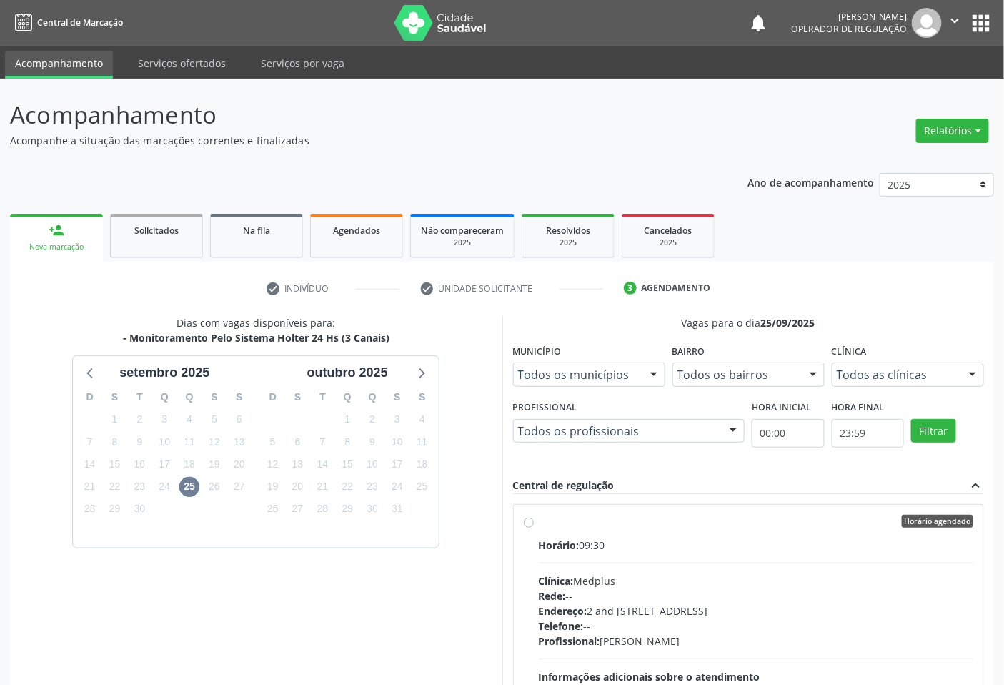
click at [554, 529] on label "Horário agendado Horário: 09:30 Clínica: Medplus Rede: -- Endereço: 2 and S 204…" at bounding box center [756, 624] width 435 height 219
click at [534, 528] on input "Horário agendado Horário: 09:30 Clínica: Medplus Rede: -- Endereço: 2 and S 204…" at bounding box center [529, 521] width 10 height 13
radio input "true"
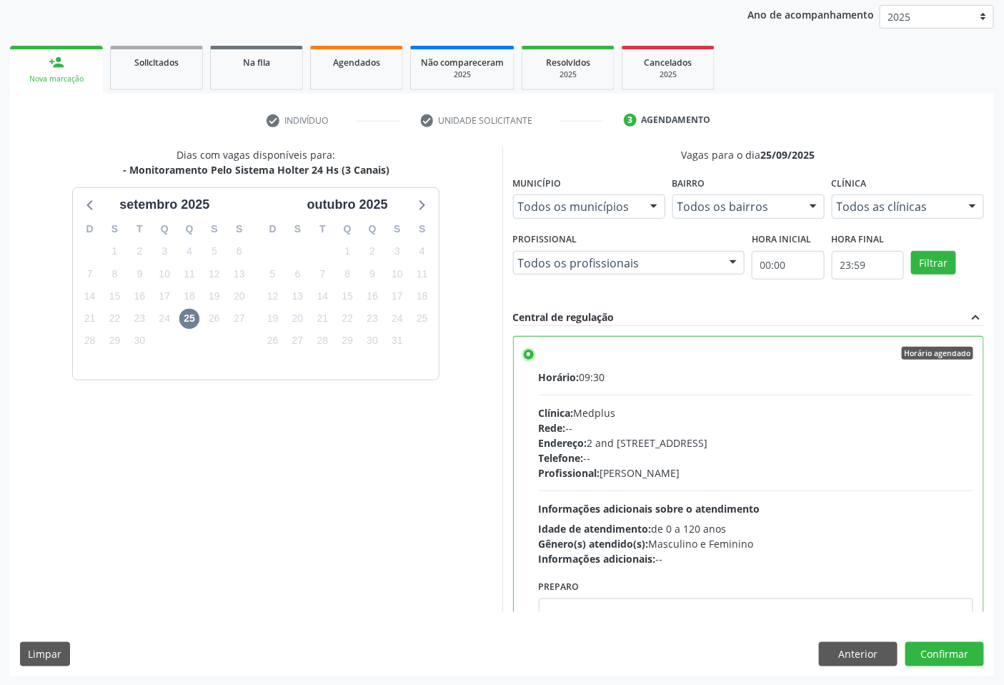
scroll to position [70, 0]
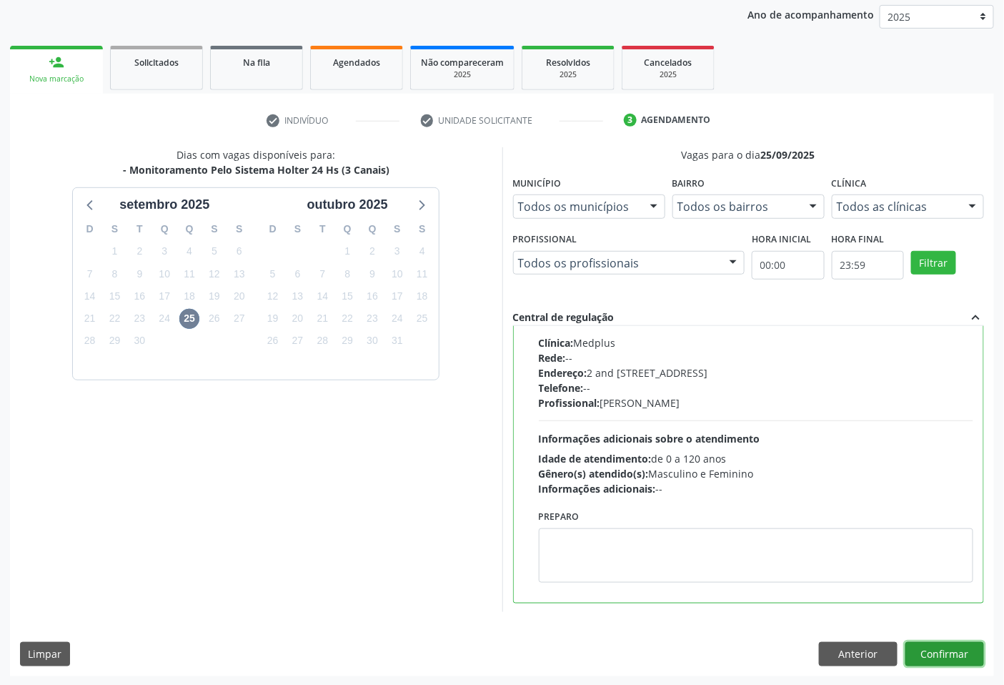
click at [939, 646] on button "Confirmar" at bounding box center [945, 654] width 79 height 24
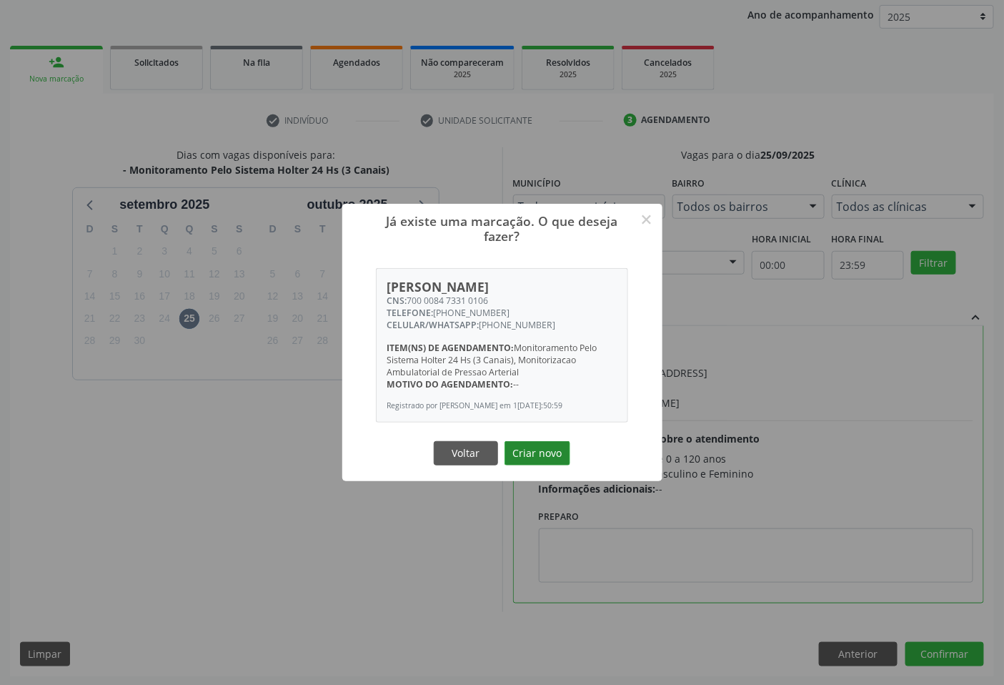
click at [535, 456] on button "Criar novo" at bounding box center [538, 453] width 66 height 24
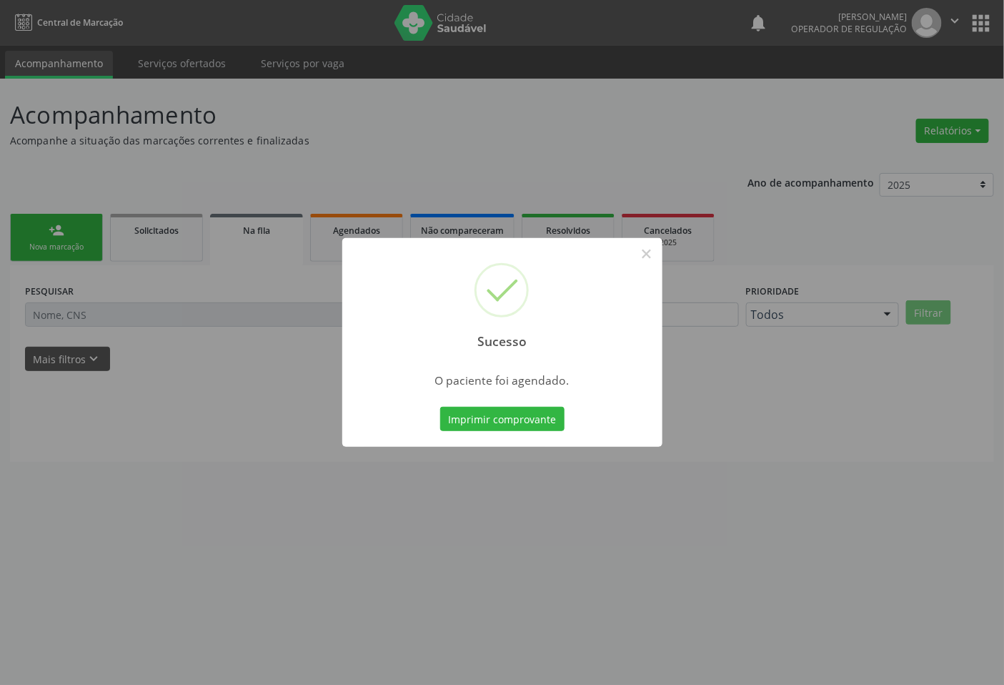
scroll to position [0, 0]
click at [500, 415] on button "Imprimir comprovante" at bounding box center [508, 419] width 124 height 24
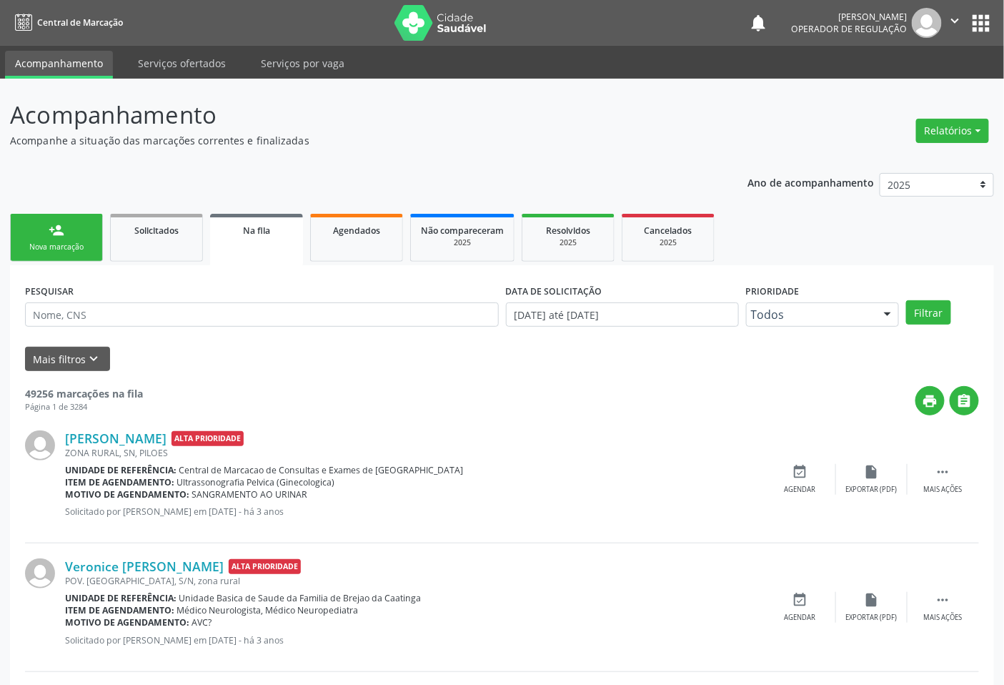
click at [61, 242] on div "Nova marcação" at bounding box center [56, 247] width 71 height 11
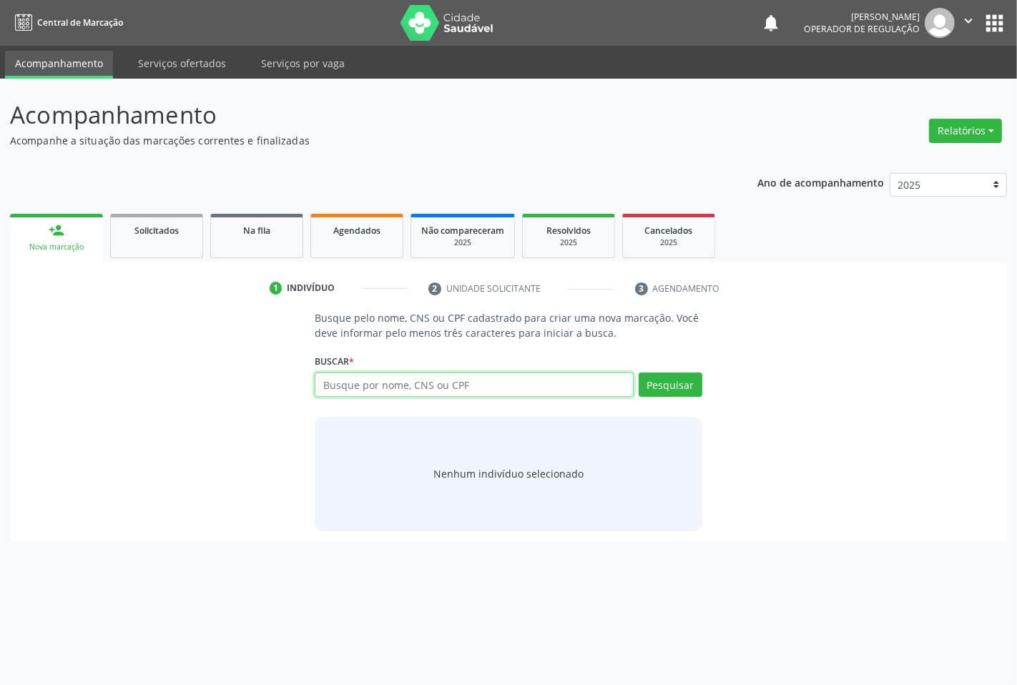
click at [388, 384] on input "text" at bounding box center [474, 384] width 318 height 24
click at [387, 385] on input "text" at bounding box center [474, 384] width 318 height 24
type input "7"
type input "704600179825722"
click at [672, 383] on button "Pesquisar" at bounding box center [670, 384] width 64 height 24
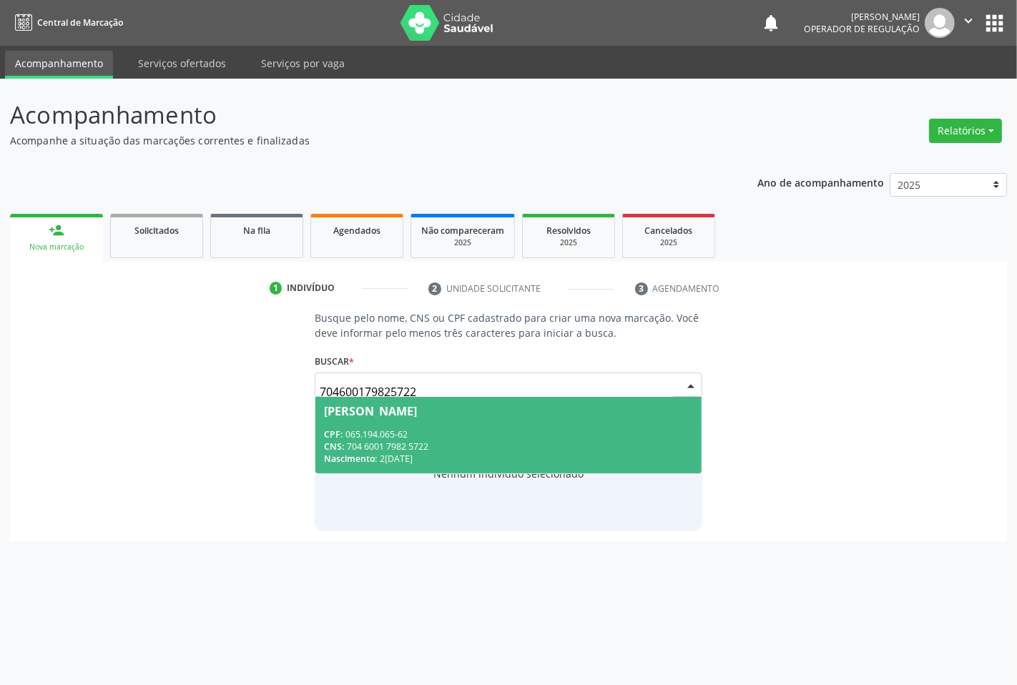
click at [422, 438] on div "CPF: 065.194.065-62" at bounding box center [508, 434] width 368 height 12
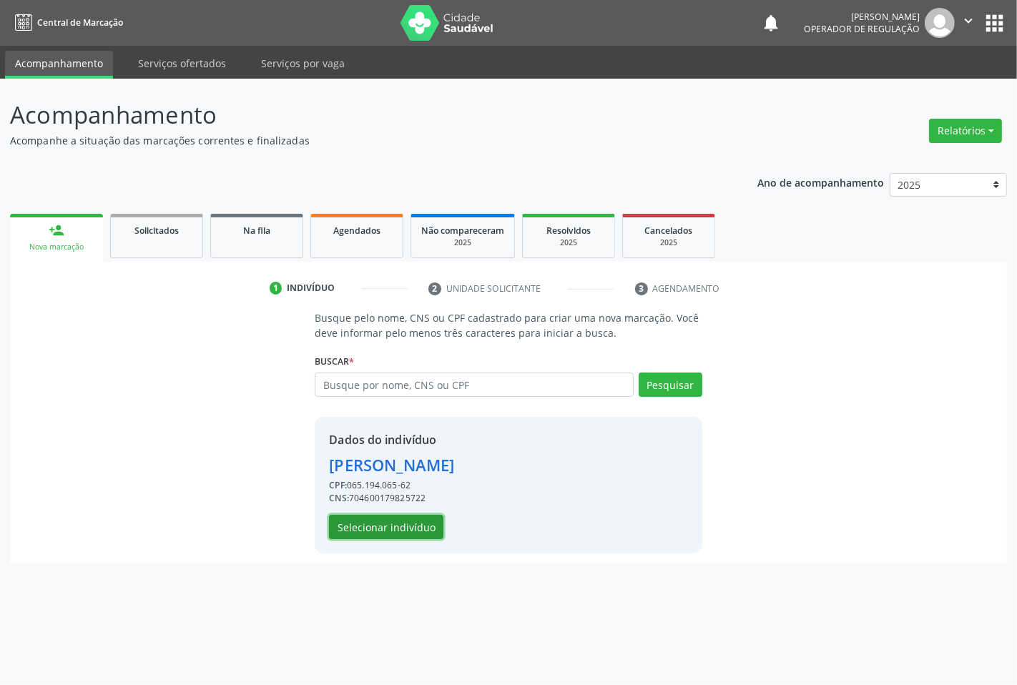
click at [387, 520] on button "Selecionar indivíduo" at bounding box center [386, 527] width 114 height 24
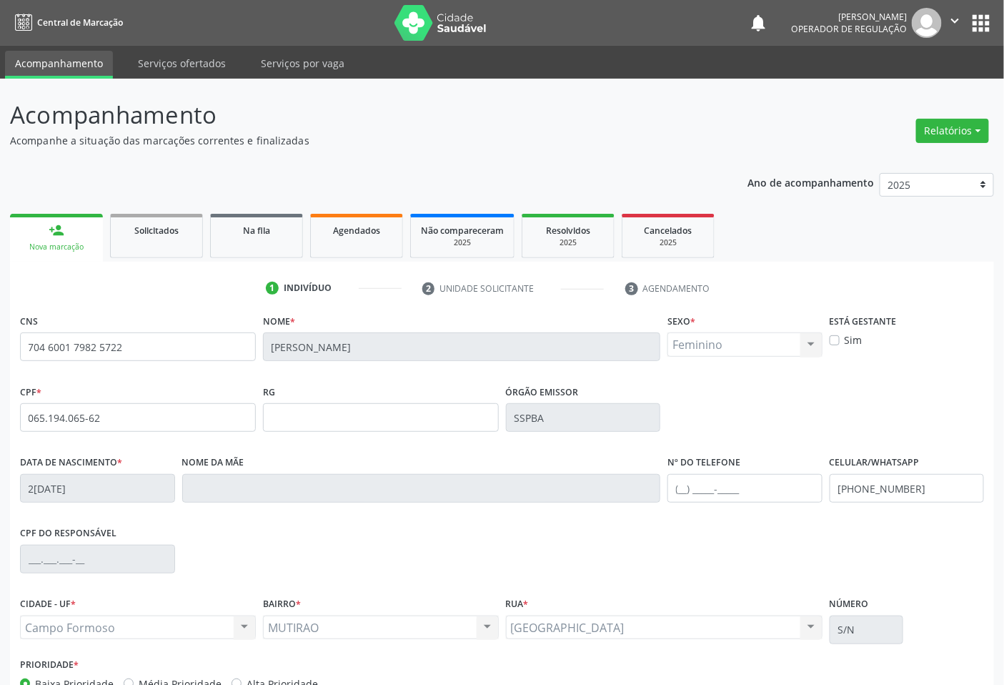
scroll to position [89, 0]
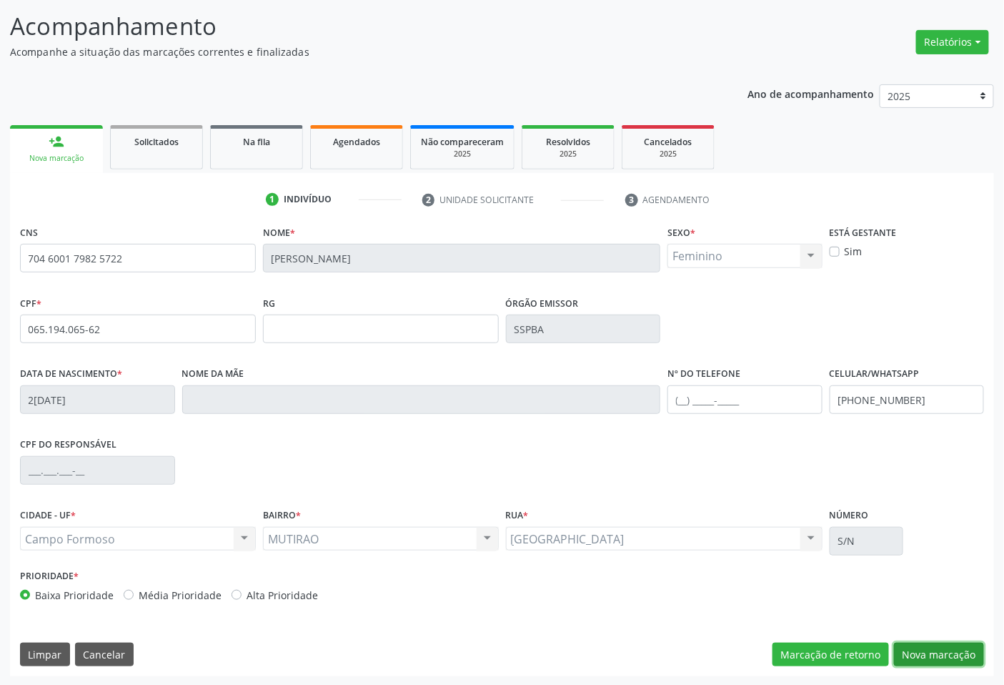
click at [942, 656] on button "Nova marcação" at bounding box center [939, 655] width 90 height 24
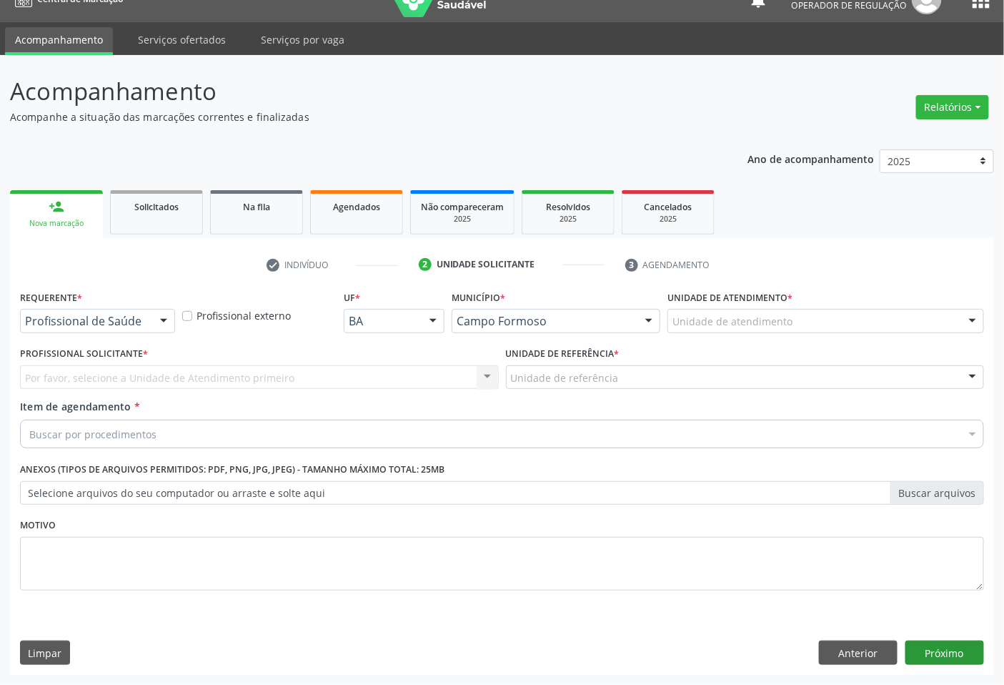
scroll to position [23, 0]
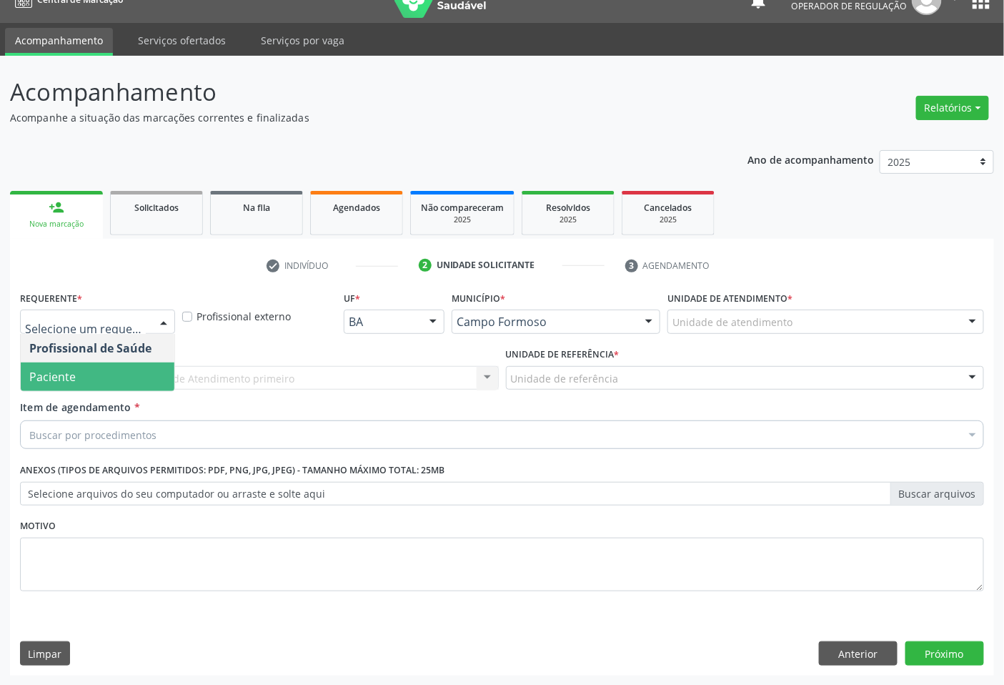
drag, startPoint x: 61, startPoint y: 372, endPoint x: 214, endPoint y: 367, distance: 153.1
click at [61, 372] on span "Paciente" at bounding box center [52, 377] width 46 height 16
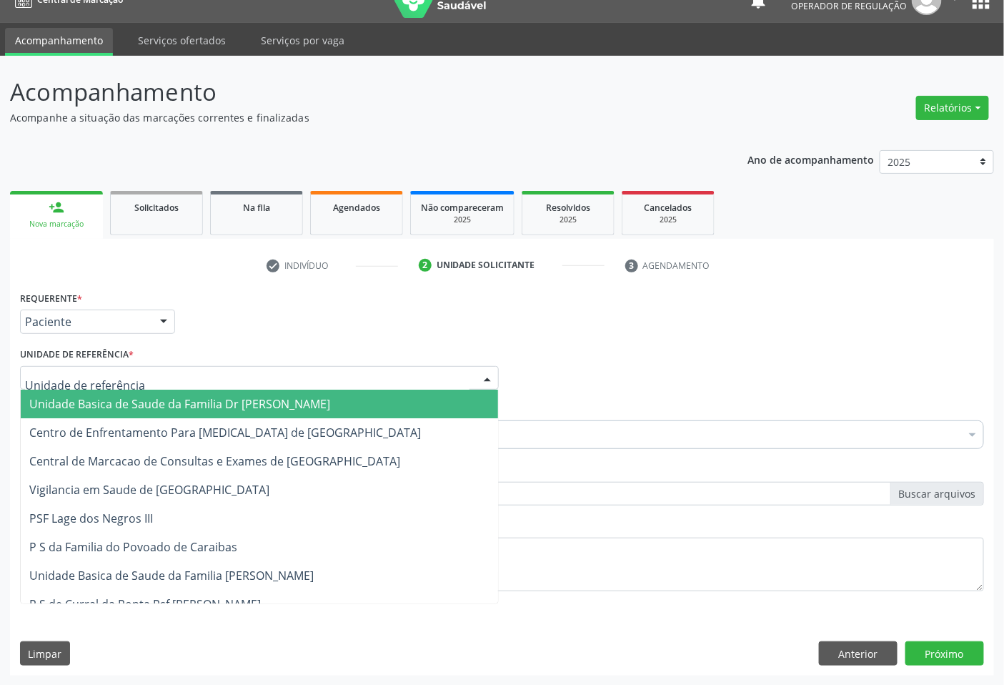
click at [251, 367] on div at bounding box center [259, 378] width 479 height 24
click at [117, 398] on span "Unidade Basica de Saude da Familia Dr [PERSON_NAME]" at bounding box center [179, 404] width 301 height 16
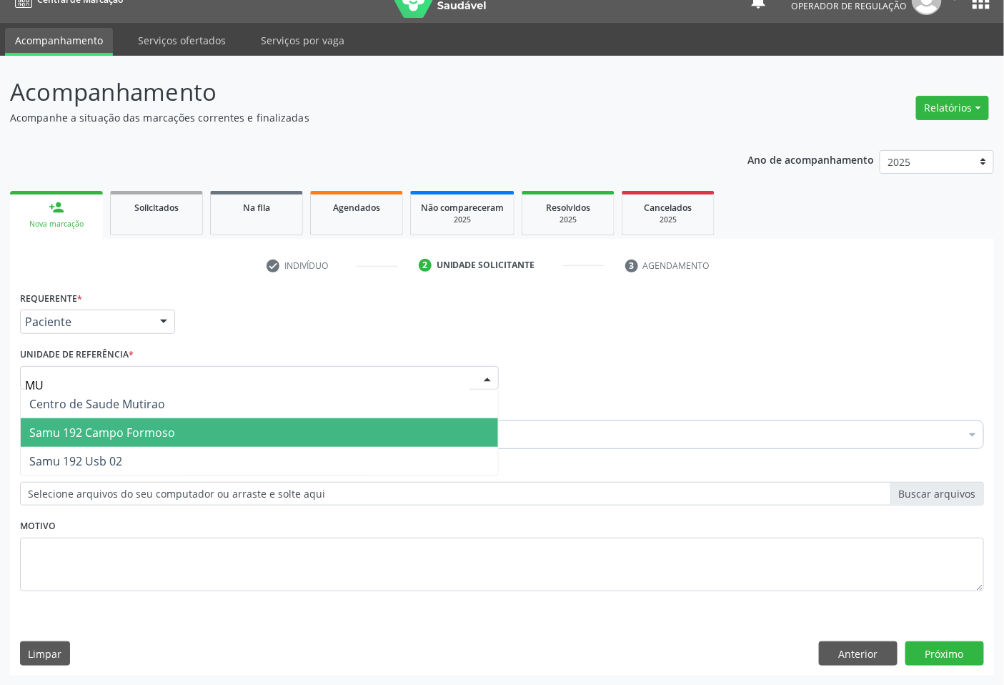
type input "MUT"
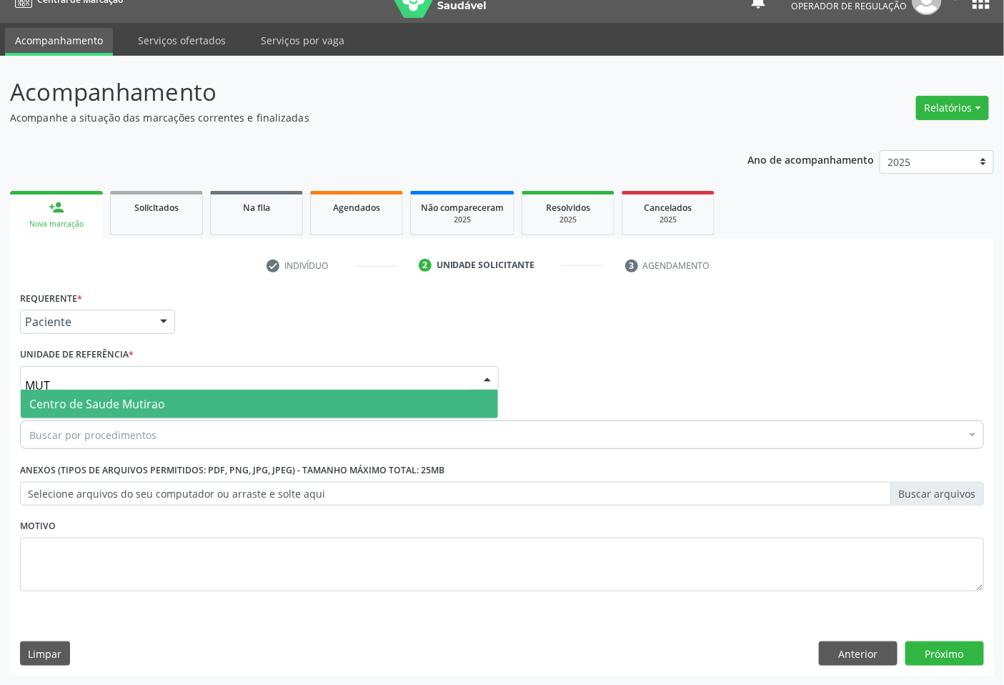
click at [118, 393] on span "Centro de Saude Mutirao" at bounding box center [260, 404] width 478 height 29
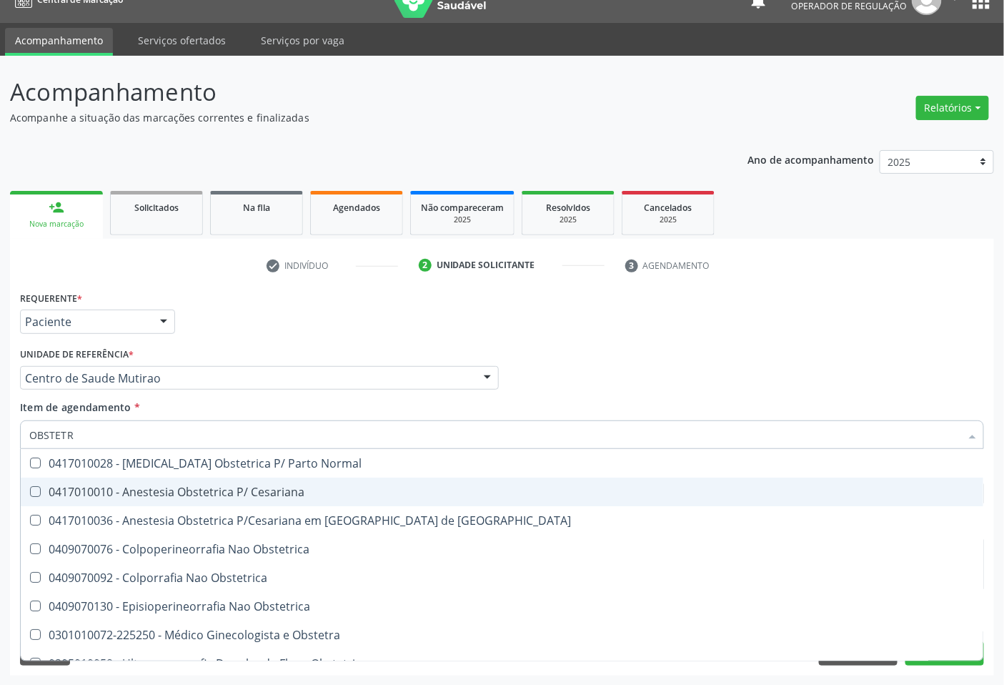
type input "OBSTETRA"
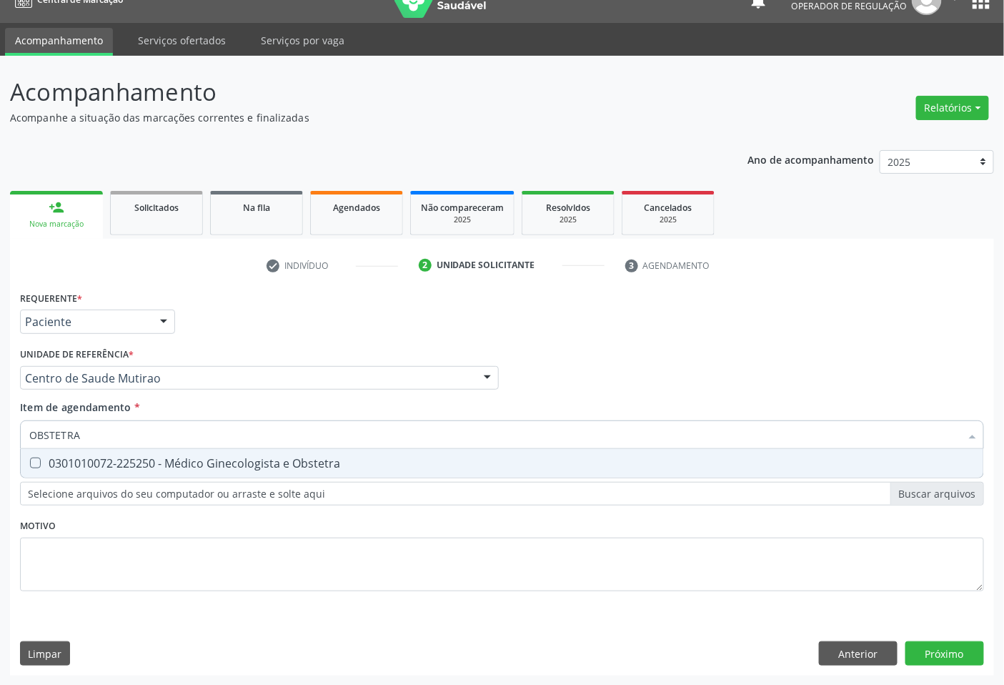
click at [264, 463] on div "0301010072-225250 - Médico Ginecologista e Obstetra" at bounding box center [502, 463] width 946 height 11
checkbox Obstetra "true"
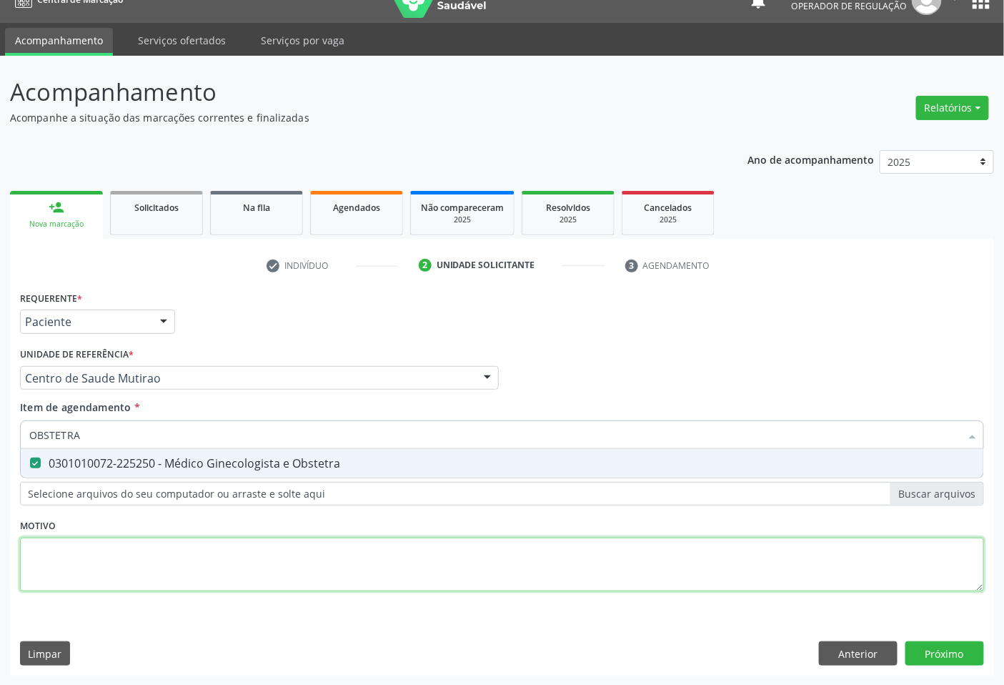
click at [317, 548] on div "Requerente * Paciente Profissional de Saúde Paciente Nenhum resultado encontrad…" at bounding box center [502, 449] width 964 height 324
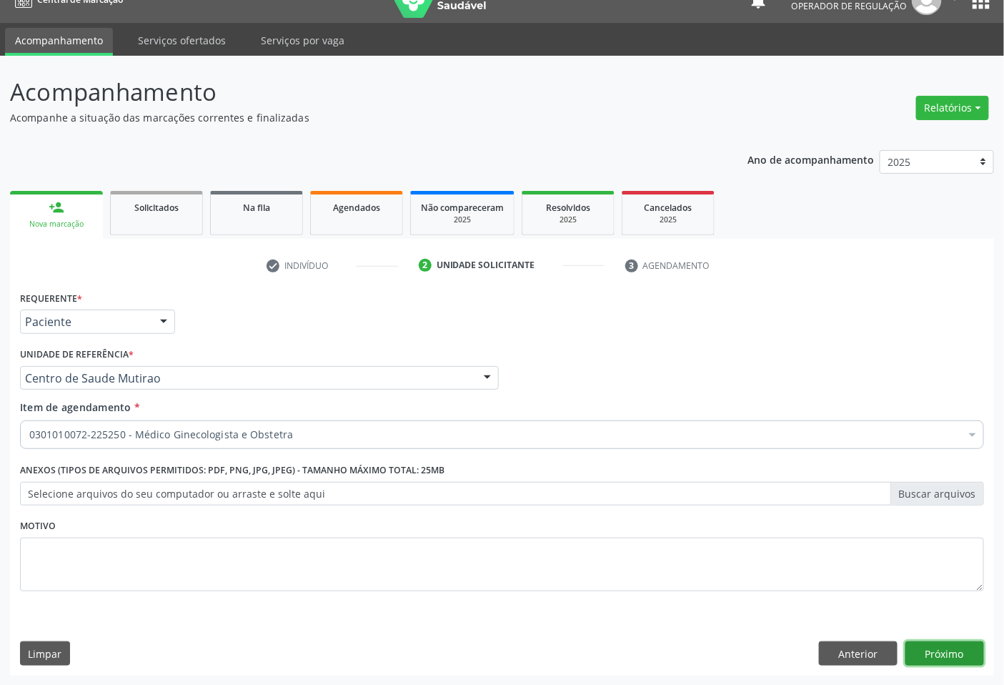
click at [949, 648] on button "Próximo" at bounding box center [945, 653] width 79 height 24
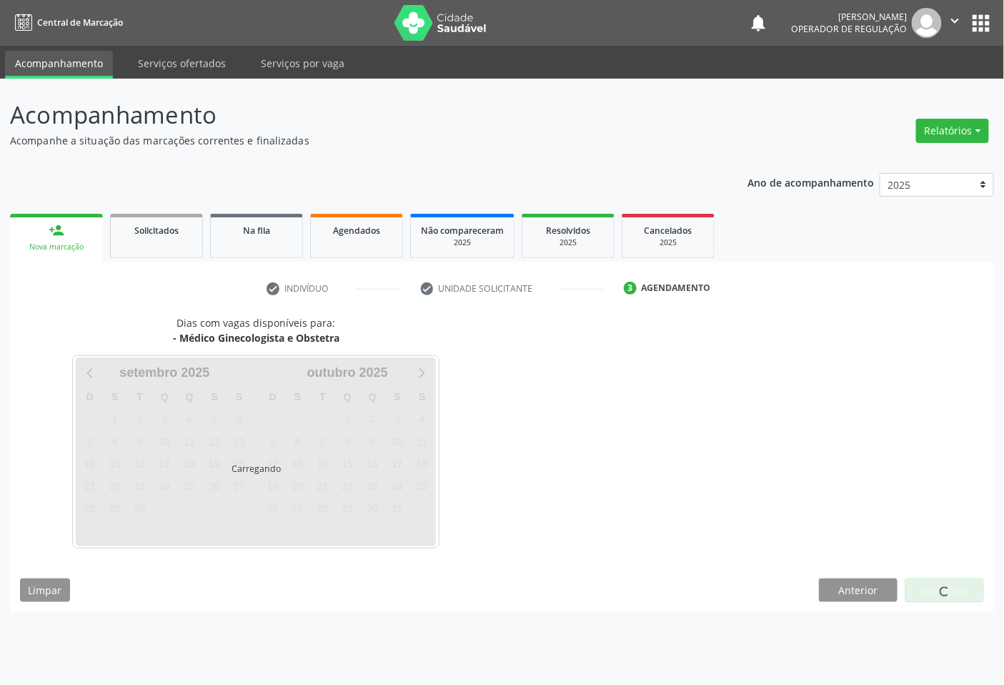
scroll to position [0, 0]
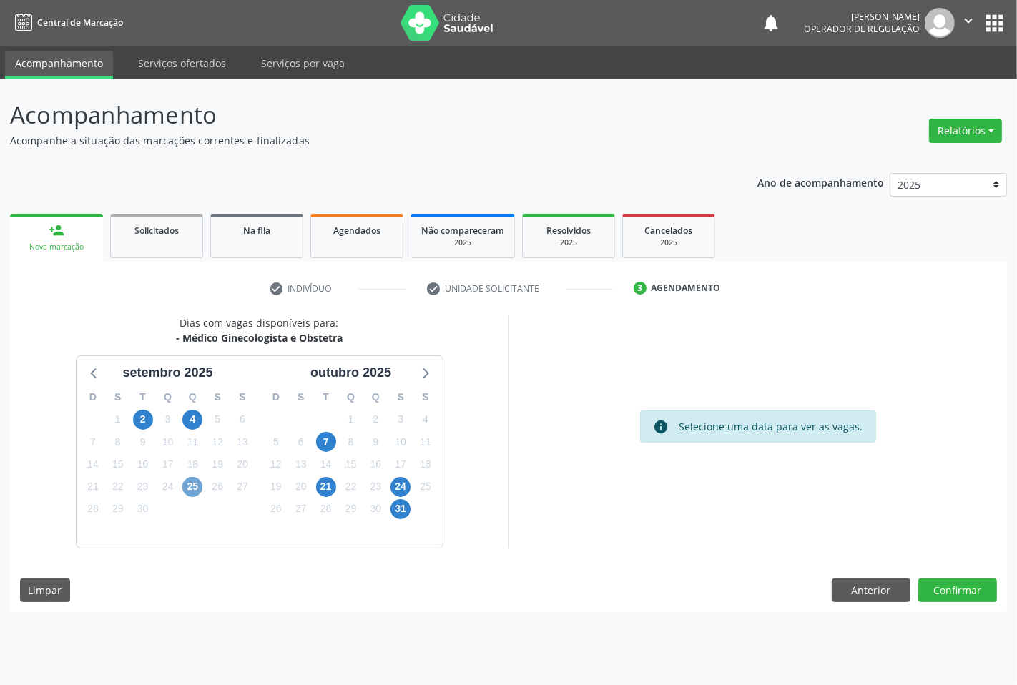
click at [187, 489] on span "25" at bounding box center [192, 487] width 20 height 20
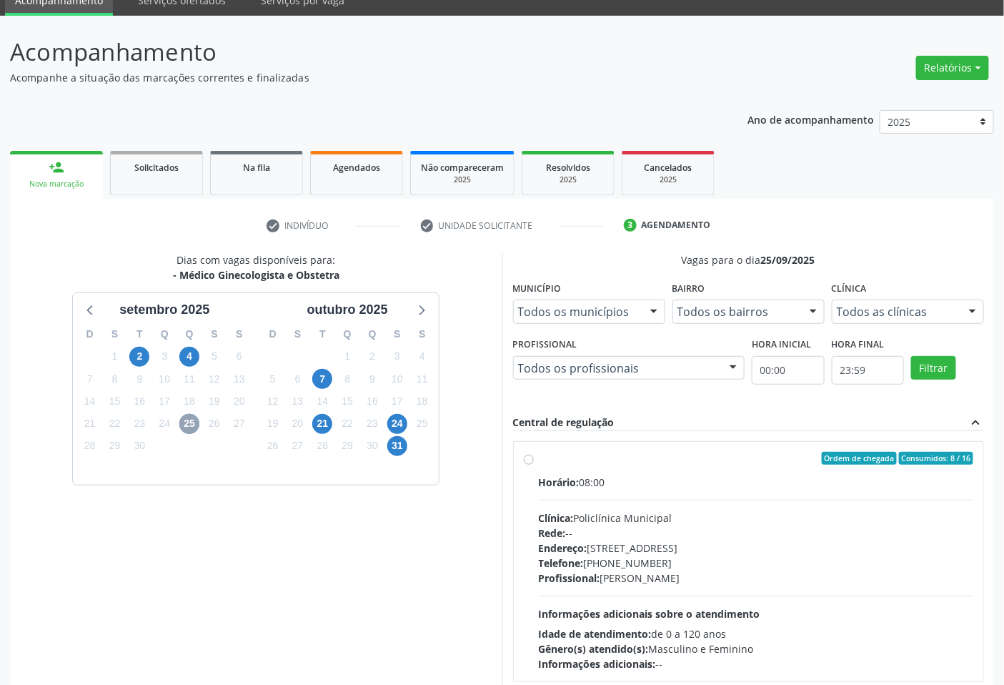
scroll to position [143, 0]
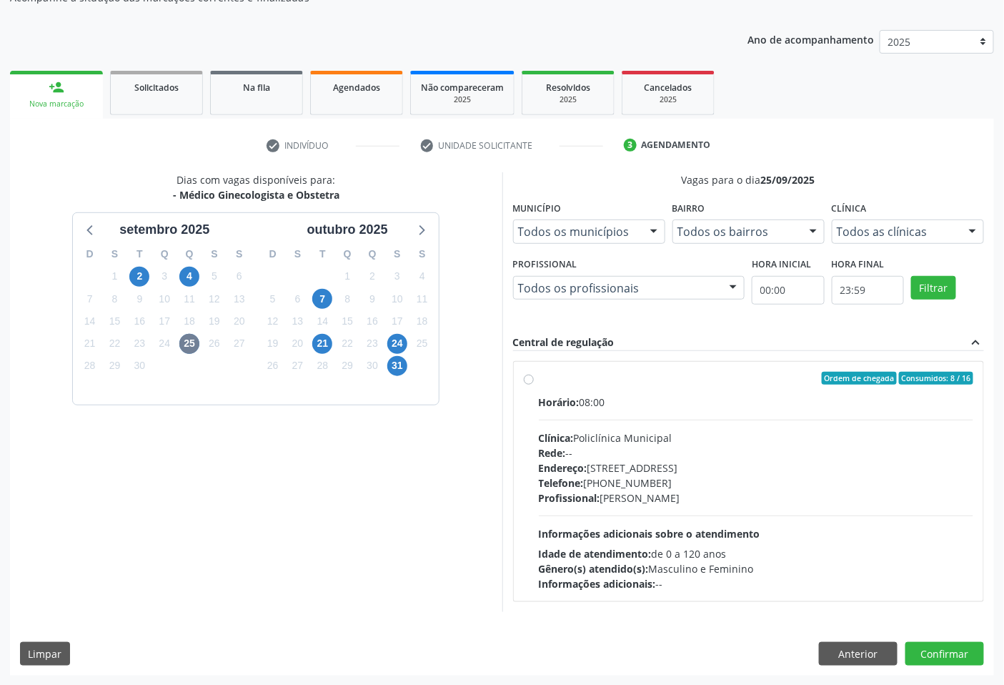
click at [539, 382] on label "Ordem de chegada Consumidos: 8 / 16 Horário: 08:00 Clínica: Policlínica Municip…" at bounding box center [756, 481] width 435 height 219
click at [533, 382] on input "Ordem de chegada Consumidos: 8 / 16 Horário: 08:00 Clínica: Policlínica Municip…" at bounding box center [529, 378] width 10 height 13
radio input "true"
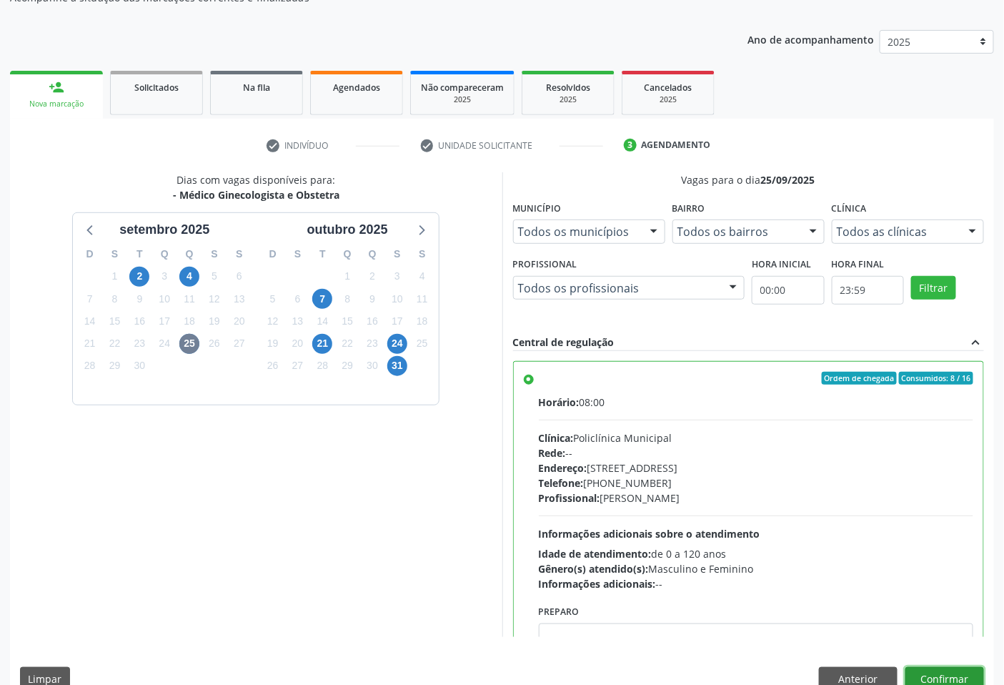
click at [945, 673] on button "Confirmar" at bounding box center [945, 679] width 79 height 24
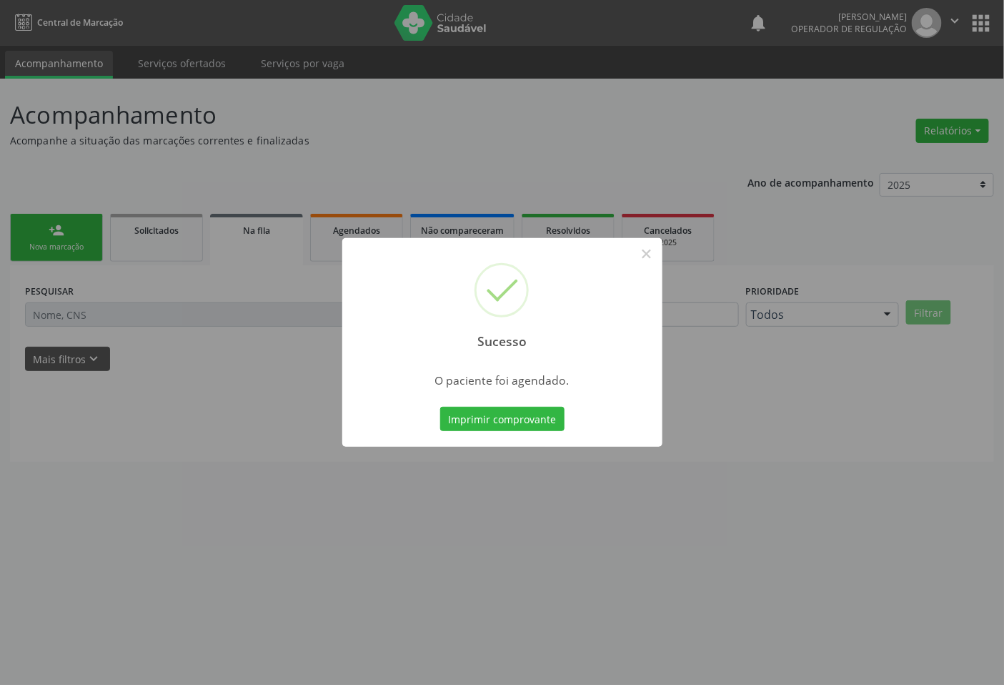
scroll to position [0, 0]
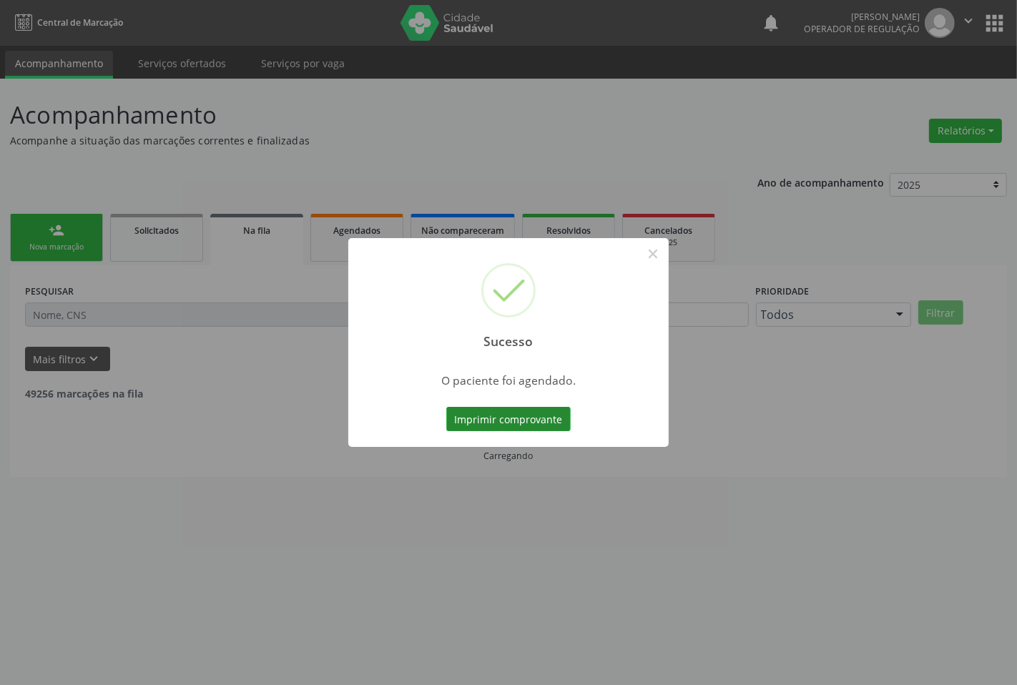
click at [505, 419] on button "Imprimir comprovante" at bounding box center [508, 419] width 124 height 24
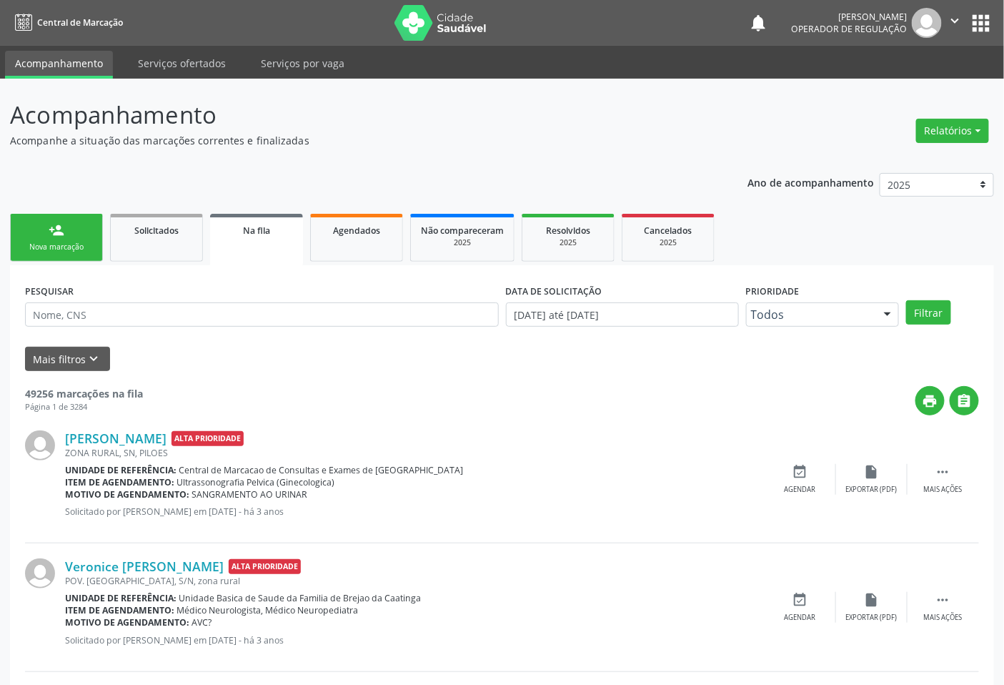
click at [318, 104] on p "Acompanhamento" at bounding box center [354, 115] width 689 height 36
click at [360, 240] on link "Agendados" at bounding box center [356, 238] width 93 height 48
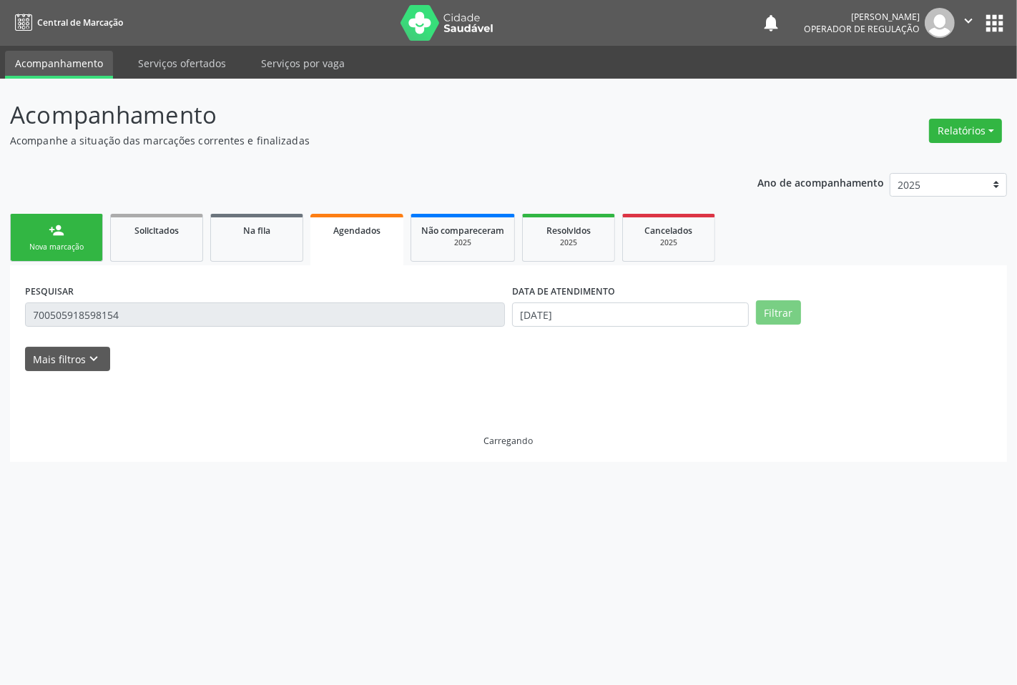
click at [129, 324] on input "700505918598154" at bounding box center [265, 314] width 480 height 24
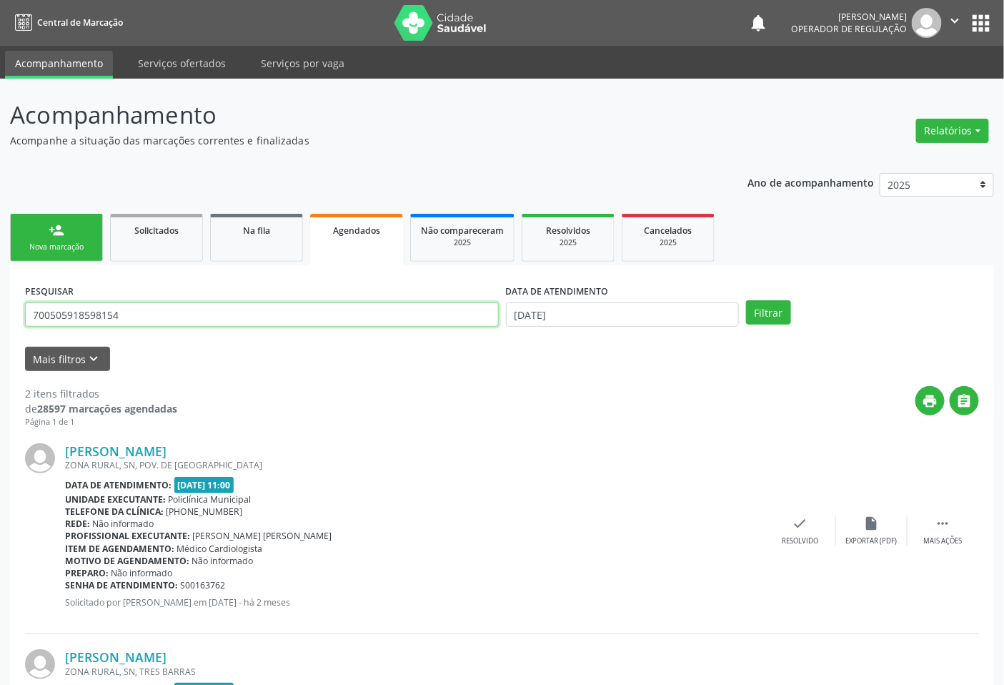
click at [127, 324] on input "700505918598154" at bounding box center [262, 314] width 474 height 24
type input "7"
type input "L"
type input "HIL"
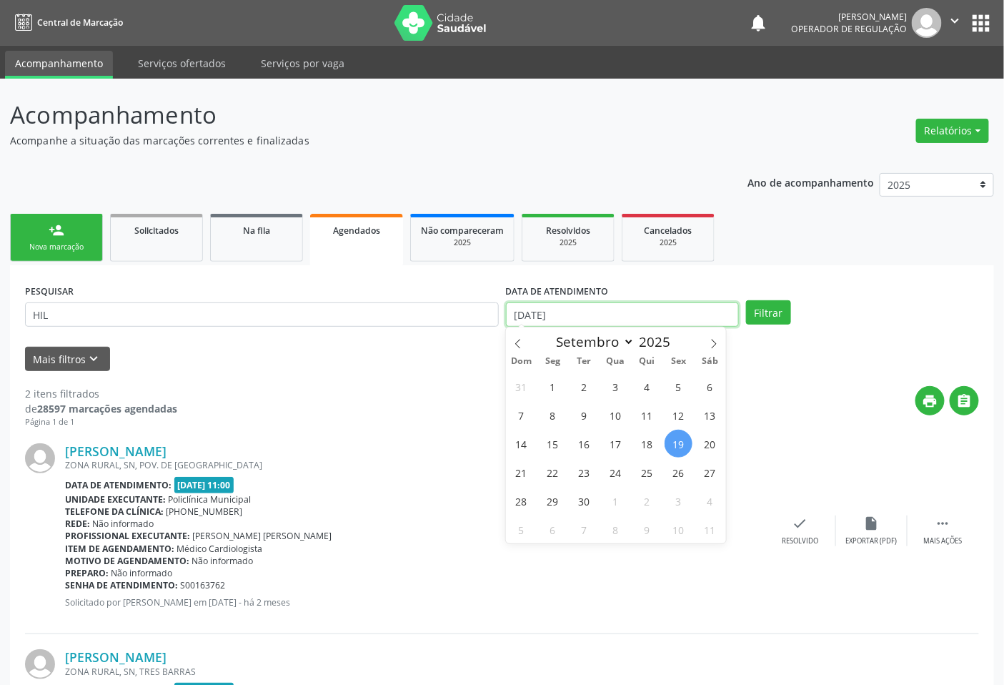
click at [531, 309] on input "19/09/2025" at bounding box center [622, 314] width 233 height 24
click at [579, 474] on span "23" at bounding box center [584, 472] width 28 height 28
type input "23/09/2025"
click at [579, 474] on span "23" at bounding box center [584, 472] width 28 height 28
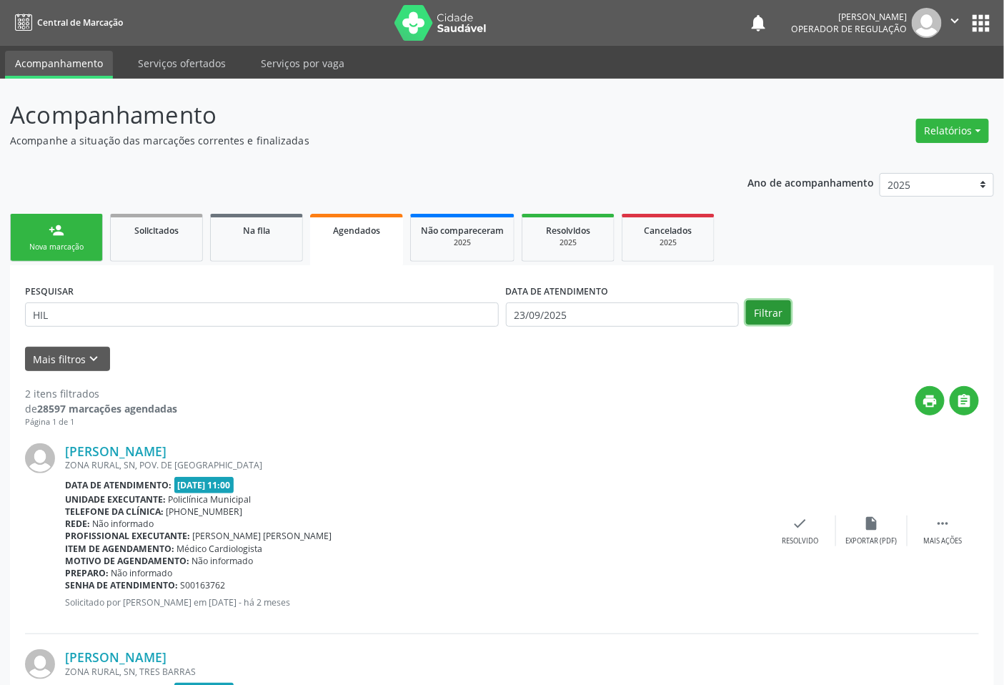
click at [758, 315] on button "Filtrar" at bounding box center [768, 312] width 45 height 24
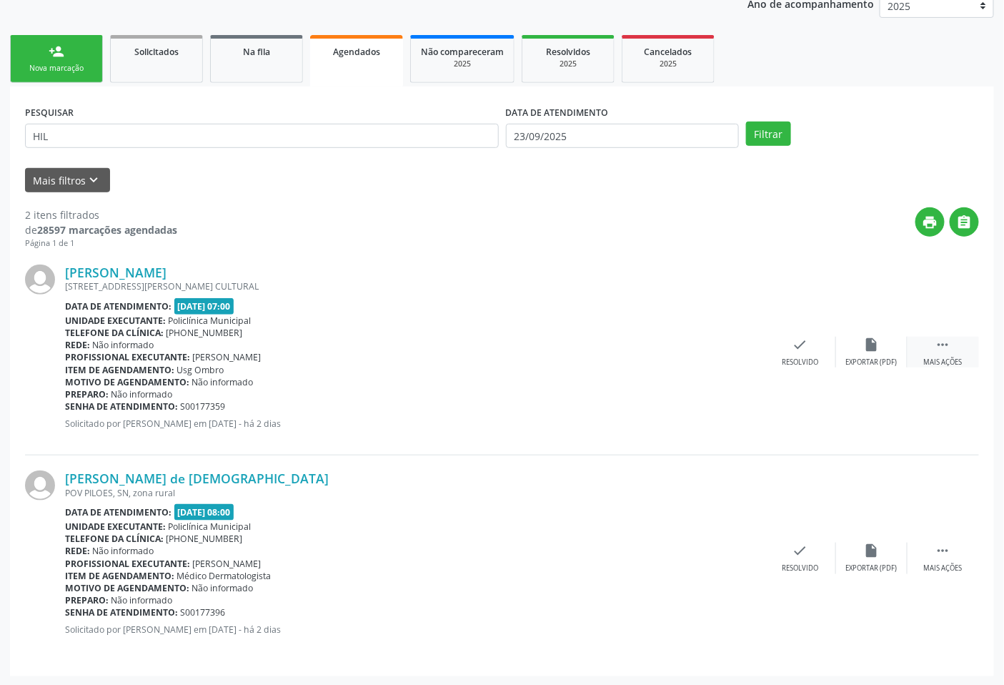
click at [938, 355] on div " Mais ações" at bounding box center [943, 352] width 71 height 31
click at [658, 365] on div "Imprimir" at bounding box center [657, 362] width 32 height 10
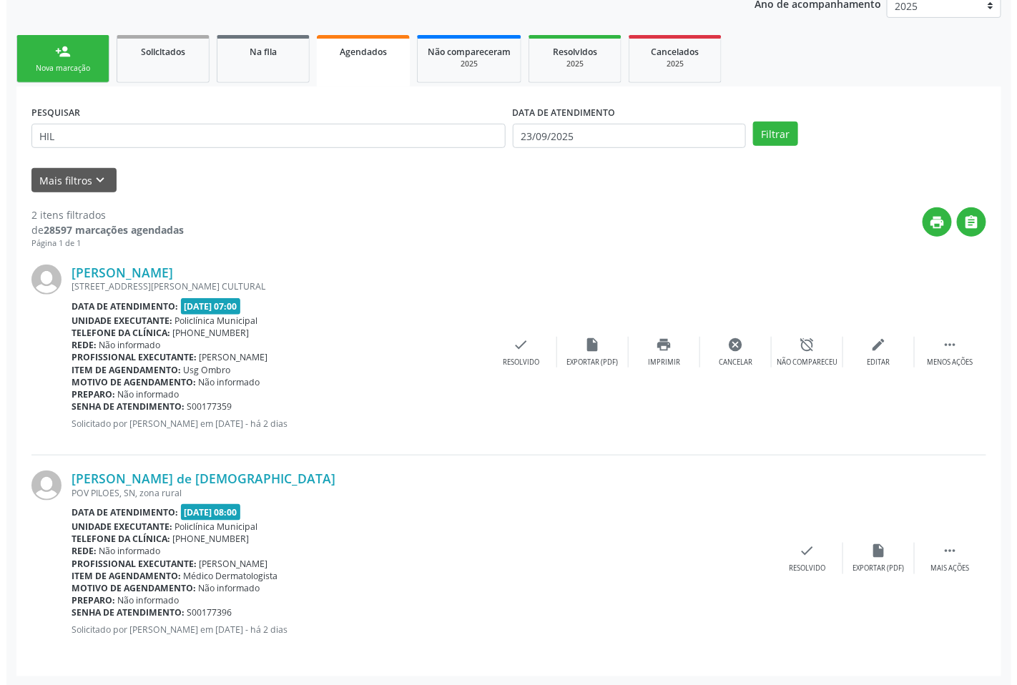
scroll to position [0, 0]
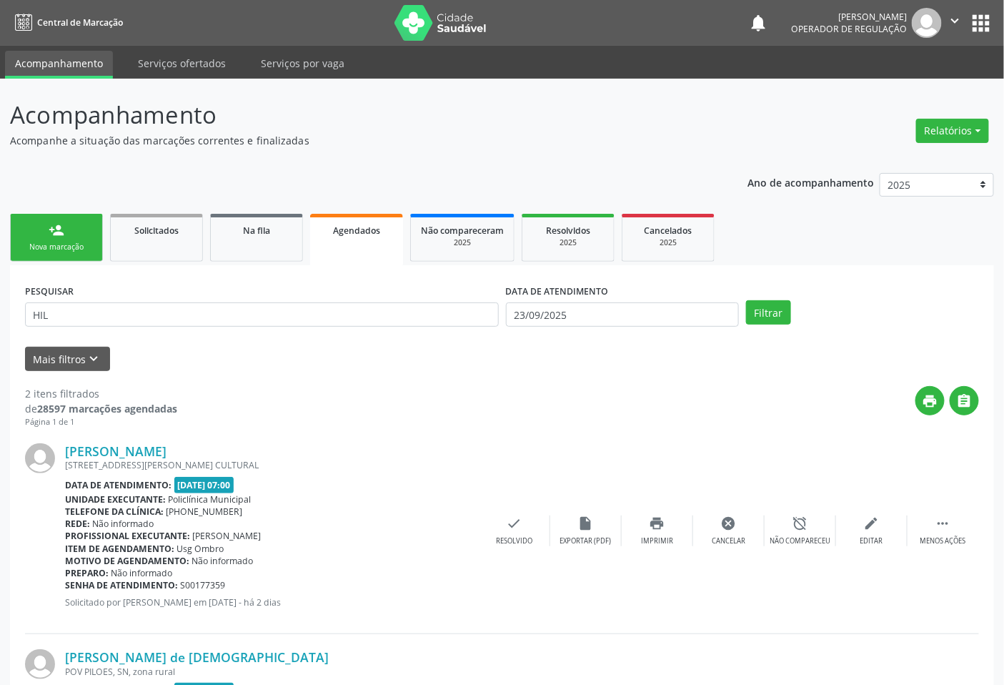
click at [79, 239] on link "person_add Nova marcação" at bounding box center [56, 238] width 93 height 48
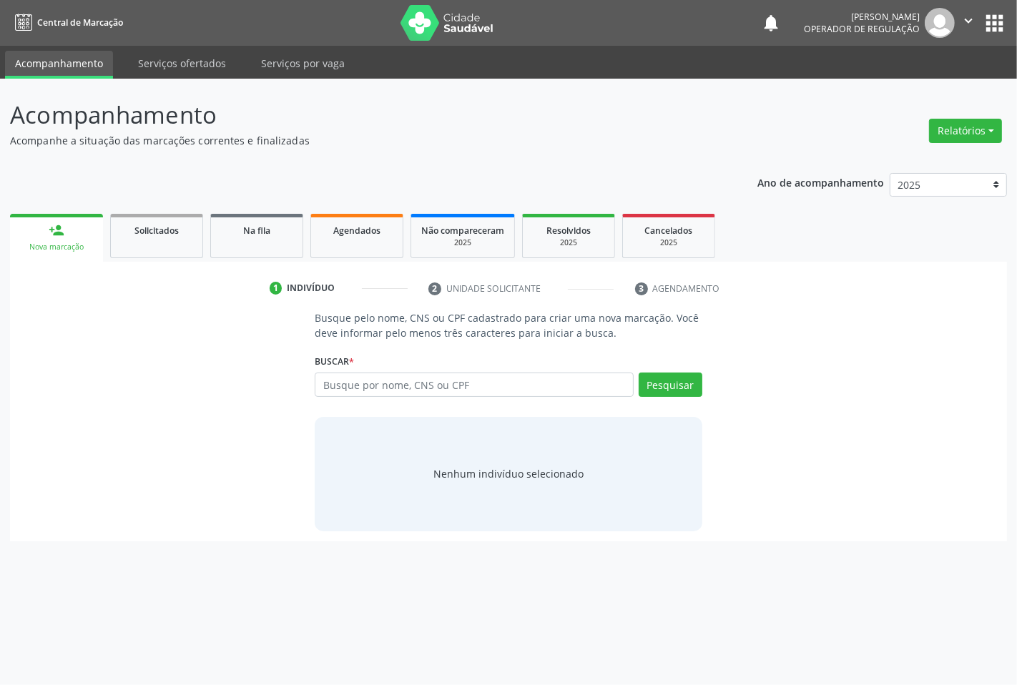
click at [968, 19] on icon "" at bounding box center [968, 21] width 16 height 16
click at [911, 84] on link "Sair" at bounding box center [931, 87] width 99 height 20
click at [358, 384] on input "text" at bounding box center [474, 384] width 318 height 24
type input "[PERSON_NAME]"
click at [661, 380] on button "Pesquisar" at bounding box center [670, 384] width 64 height 24
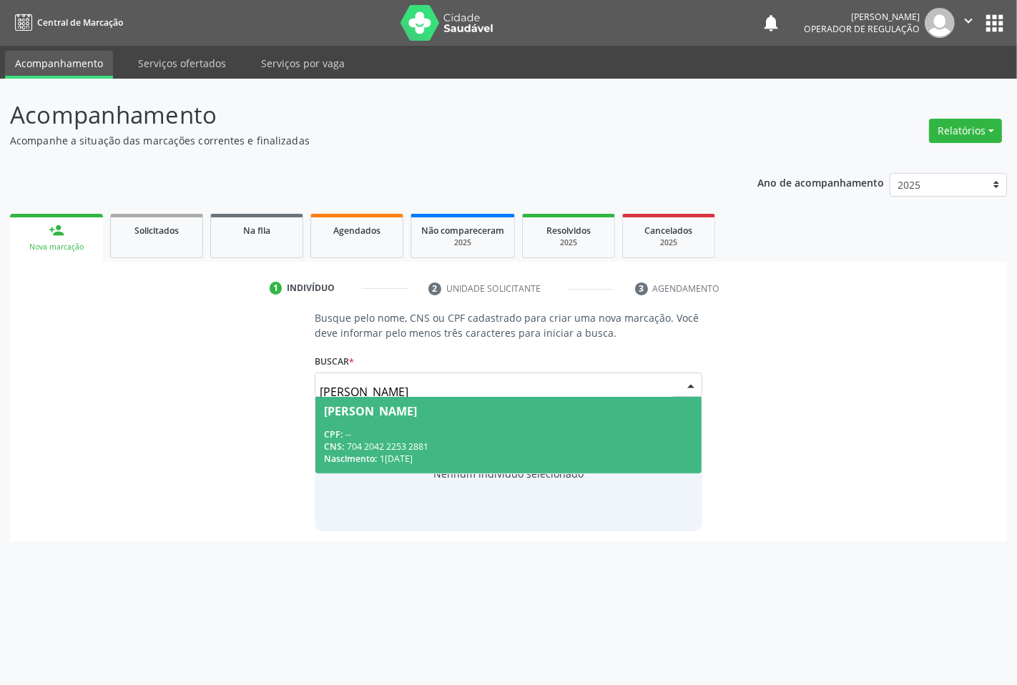
click at [355, 440] on div "CNS: 704 2042 2253 2881" at bounding box center [508, 446] width 368 height 12
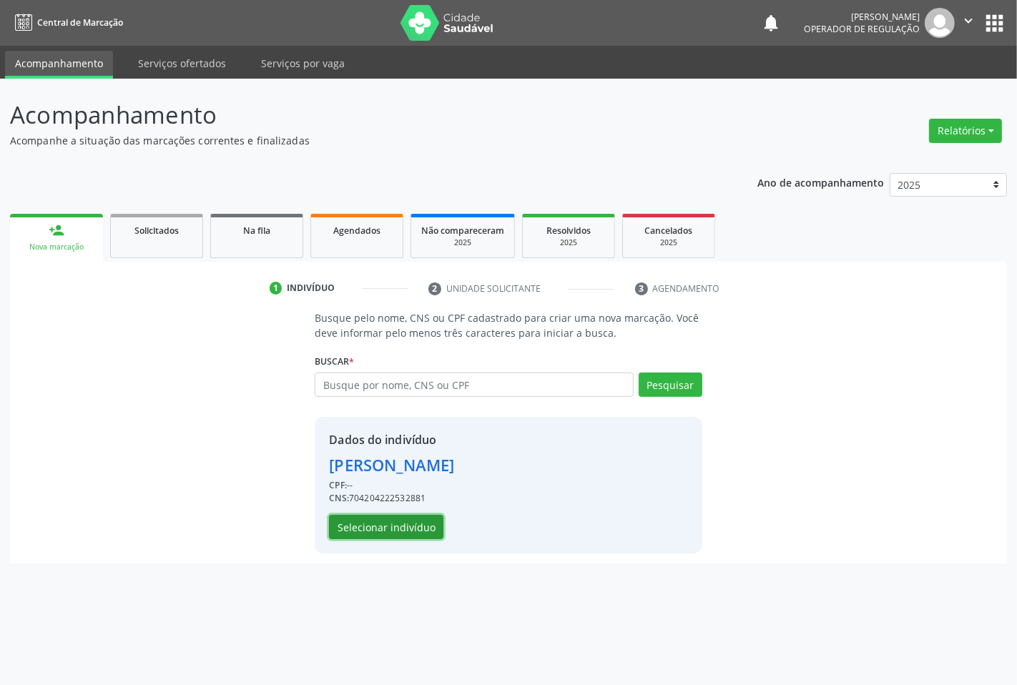
click at [374, 520] on button "Selecionar indivíduo" at bounding box center [386, 527] width 114 height 24
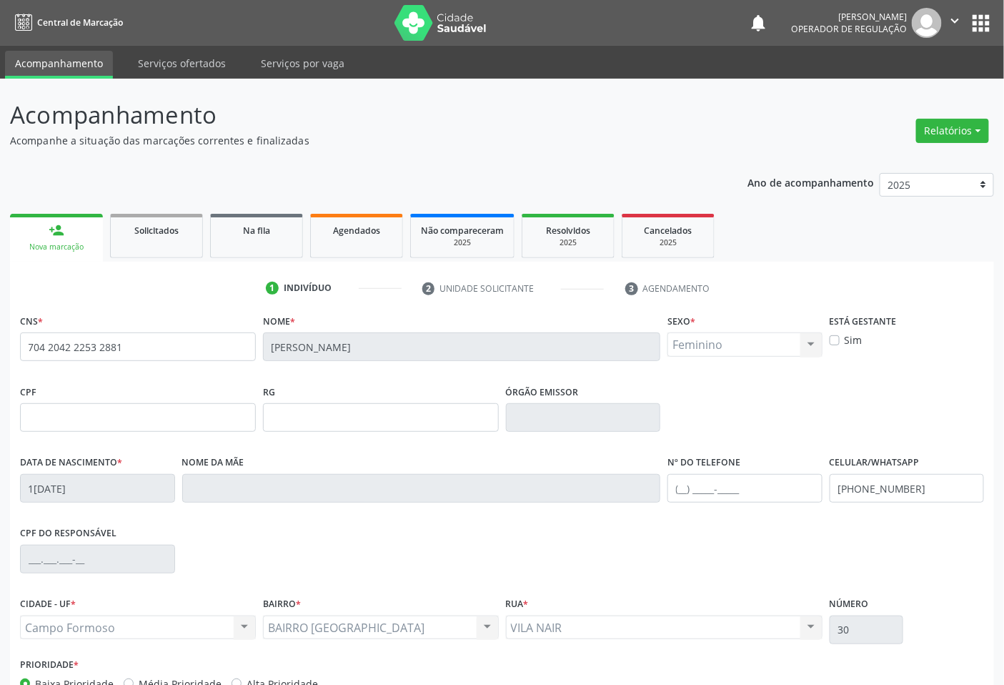
scroll to position [89, 0]
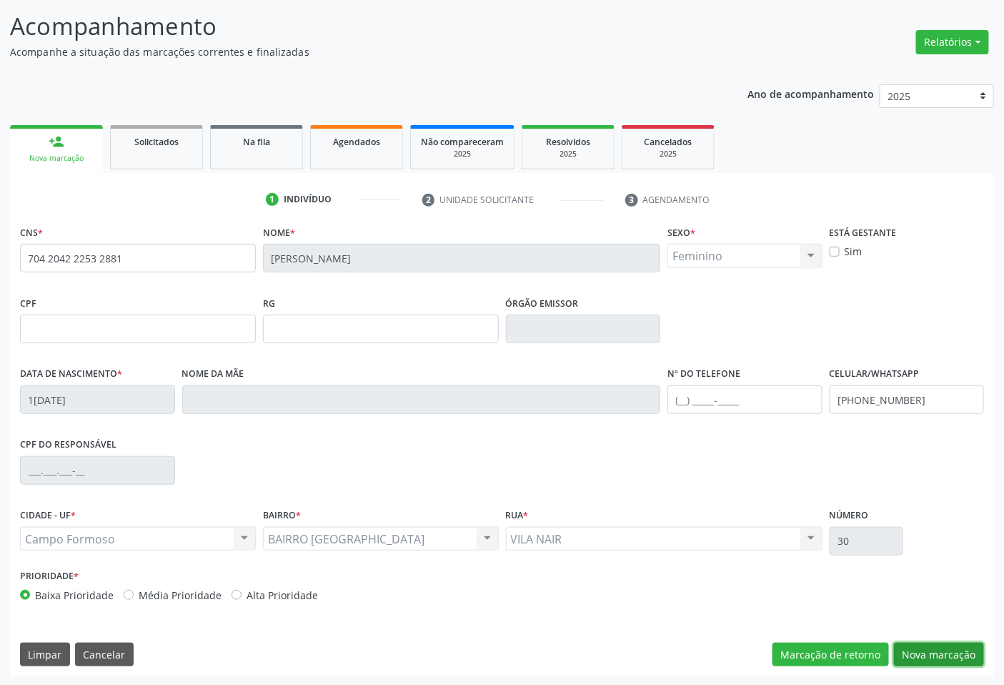
click at [939, 651] on button "Nova marcação" at bounding box center [939, 655] width 90 height 24
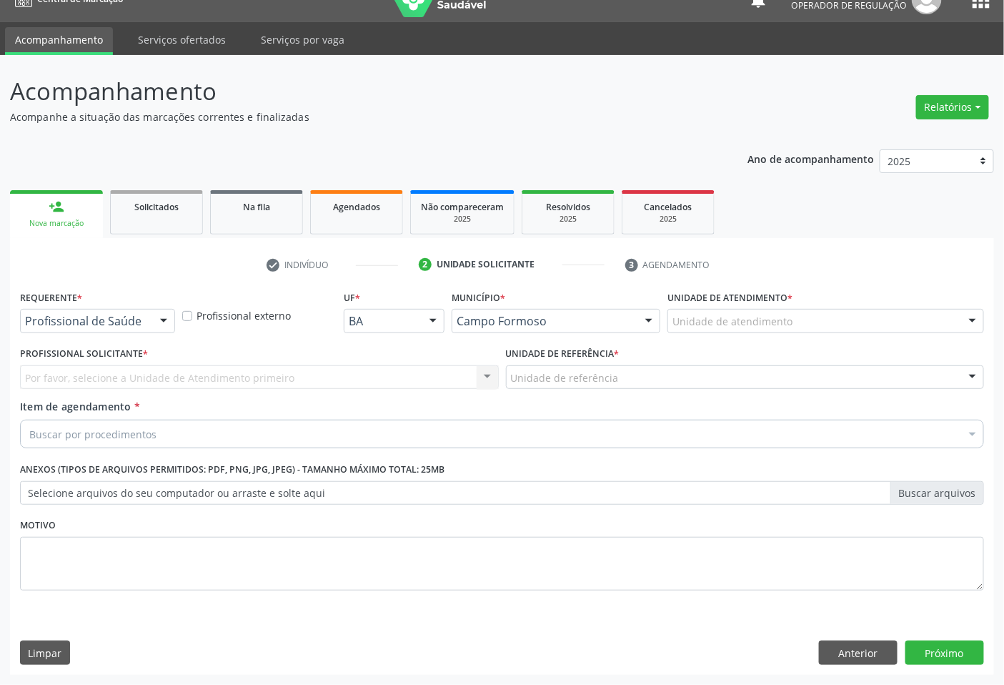
scroll to position [23, 0]
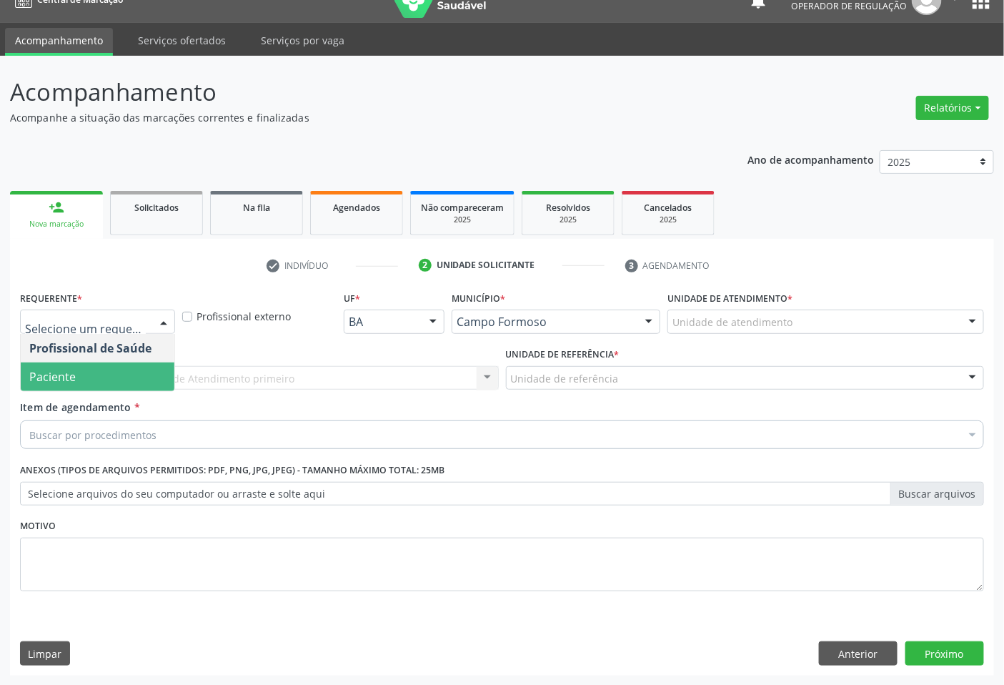
drag, startPoint x: 59, startPoint y: 368, endPoint x: 177, endPoint y: 389, distance: 120.5
click at [79, 372] on span "Paciente" at bounding box center [98, 376] width 154 height 29
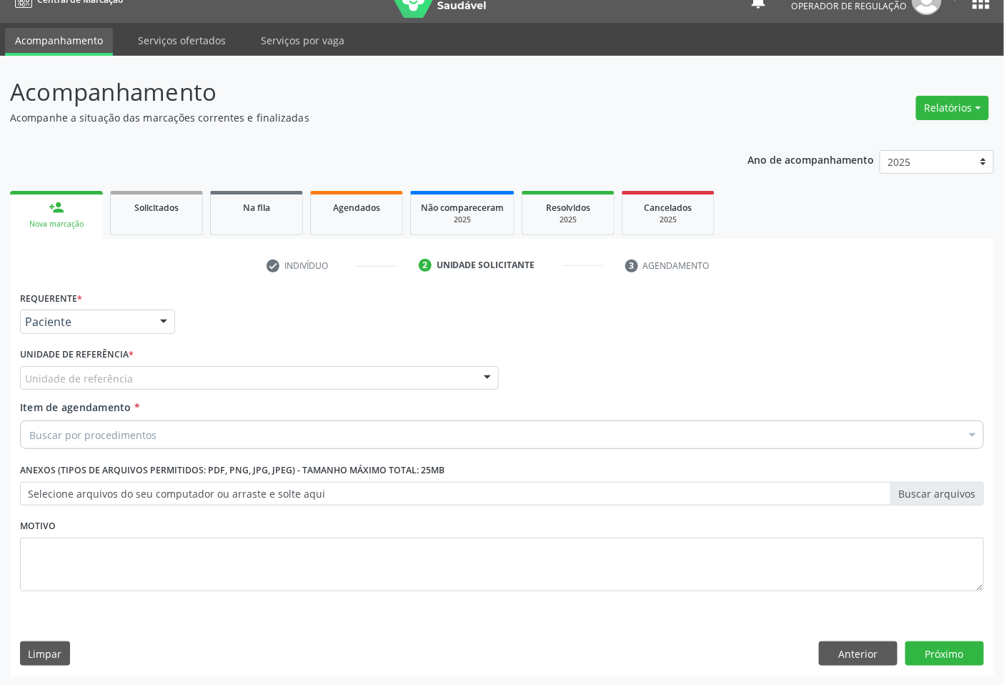
drag, startPoint x: 177, startPoint y: 376, endPoint x: 161, endPoint y: 400, distance: 29.3
click at [177, 375] on div "Unidade de referência" at bounding box center [259, 378] width 479 height 24
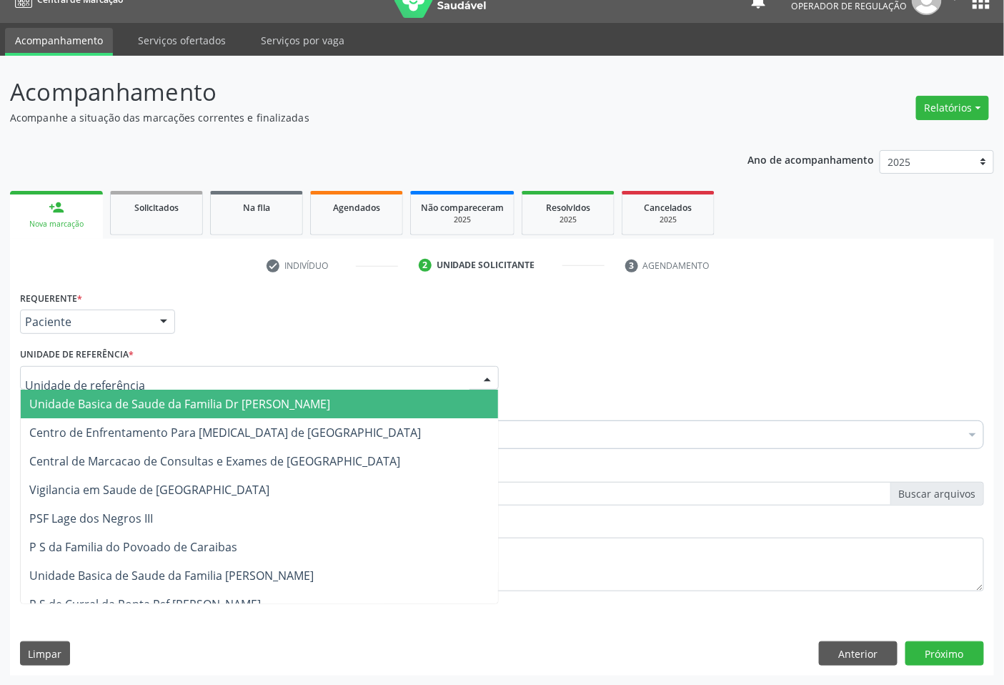
click at [137, 402] on span "Unidade Basica de Saude da Familia Dr [PERSON_NAME]" at bounding box center [179, 404] width 301 height 16
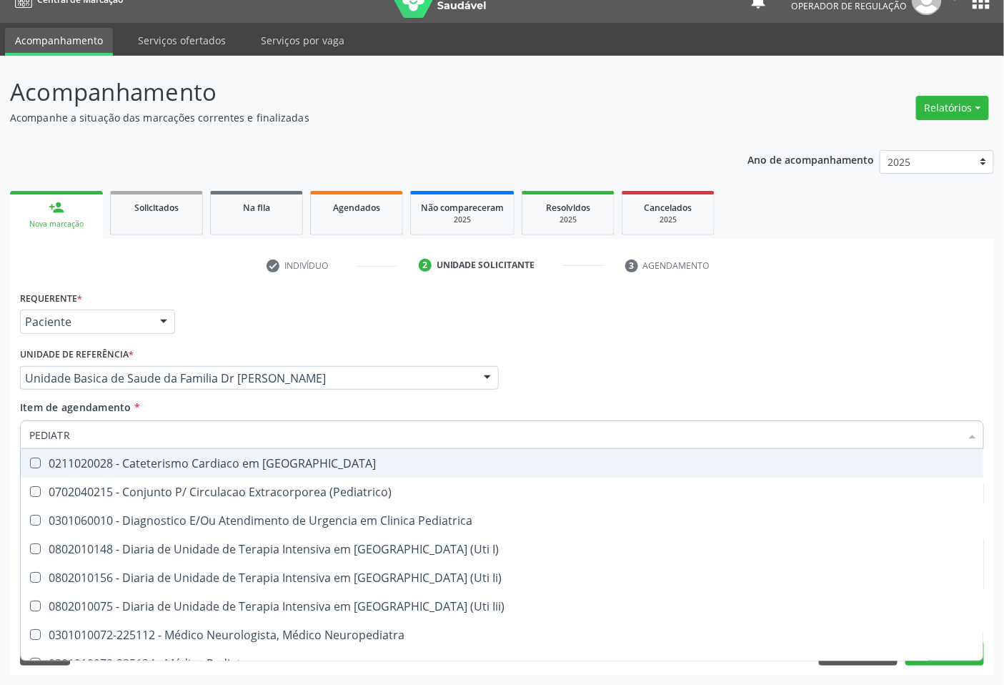
type input "PEDIATRA"
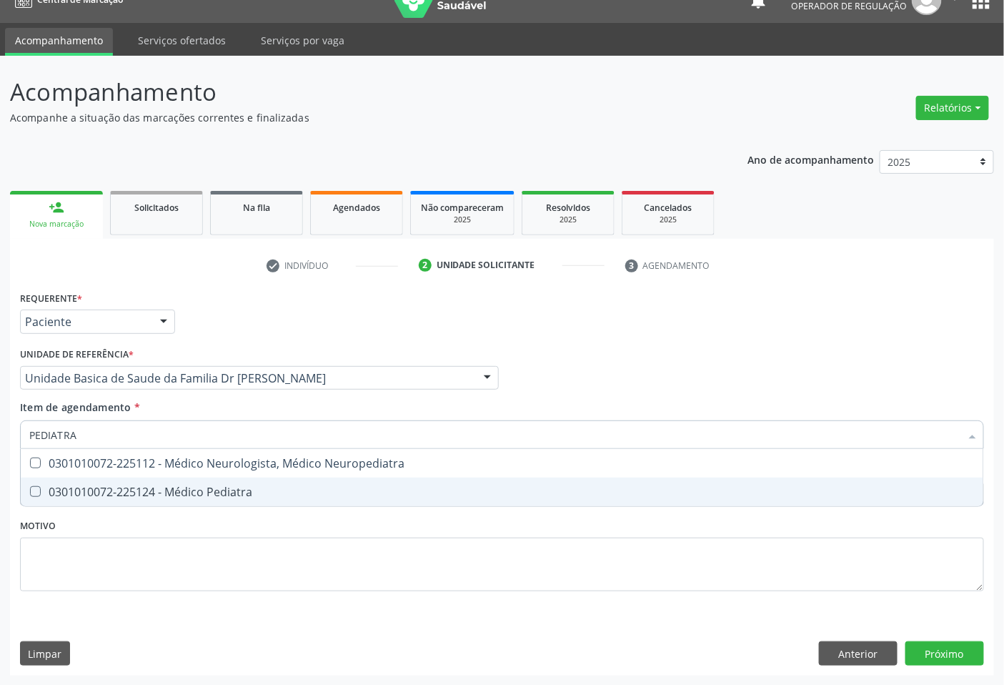
click at [214, 497] on div "0301010072-225124 - Médico Pediatra" at bounding box center [502, 491] width 946 height 11
checkbox Pediatra "true"
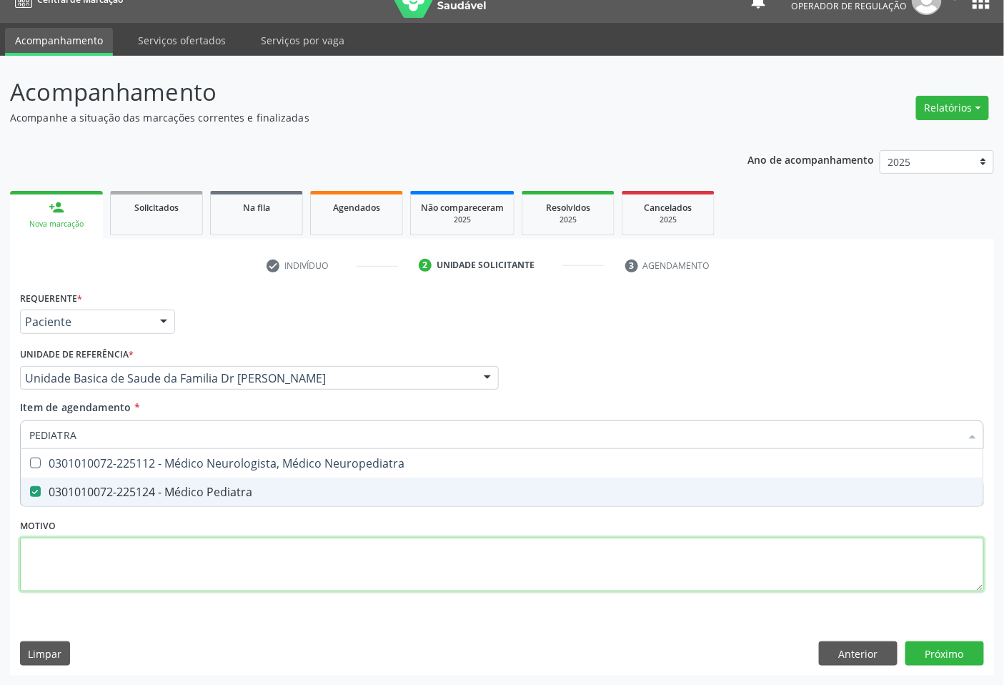
click at [273, 562] on div "Requerente * Paciente Profissional de Saúde Paciente Nenhum resultado encontrad…" at bounding box center [502, 449] width 964 height 324
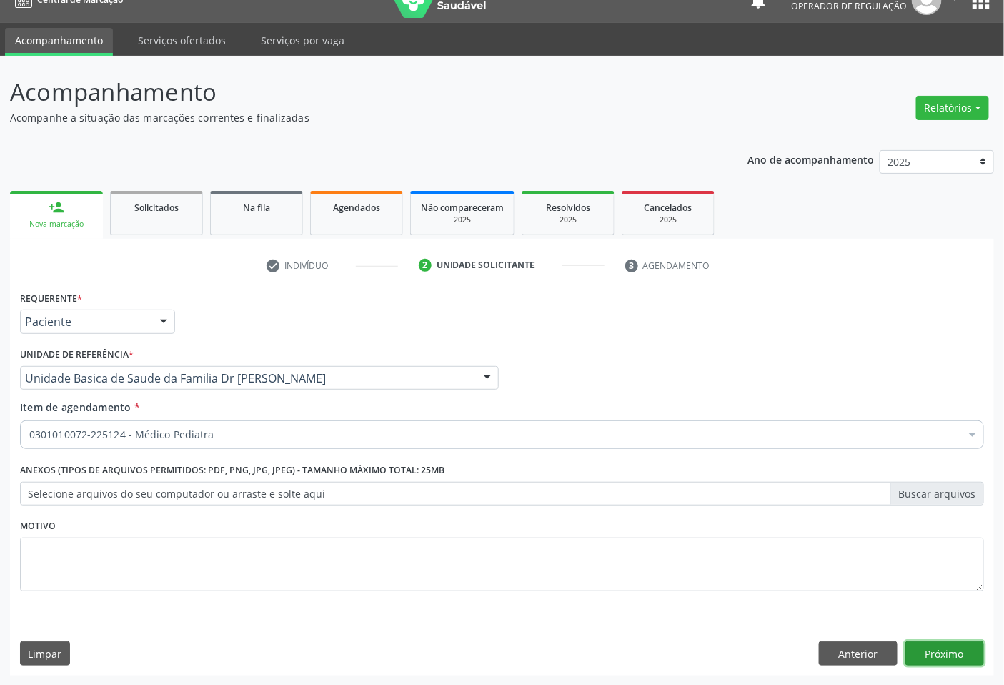
click at [946, 647] on button "Próximo" at bounding box center [945, 653] width 79 height 24
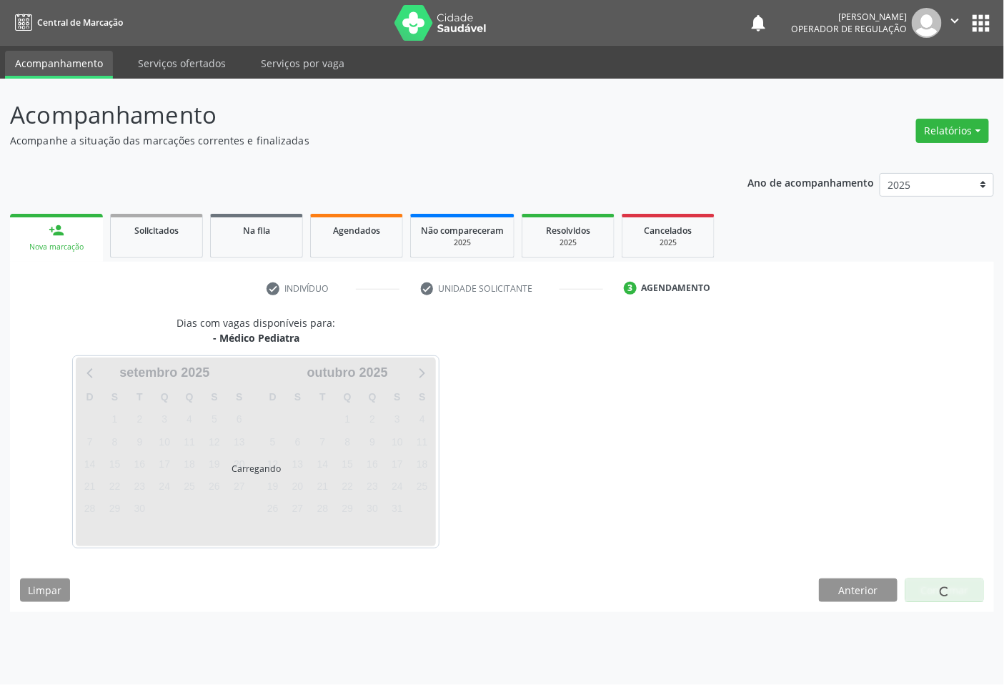
scroll to position [0, 0]
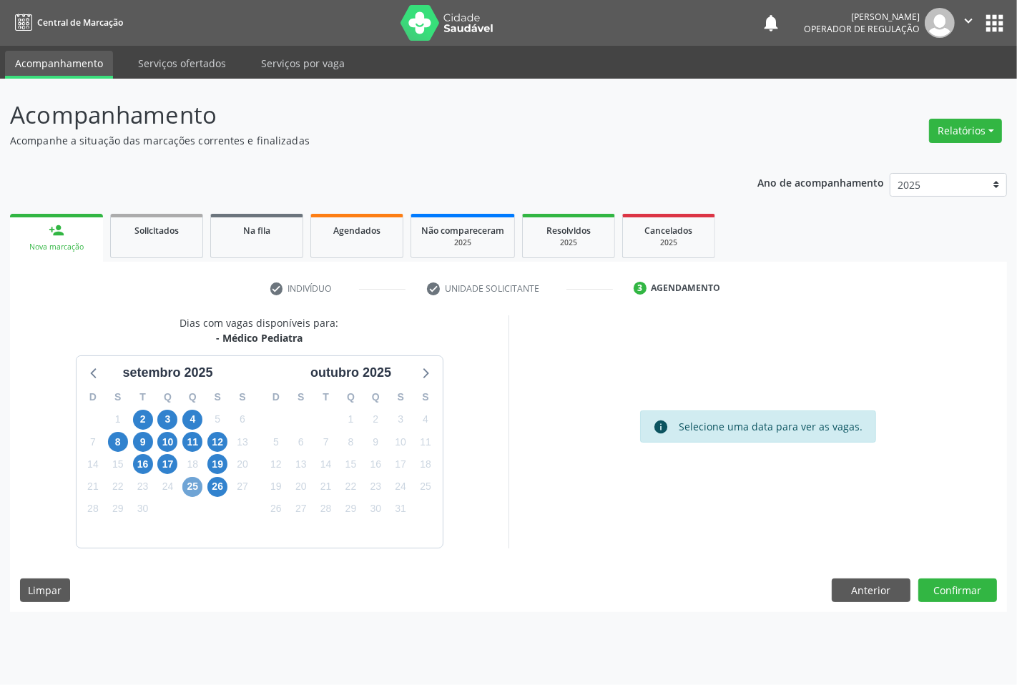
click at [196, 482] on span "25" at bounding box center [192, 487] width 20 height 20
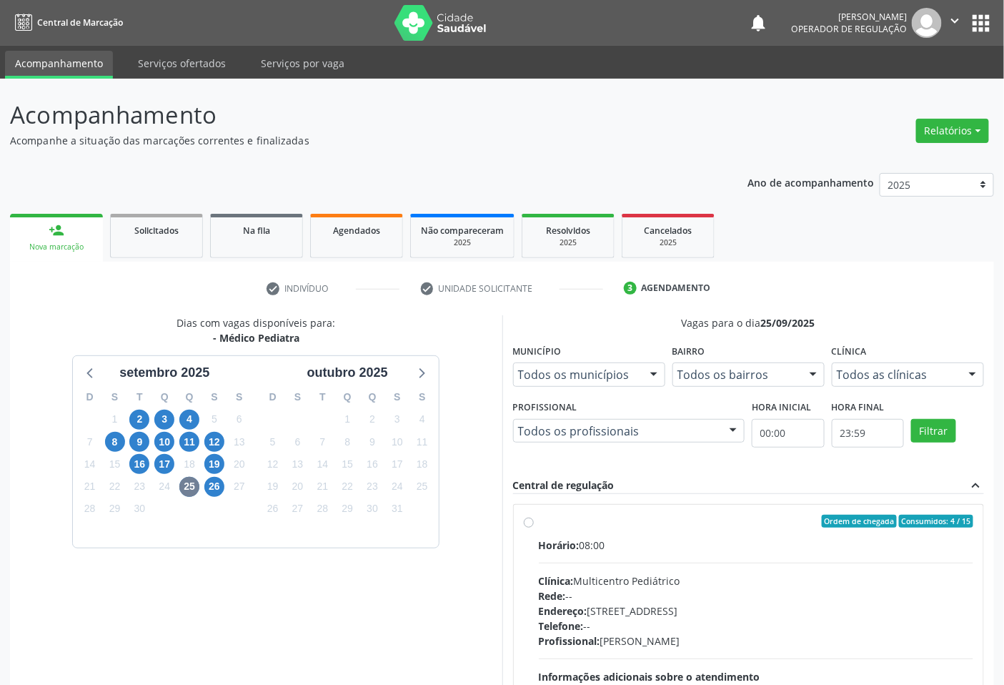
click at [555, 528] on label "Ordem de chegada Consumidos: 4 / 15 Horário: 08:00 Clínica: Multicentro Pediátr…" at bounding box center [756, 624] width 435 height 219
click at [534, 528] on input "Ordem de chegada Consumidos: 4 / 15 Horário: 08:00 Clínica: Multicentro Pediátr…" at bounding box center [529, 521] width 10 height 13
radio input "true"
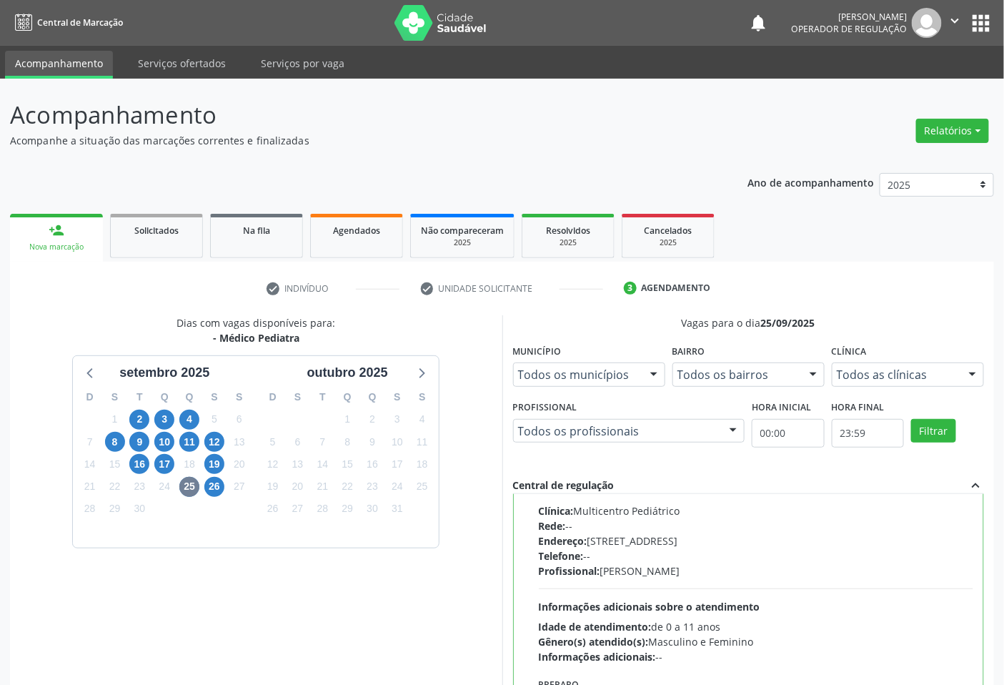
scroll to position [168, 0]
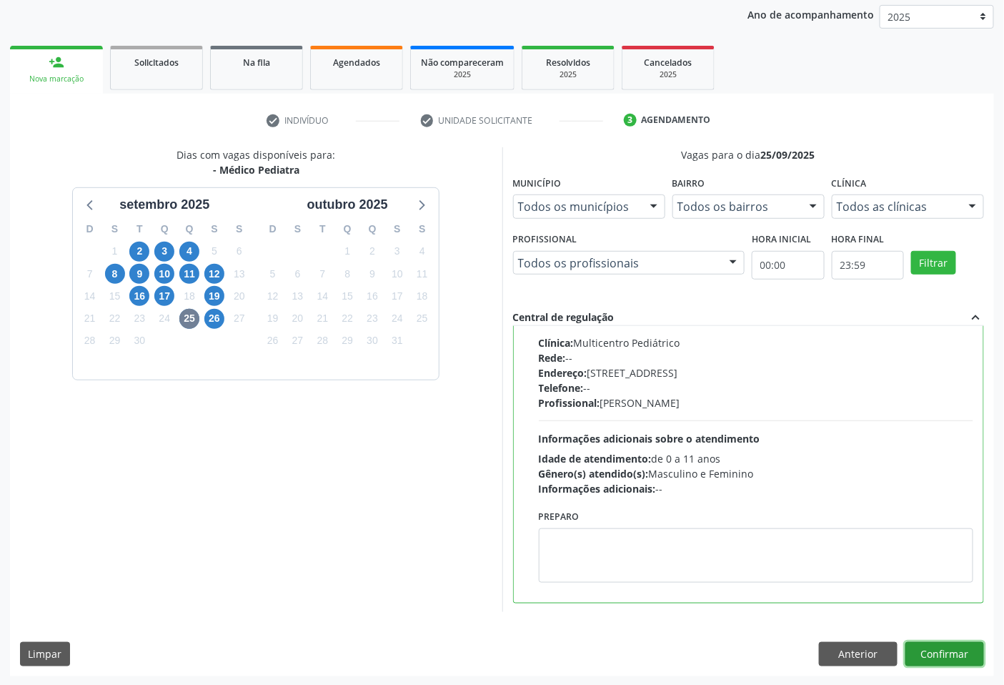
click at [951, 649] on button "Confirmar" at bounding box center [945, 654] width 79 height 24
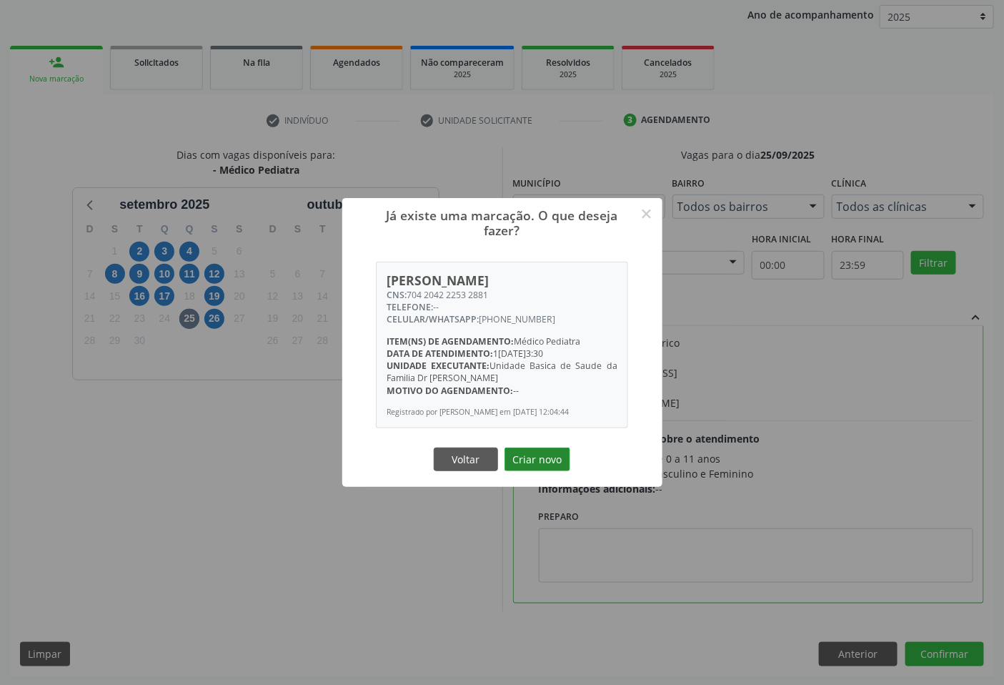
click at [545, 460] on button "Criar novo" at bounding box center [538, 459] width 66 height 24
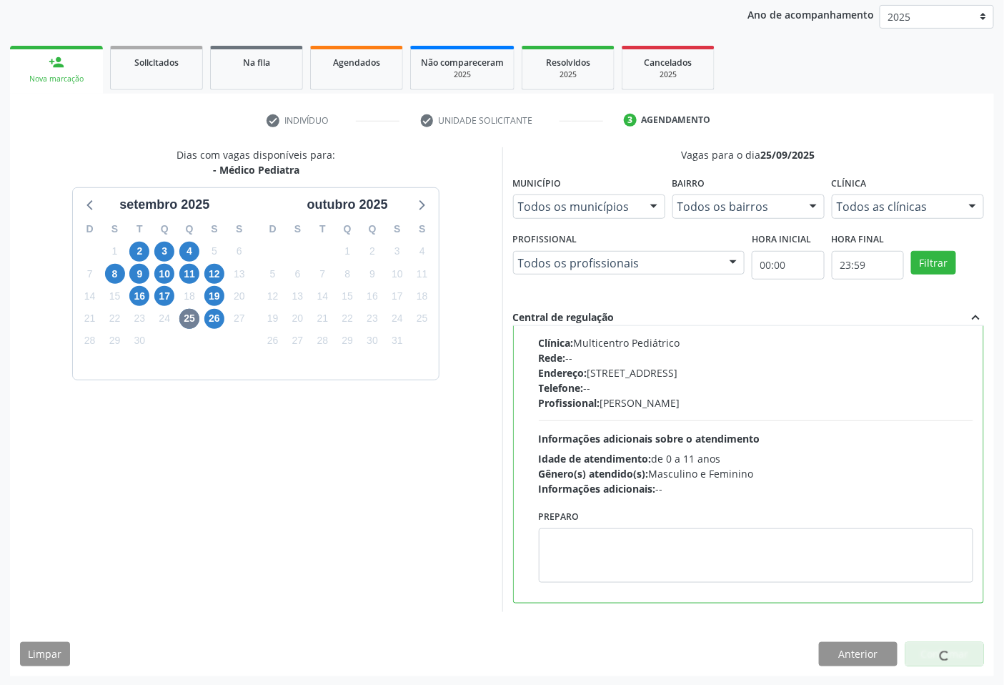
scroll to position [0, 0]
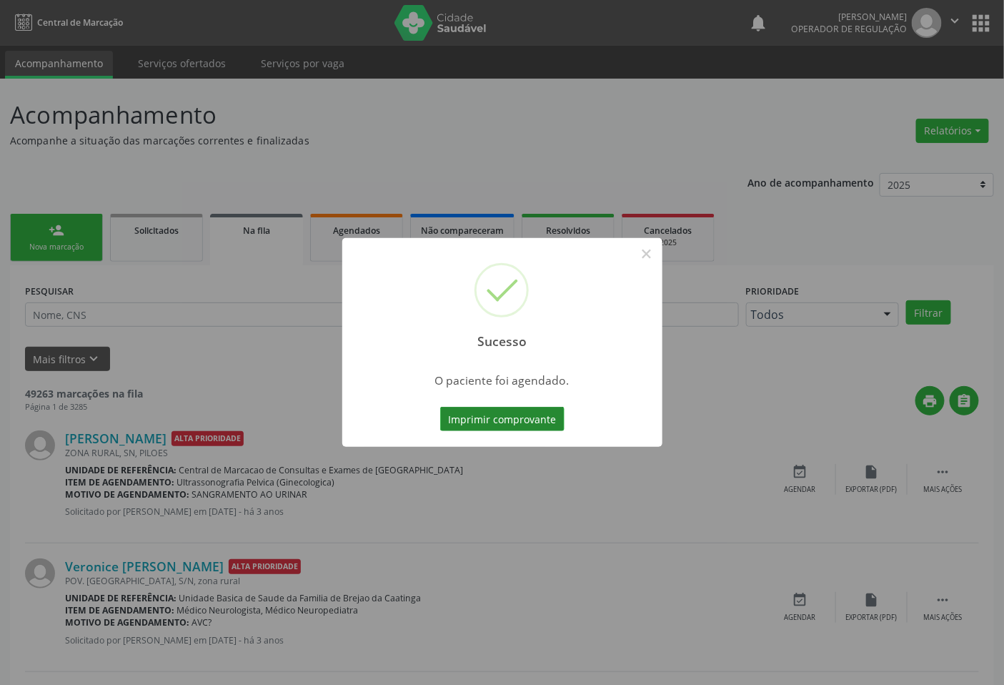
click at [500, 415] on button "Imprimir comprovante" at bounding box center [502, 419] width 124 height 24
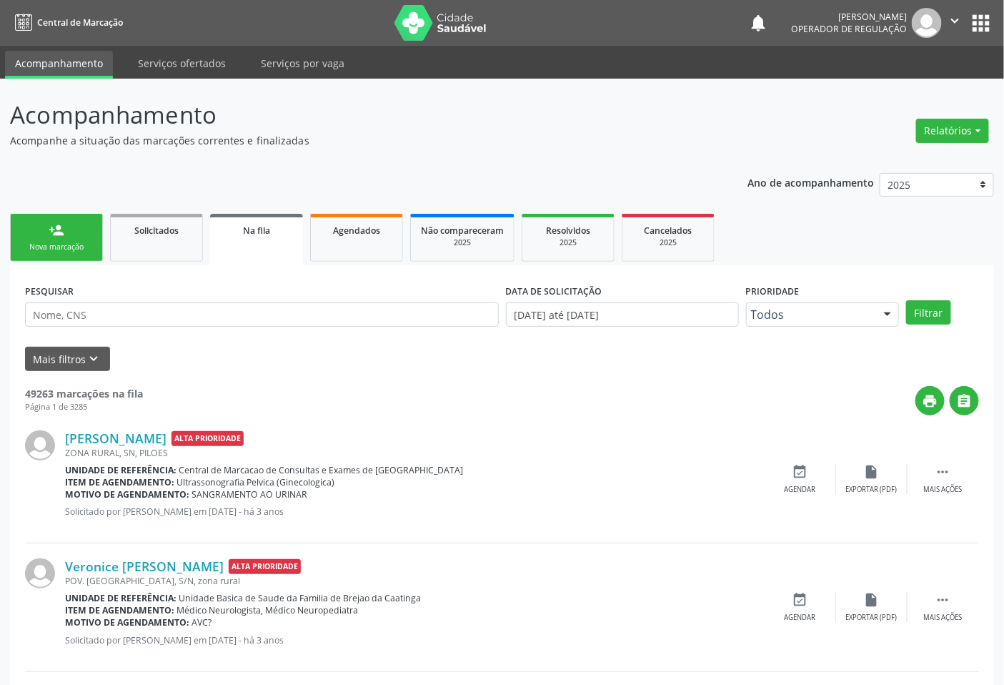
click at [951, 20] on icon "" at bounding box center [956, 21] width 16 height 16
click at [888, 87] on link "Sair" at bounding box center [919, 87] width 99 height 20
